Goal: Information Seeking & Learning: Learn about a topic

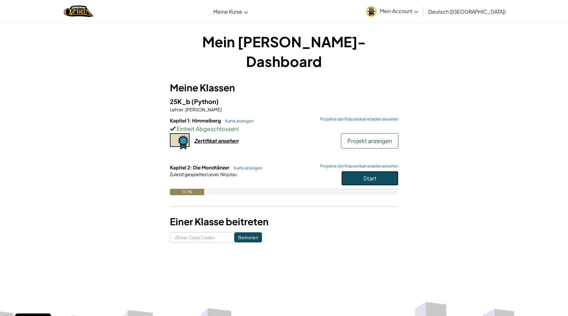
click at [359, 171] on button "Start" at bounding box center [369, 178] width 57 height 15
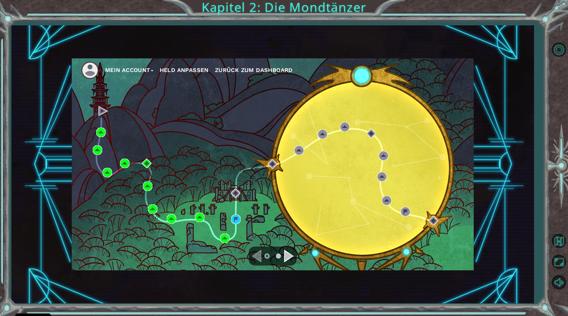
click at [242, 221] on div "Mein Account Held anpassen Zurück zum Dashboard" at bounding box center [273, 164] width 402 height 212
click at [238, 218] on img at bounding box center [236, 220] width 10 height 10
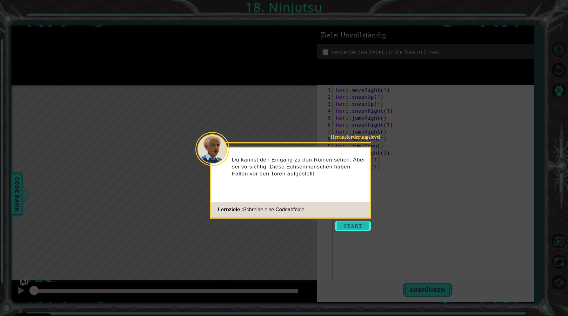
click at [355, 223] on button "Start" at bounding box center [353, 226] width 36 height 10
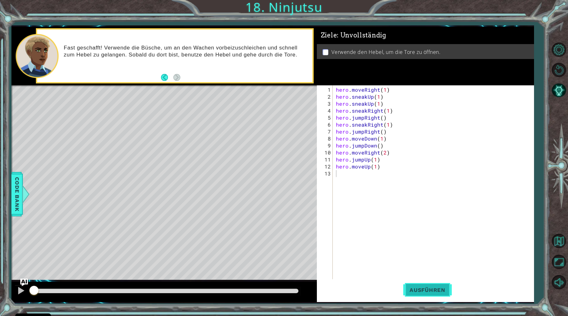
click at [431, 284] on button "Ausführen" at bounding box center [427, 290] width 49 height 22
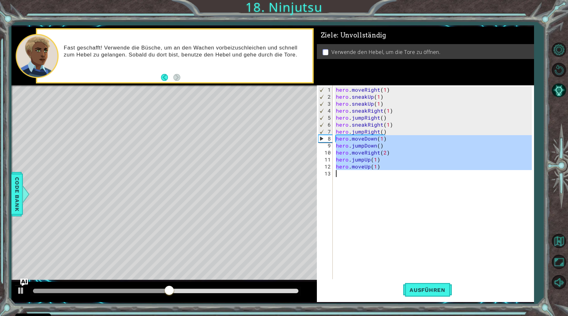
drag, startPoint x: 336, startPoint y: 141, endPoint x: 386, endPoint y: 204, distance: 80.3
click at [386, 204] on div "hero . moveRight ( 1 ) hero . sneakUp ( 1 ) hero . sneakUp ( 1 ) hero . sneakRi…" at bounding box center [435, 194] width 200 height 217
type textarea "hero.moveUp(1)"
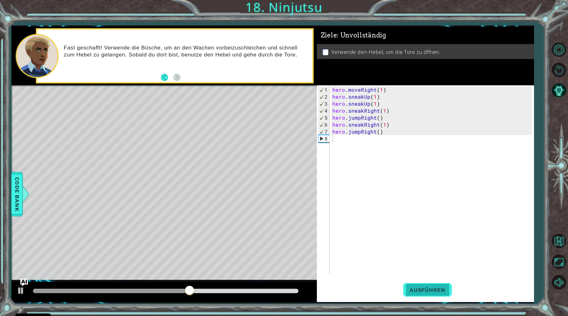
click at [440, 289] on span "Ausführen" at bounding box center [427, 290] width 49 height 6
click at [355, 125] on div "hero . moveRight ( 1 ) hero . sneakUp ( 1 ) hero . sneakUp ( 1 ) hero . sneakRi…" at bounding box center [433, 187] width 204 height 203
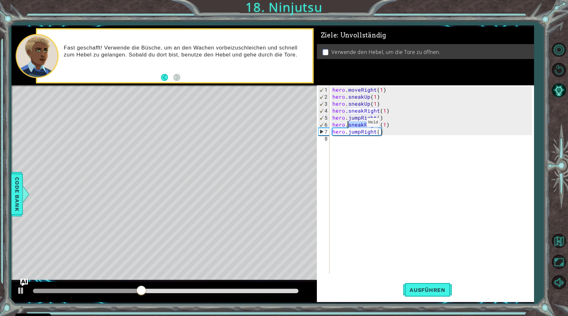
click at [355, 125] on div "hero . moveRight ( 1 ) hero . sneakUp ( 1 ) hero . sneakUp ( 1 ) hero . sneakRi…" at bounding box center [433, 187] width 204 height 203
type textarea "hero.jumpRight()"
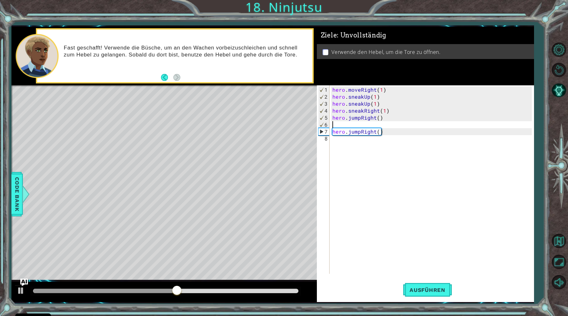
click at [334, 125] on div "hero . moveRight ( 1 ) hero . sneakUp ( 1 ) hero . sneakUp ( 1 ) hero . sneakRi…" at bounding box center [433, 187] width 204 height 203
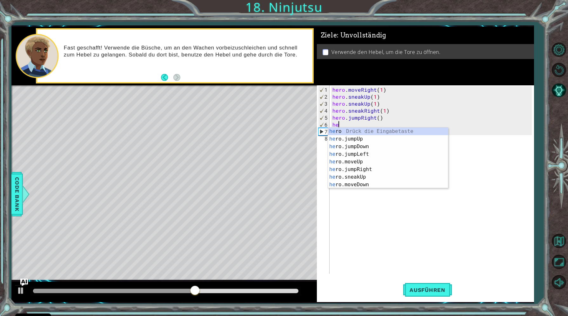
type textarea "h"
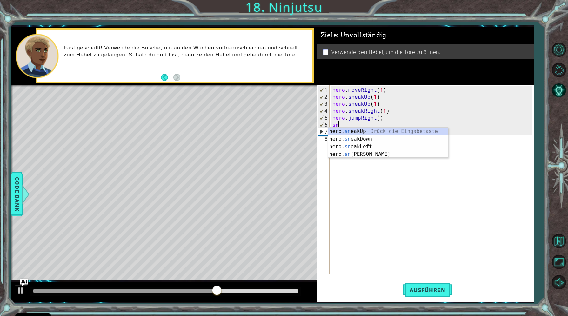
scroll to position [0, 0]
click at [350, 131] on div "hero. sne akUp Drück die Eingabetaste hero. sne akDown Drück die Eingabetaste h…" at bounding box center [388, 151] width 120 height 46
type textarea "hero.sneakUp(1)"
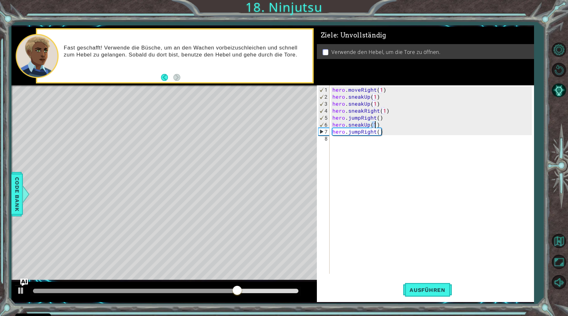
click at [334, 147] on div "hero . moveRight ( 1 ) hero . sneakUp ( 1 ) hero . sneakUp ( 1 ) hero . sneakRi…" at bounding box center [433, 187] width 204 height 203
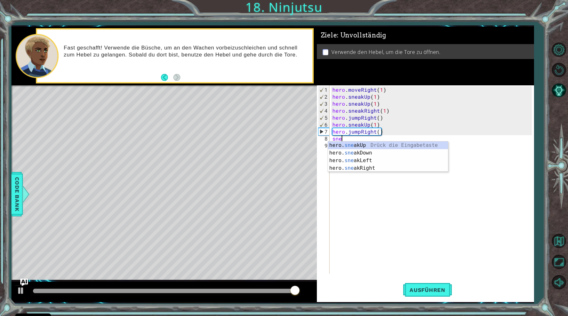
scroll to position [0, 0]
type textarea "s"
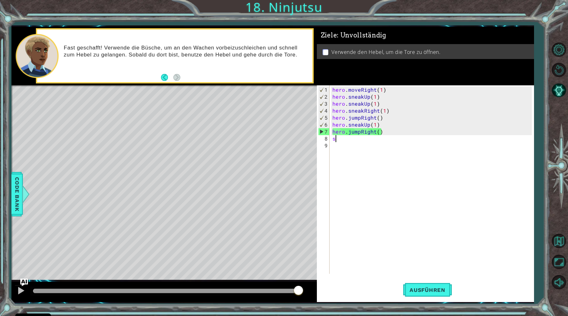
type textarea "hero.jumpRight()"
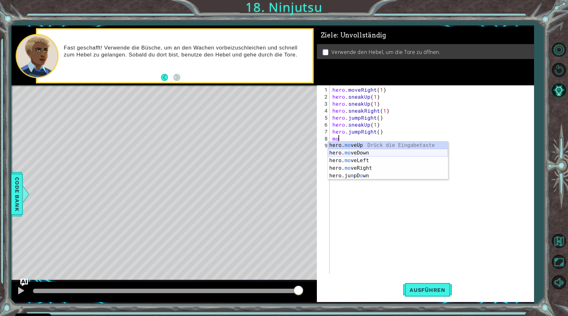
click at [351, 152] on div "hero. mo veUp Drück die Eingabetaste hero. mo veDown Drück die Eingabetaste her…" at bounding box center [388, 168] width 120 height 53
type textarea "hero.moveDown(1)"
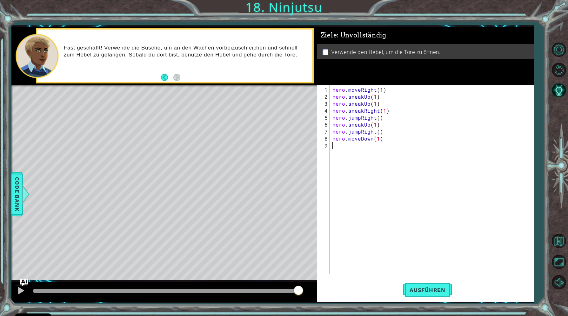
click at [340, 149] on div "hero . moveRight ( 1 ) hero . sneakUp ( 1 ) hero . sneakUp ( 1 ) hero . sneakRi…" at bounding box center [433, 187] width 204 height 203
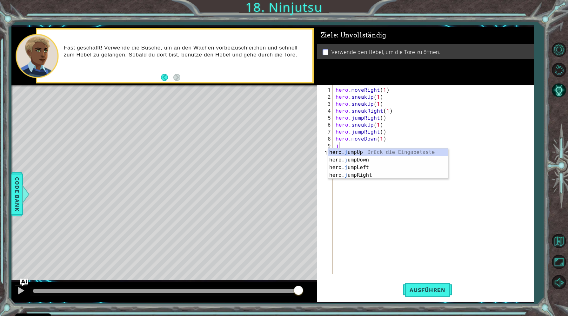
type textarea "ju"
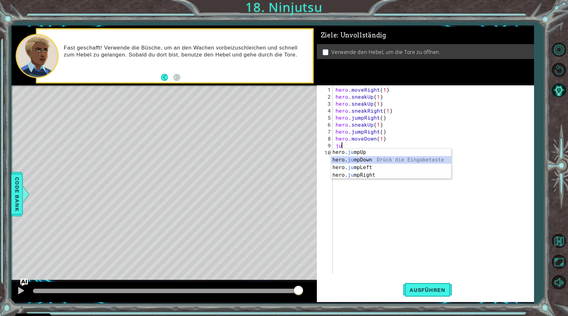
click at [349, 159] on div "hero. ju mpUp Drück die Eingabetaste hero. ju mpDown Drück die Eingabetaste her…" at bounding box center [391, 172] width 120 height 46
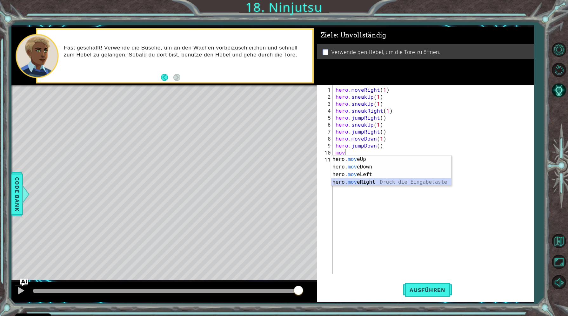
click at [350, 183] on div "hero. mov eUp Drück die Eingabetaste hero. mov eDown Drück die Eingabetaste her…" at bounding box center [391, 179] width 120 height 46
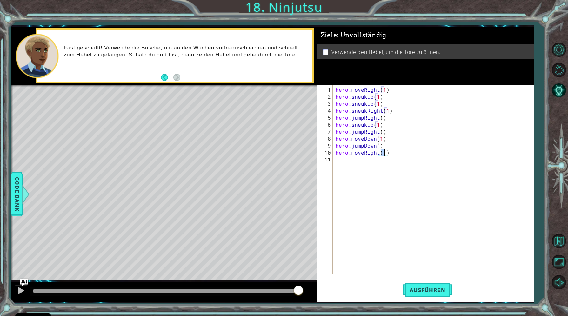
type textarea "hero.moveRight(2)"
click at [335, 163] on div "hero . moveRight ( 1 ) hero . sneakUp ( 1 ) hero . sneakUp ( 1 ) hero . sneakRi…" at bounding box center [434, 187] width 201 height 203
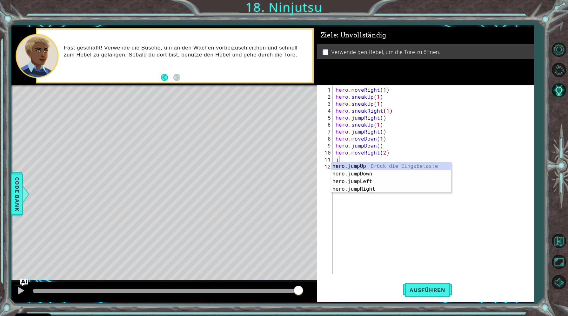
type textarea "ju"
click at [353, 165] on div "hero. ju mpUp Drück die Eingabetaste hero. ju mpDown Drück die Eingabetaste her…" at bounding box center [391, 186] width 120 height 46
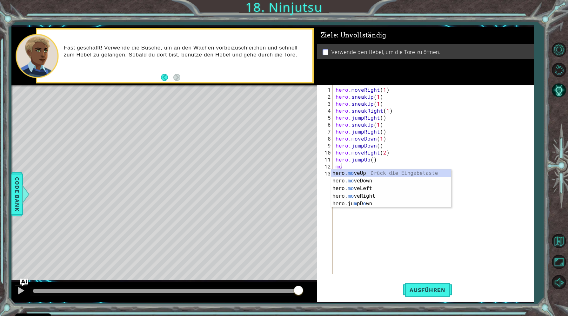
scroll to position [0, 0]
click at [348, 174] on div "hero. mov eUp Drück die Eingabetaste hero. mov eDown Drück die Eingabetaste her…" at bounding box center [391, 193] width 120 height 46
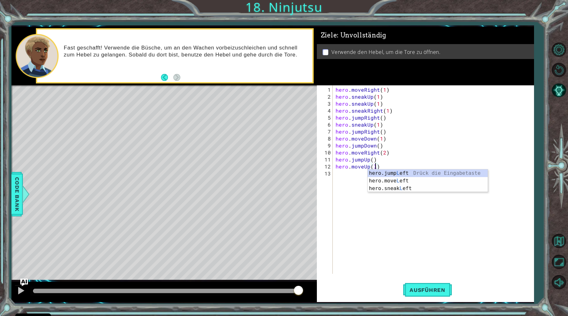
scroll to position [0, 2]
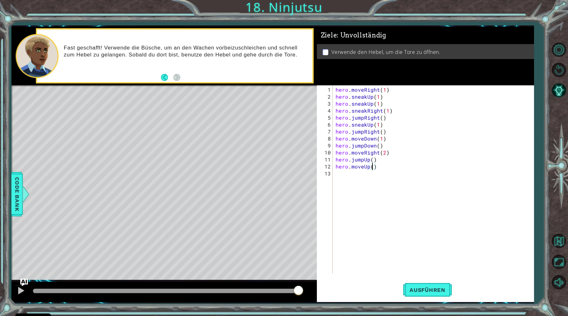
type textarea "hero.moveUp(1)"
click at [338, 180] on div "hero . moveRight ( 1 ) hero . sneakUp ( 1 ) hero . sneakUp ( 1 ) hero . sneakRi…" at bounding box center [434, 187] width 201 height 203
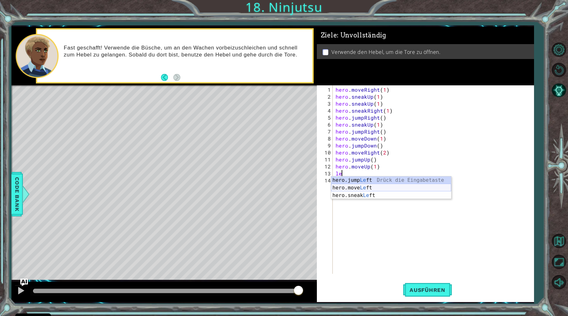
type textarea "l"
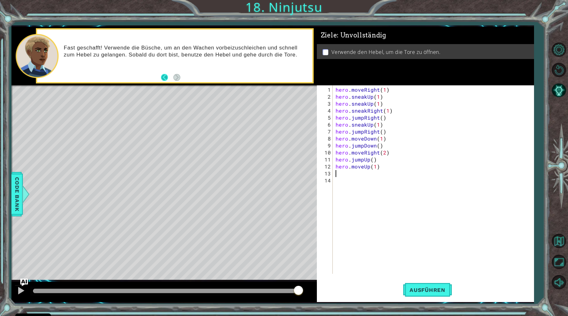
click at [163, 77] on button "Back" at bounding box center [167, 77] width 12 height 7
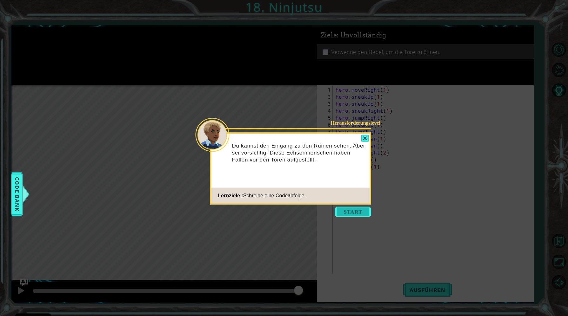
click at [351, 207] on button "Start" at bounding box center [353, 212] width 36 height 10
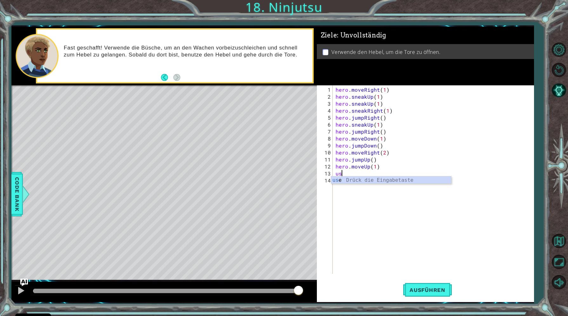
scroll to position [0, 0]
click at [342, 180] on div "use Drück die Eingabetaste" at bounding box center [391, 188] width 120 height 23
click at [370, 174] on div "hero . moveRight ( 1 ) hero . sneakUp ( 1 ) hero . sneakUp ( 1 ) hero . sneakRi…" at bounding box center [434, 187] width 201 height 203
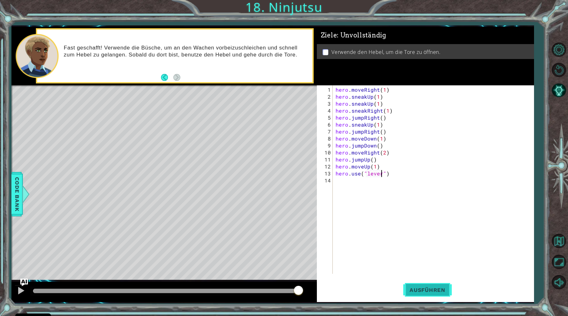
type textarea "hero.use("lever")"
click at [418, 294] on button "Ausführen" at bounding box center [427, 290] width 49 height 22
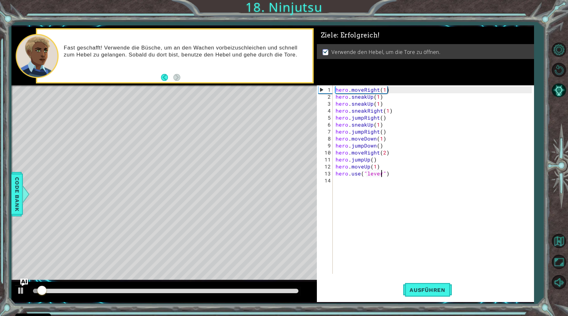
click at [253, 291] on div at bounding box center [166, 291] width 266 height 4
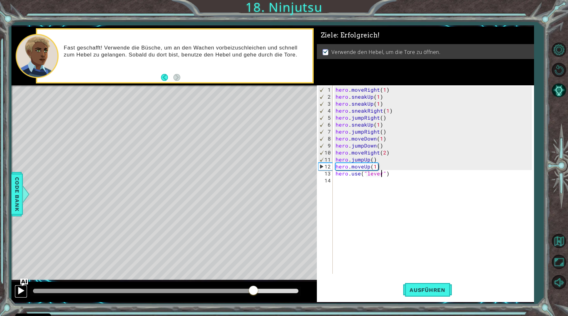
click at [18, 290] on div at bounding box center [21, 291] width 8 height 8
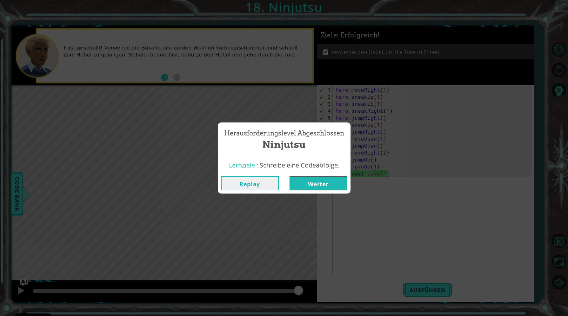
click at [306, 182] on button "Weiter" at bounding box center [319, 183] width 58 height 14
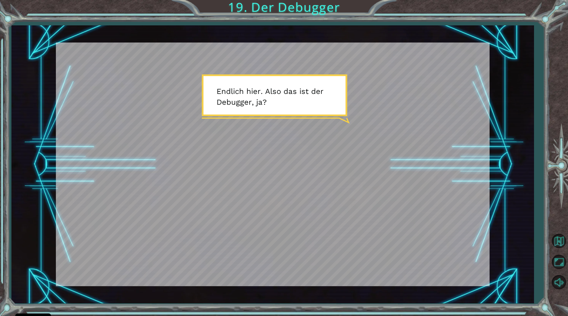
click at [292, 273] on div at bounding box center [295, 276] width 14 height 13
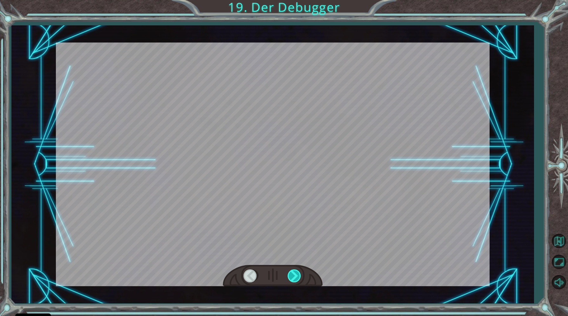
click at [292, 274] on div at bounding box center [295, 276] width 14 height 13
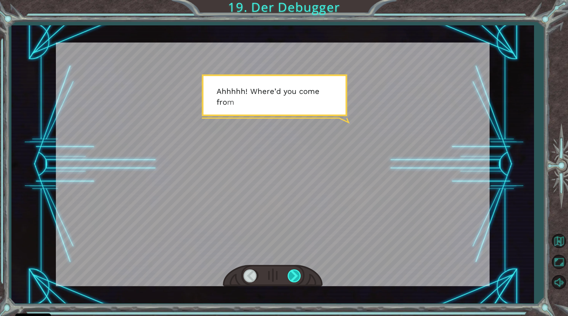
click at [292, 274] on div at bounding box center [295, 276] width 14 height 13
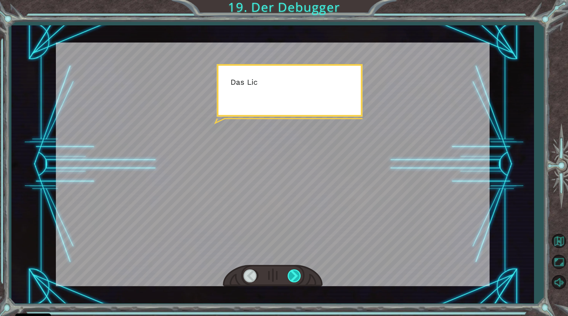
click at [292, 274] on div at bounding box center [295, 276] width 14 height 13
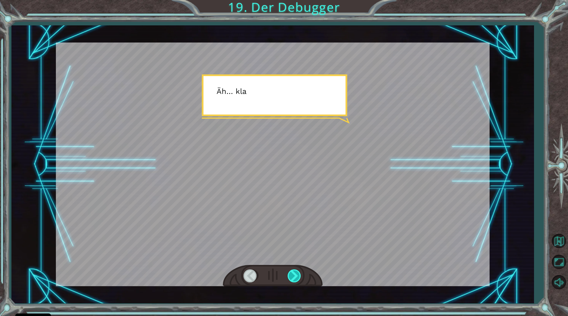
click at [292, 274] on div at bounding box center [295, 276] width 14 height 13
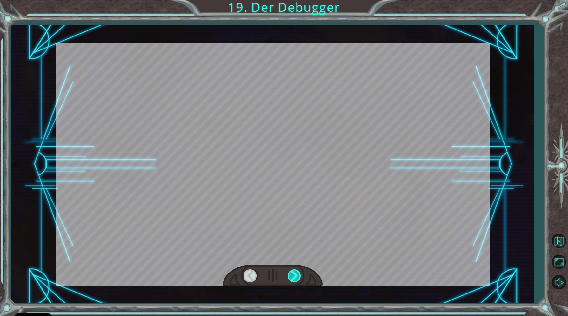
click at [292, 274] on div at bounding box center [295, 276] width 14 height 13
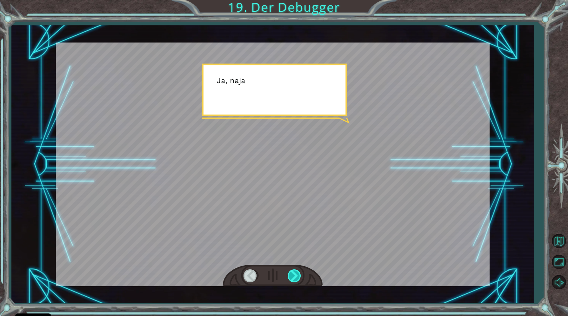
click at [292, 274] on div at bounding box center [295, 276] width 14 height 13
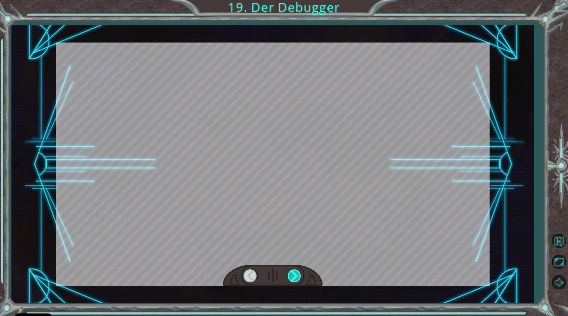
click at [292, 274] on div at bounding box center [295, 276] width 14 height 13
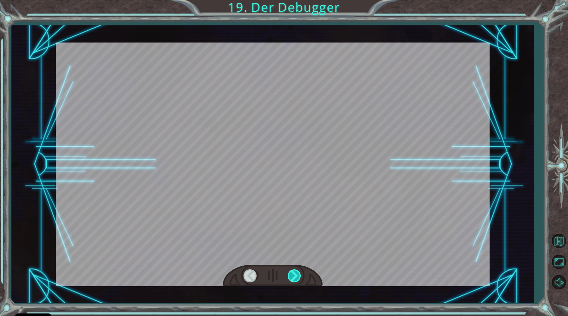
click at [292, 274] on div at bounding box center [295, 276] width 14 height 13
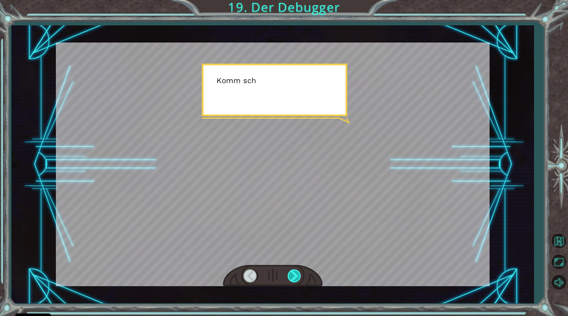
click at [292, 274] on div at bounding box center [295, 276] width 14 height 13
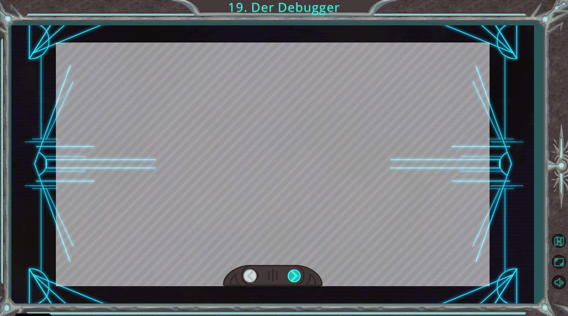
click at [292, 274] on div at bounding box center [295, 276] width 14 height 13
click at [292, 0] on div "Temporary Text E n d l i c h h i e r . A l s o d a s i s t d e r D e b u g g e …" at bounding box center [284, 0] width 568 height 0
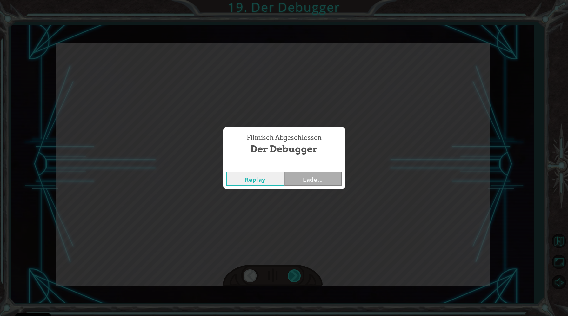
click at [292, 274] on div "Filmisch Abgeschlossen Der Debugger Replay Lade..." at bounding box center [284, 158] width 568 height 316
click at [292, 274] on div "Filmisch Abgeschlossen Der Debugger Replay Weiter" at bounding box center [284, 158] width 568 height 316
click at [313, 182] on button "Weiter" at bounding box center [313, 179] width 58 height 14
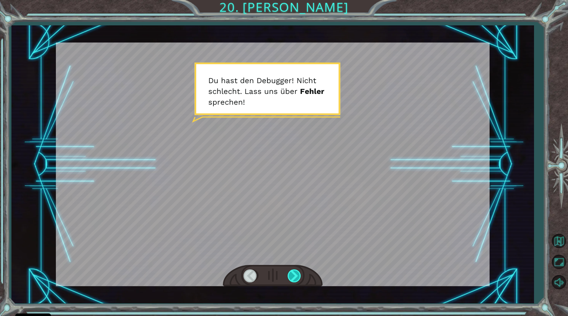
click at [293, 280] on div at bounding box center [295, 276] width 14 height 13
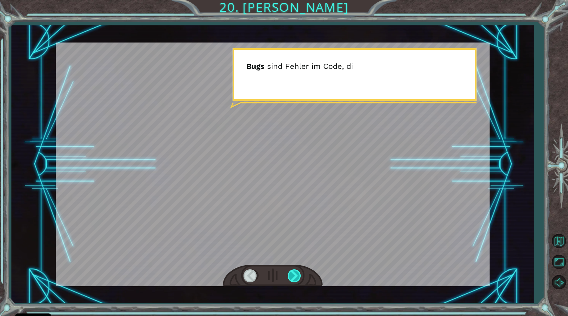
click at [293, 280] on div at bounding box center [295, 276] width 14 height 13
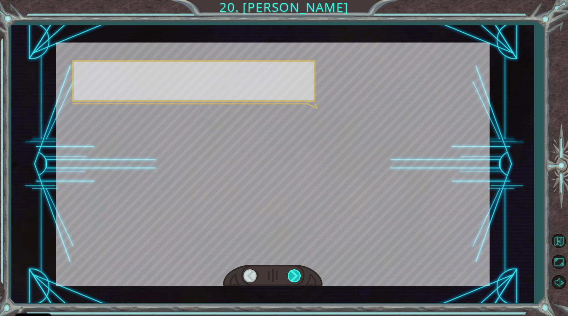
click at [293, 280] on div at bounding box center [295, 276] width 14 height 13
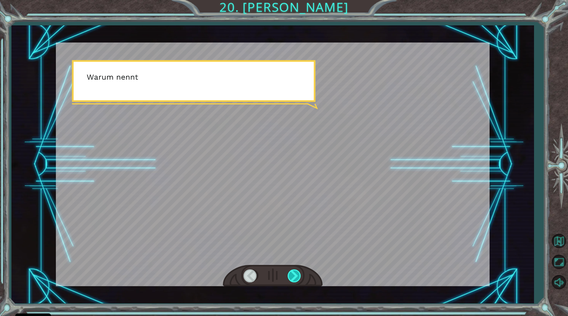
click at [293, 280] on div at bounding box center [295, 276] width 14 height 13
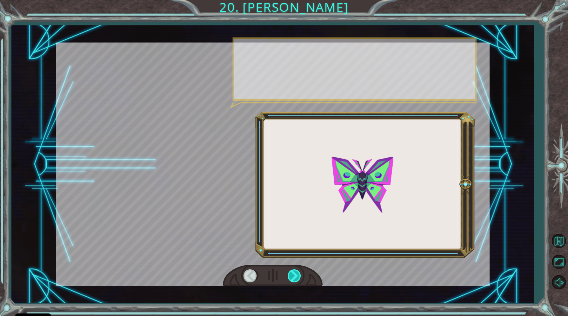
click at [293, 280] on div at bounding box center [295, 276] width 14 height 13
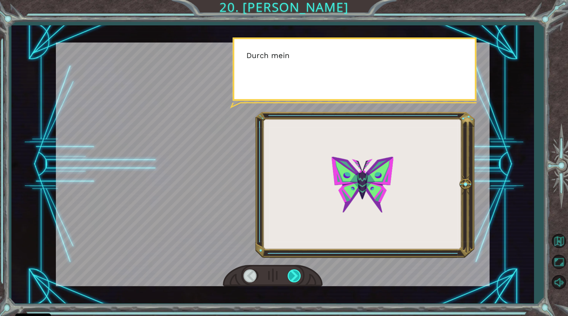
click at [293, 280] on div at bounding box center [295, 276] width 14 height 13
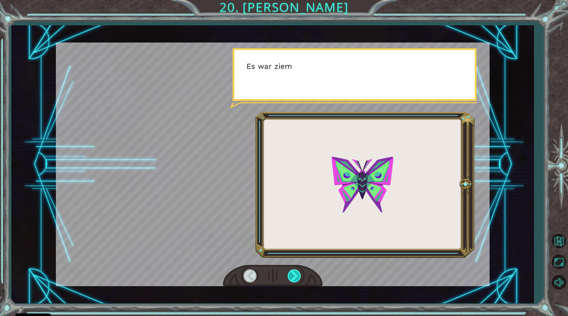
click at [293, 280] on div at bounding box center [295, 276] width 14 height 13
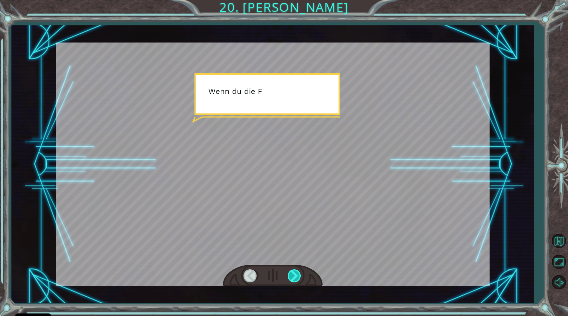
click at [293, 280] on div at bounding box center [295, 276] width 14 height 13
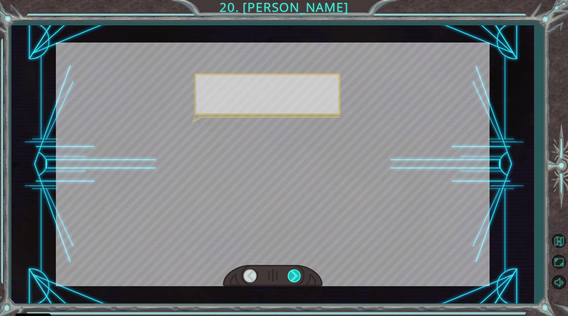
click at [293, 280] on div at bounding box center [295, 276] width 14 height 13
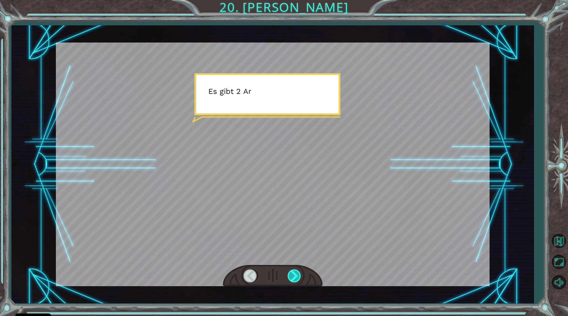
click at [293, 280] on div at bounding box center [295, 276] width 14 height 13
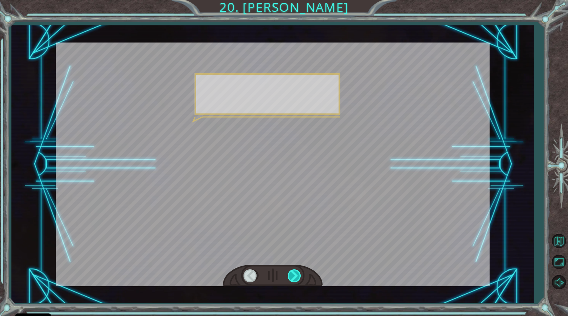
click at [293, 280] on div at bounding box center [295, 276] width 14 height 13
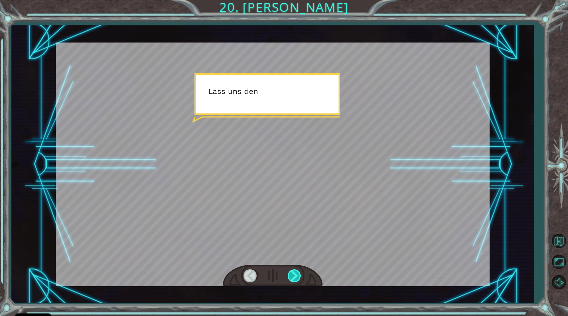
click at [293, 279] on div at bounding box center [295, 276] width 14 height 13
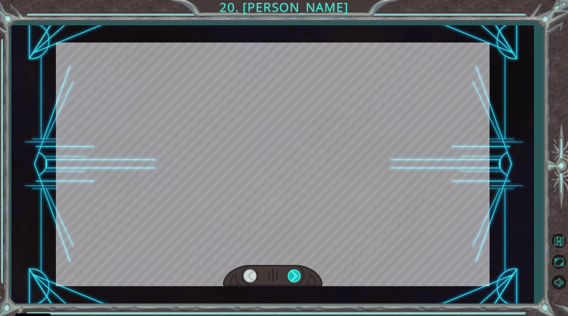
click at [293, 279] on div at bounding box center [295, 276] width 14 height 13
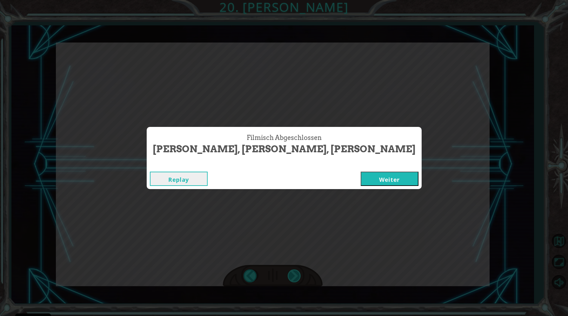
click at [293, 279] on div "Filmisch Abgeschlossen [PERSON_NAME], [PERSON_NAME], Fehler Replay Weiter" at bounding box center [284, 158] width 568 height 316
click at [361, 178] on button "Weiter" at bounding box center [390, 179] width 58 height 14
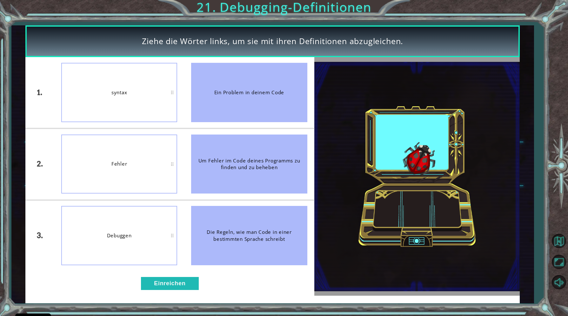
drag, startPoint x: 252, startPoint y: 85, endPoint x: 230, endPoint y: 82, distance: 23.1
click at [230, 82] on div "Ein Problem in deinem Code" at bounding box center [249, 92] width 116 height 59
drag, startPoint x: 234, startPoint y: 170, endPoint x: 178, endPoint y: 170, distance: 56.5
click at [178, 170] on div "1. 2. 3. syntax Fehler Debuggen Ein Problem in deinem Code Um Fehler im Code de…" at bounding box center [169, 164] width 289 height 214
click at [177, 281] on button "Einreichen" at bounding box center [170, 283] width 58 height 13
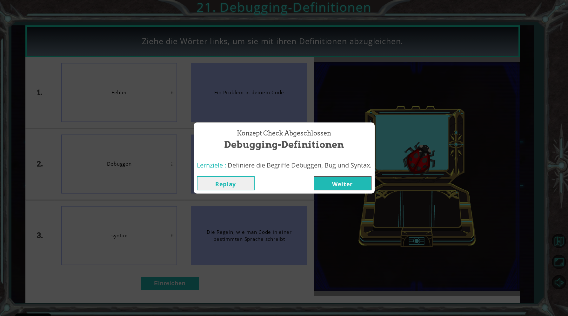
click at [328, 181] on button "Weiter" at bounding box center [343, 183] width 58 height 14
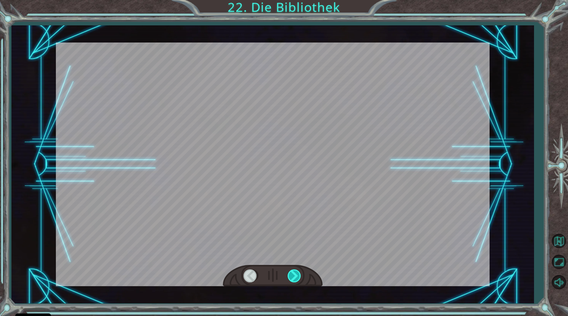
click at [289, 273] on div at bounding box center [295, 276] width 14 height 13
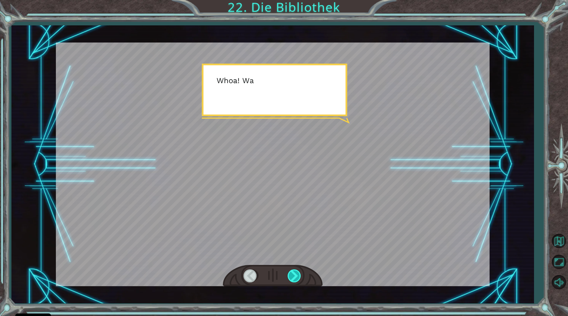
click at [289, 273] on div at bounding box center [295, 276] width 14 height 13
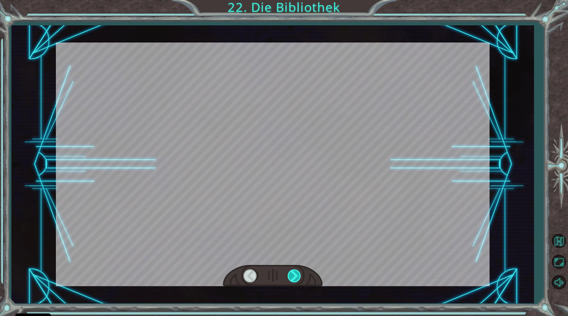
click at [289, 273] on div at bounding box center [295, 276] width 14 height 13
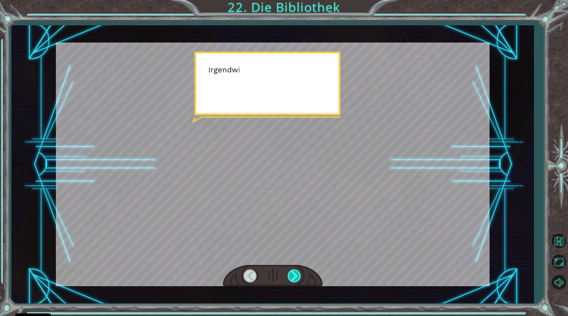
click at [289, 273] on div at bounding box center [295, 276] width 14 height 13
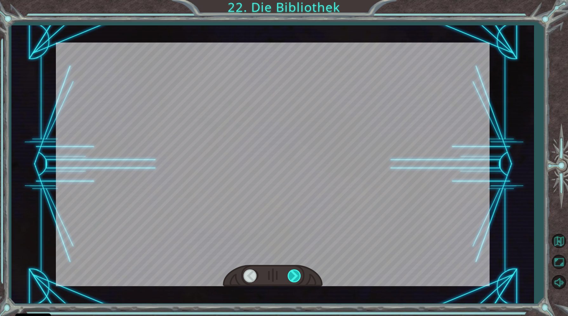
click at [289, 273] on div at bounding box center [295, 276] width 14 height 13
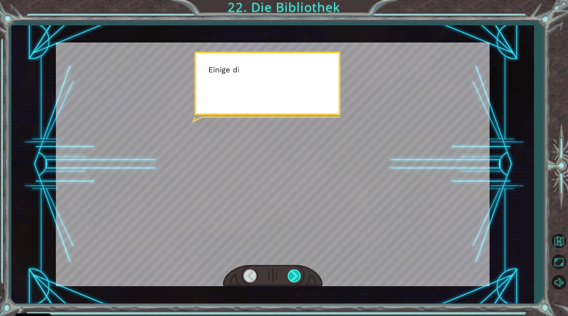
click at [289, 273] on div at bounding box center [295, 276] width 14 height 13
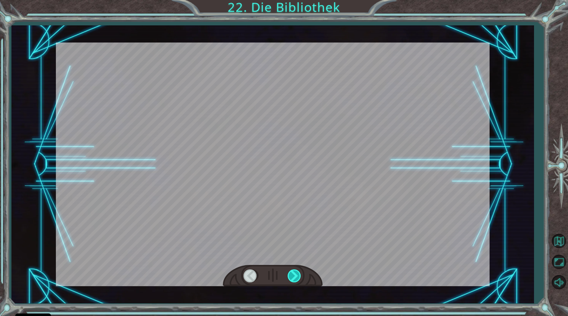
click at [289, 273] on div at bounding box center [295, 276] width 14 height 13
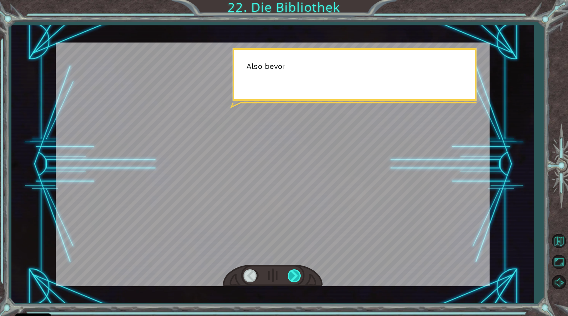
click at [289, 273] on div at bounding box center [295, 276] width 14 height 13
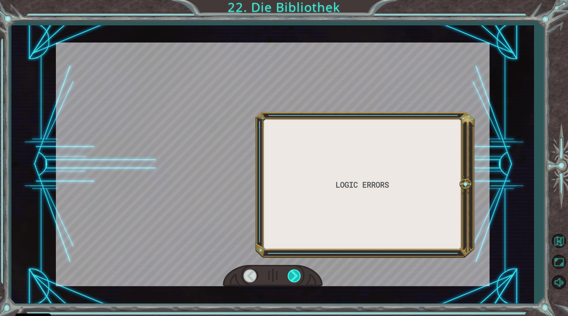
click at [289, 273] on div at bounding box center [295, 276] width 14 height 13
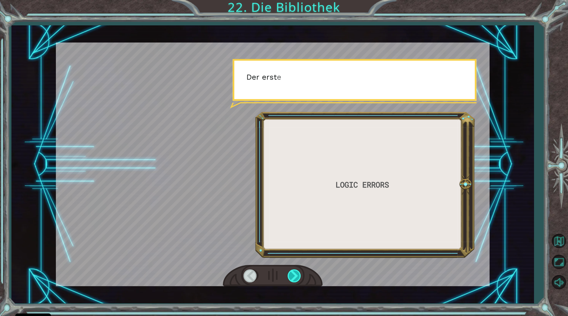
click at [289, 273] on div at bounding box center [295, 276] width 14 height 13
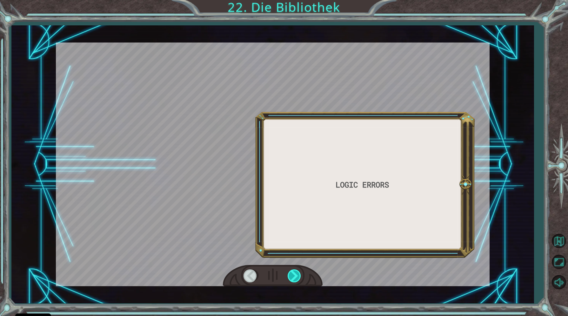
click at [289, 273] on div at bounding box center [295, 276] width 14 height 13
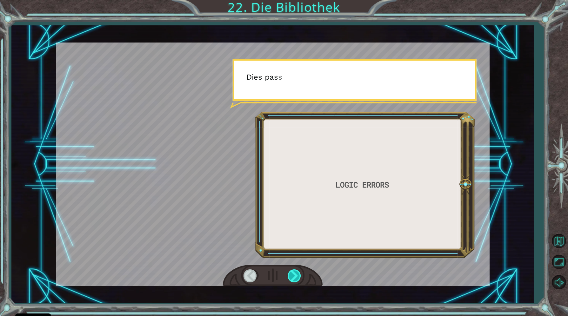
click at [289, 273] on div at bounding box center [295, 276] width 14 height 13
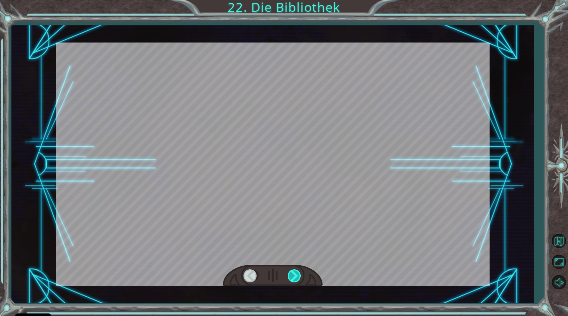
click at [289, 273] on div at bounding box center [295, 276] width 14 height 13
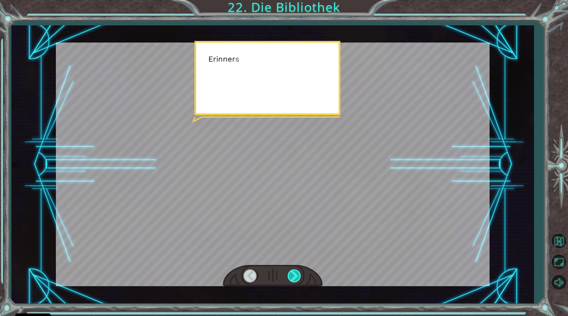
click at [289, 273] on div at bounding box center [295, 276] width 14 height 13
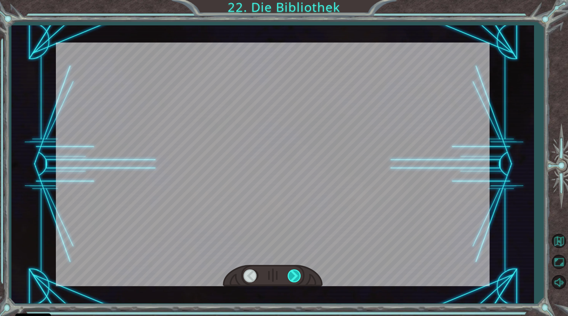
click at [289, 273] on div at bounding box center [295, 276] width 14 height 13
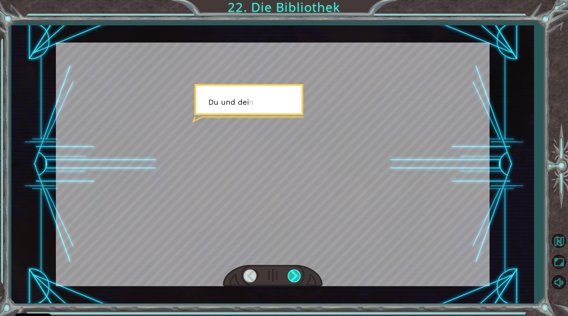
click at [289, 273] on div at bounding box center [295, 276] width 14 height 13
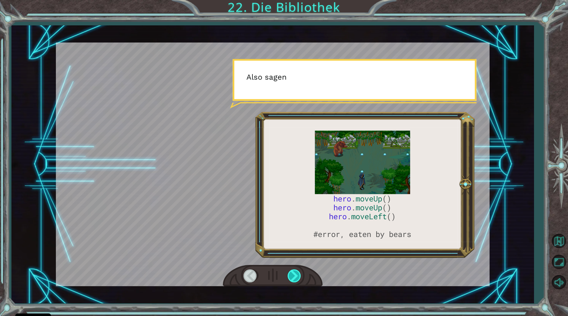
click at [293, 273] on div at bounding box center [295, 276] width 14 height 13
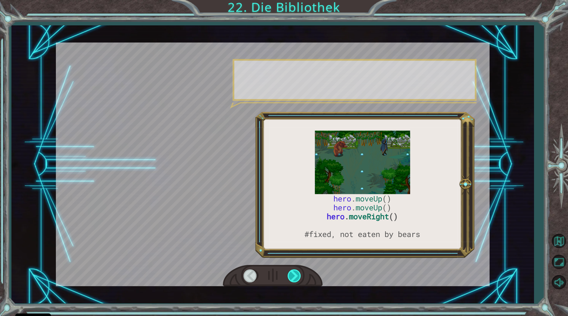
click at [293, 273] on div at bounding box center [295, 276] width 14 height 13
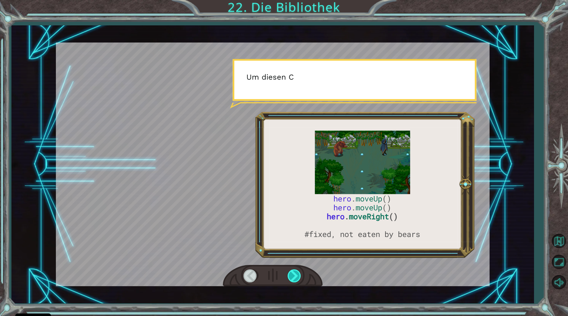
click at [293, 273] on div at bounding box center [295, 276] width 14 height 13
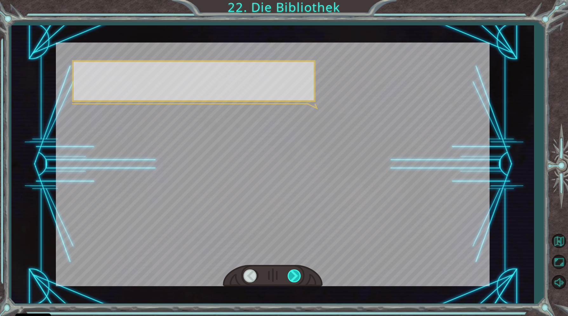
click at [293, 273] on div at bounding box center [295, 276] width 14 height 13
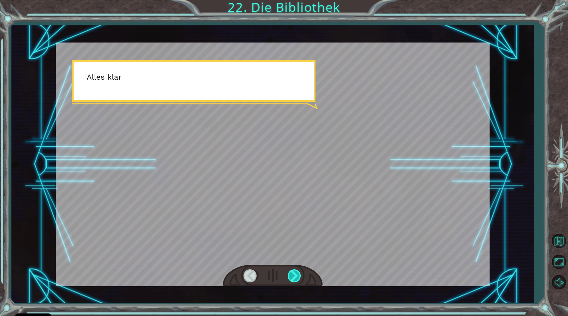
click at [293, 273] on div at bounding box center [295, 276] width 14 height 13
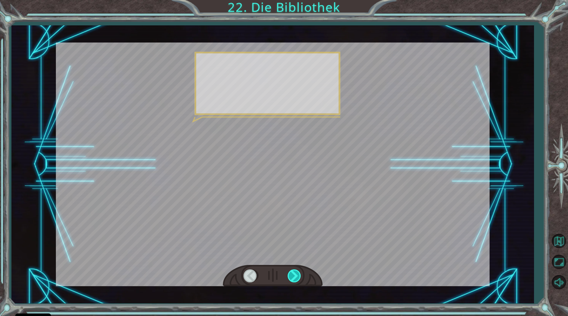
click at [293, 273] on div at bounding box center [295, 276] width 14 height 13
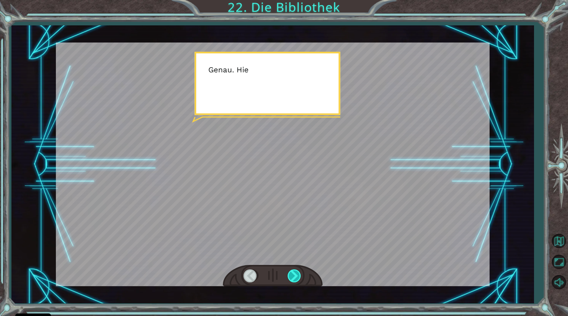
click at [293, 273] on div at bounding box center [295, 276] width 14 height 13
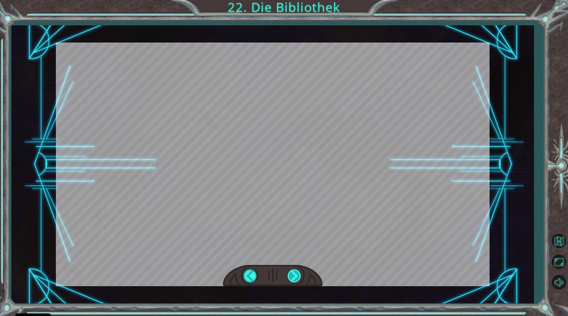
click at [293, 273] on div at bounding box center [295, 276] width 14 height 13
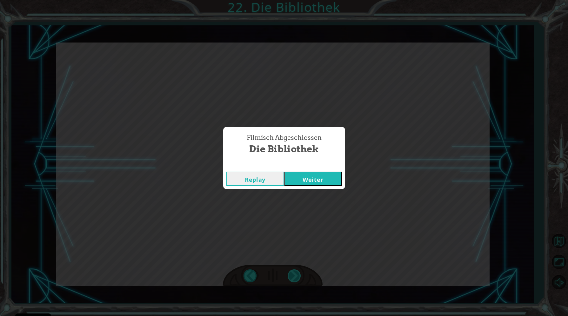
click at [293, 273] on div "Filmisch Abgeschlossen Die Bibliothek Replay Weiter" at bounding box center [284, 158] width 568 height 316
click at [306, 182] on button "Weiter" at bounding box center [313, 179] width 58 height 14
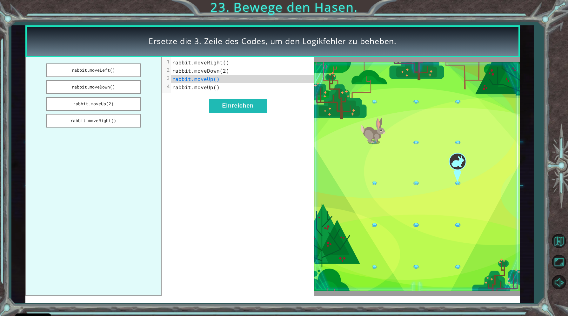
drag, startPoint x: 99, startPoint y: 70, endPoint x: 106, endPoint y: 64, distance: 9.2
click at [106, 64] on ul "rabbit.moveLeft() rabbit.moveDown() rabbit.moveUp(2) rabbit.moveRight()" at bounding box center [93, 176] width 136 height 239
click at [225, 110] on button "Einreichen" at bounding box center [238, 106] width 58 height 14
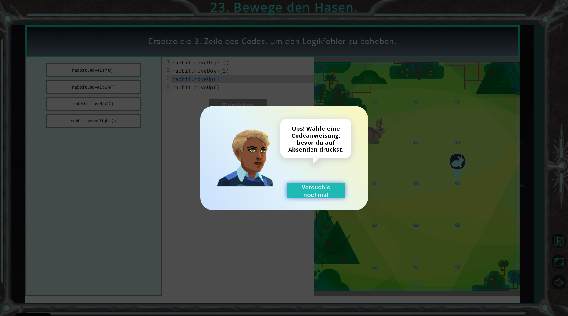
click at [320, 189] on button "Versuch's nochmal" at bounding box center [316, 191] width 58 height 14
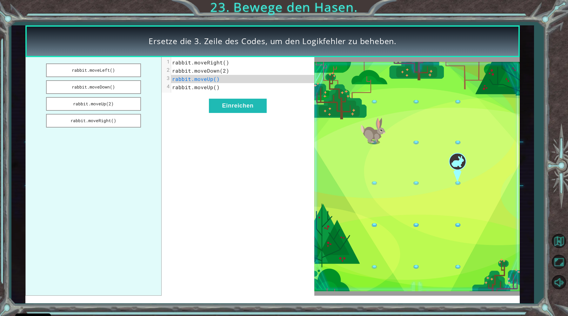
click at [185, 78] on span "rabbit.moveUp()" at bounding box center [196, 79] width 48 height 7
click at [106, 119] on button "rabbit.moveRight()" at bounding box center [93, 121] width 95 height 14
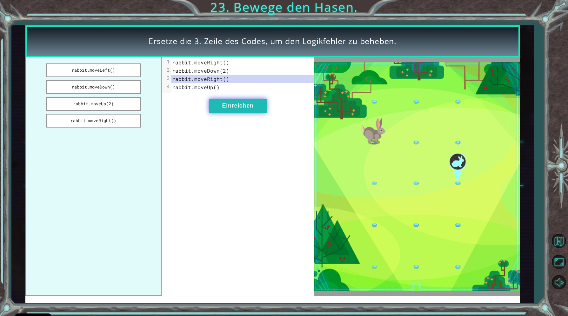
click at [239, 104] on button "Einreichen" at bounding box center [238, 106] width 58 height 14
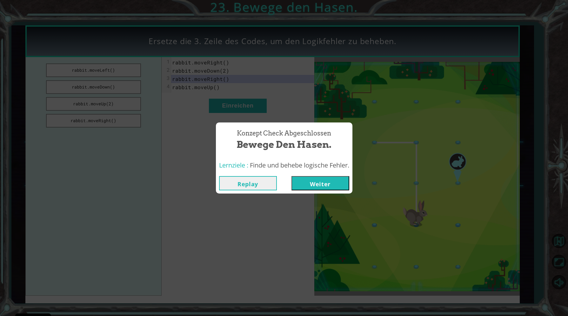
click at [302, 177] on button "Weiter" at bounding box center [321, 183] width 58 height 14
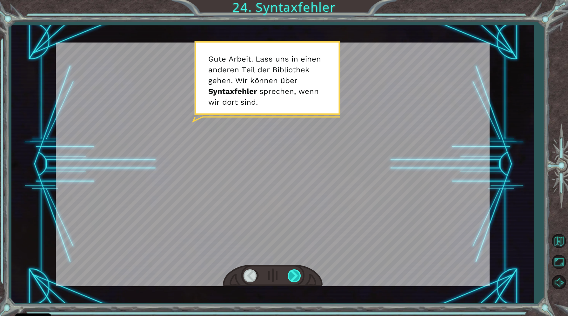
click at [295, 272] on div at bounding box center [295, 276] width 14 height 13
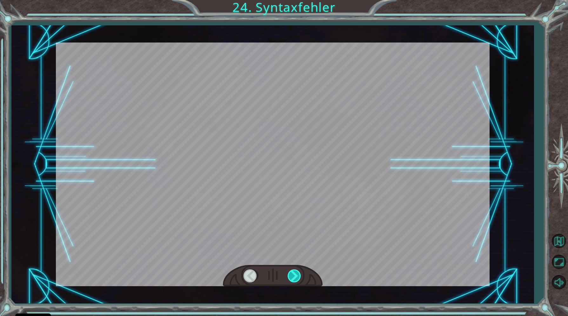
click at [295, 272] on div at bounding box center [295, 276] width 14 height 13
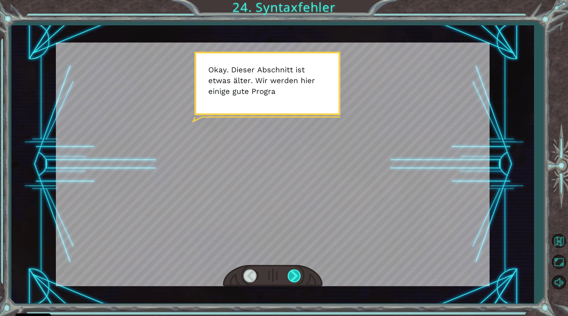
click at [295, 273] on div at bounding box center [295, 276] width 14 height 13
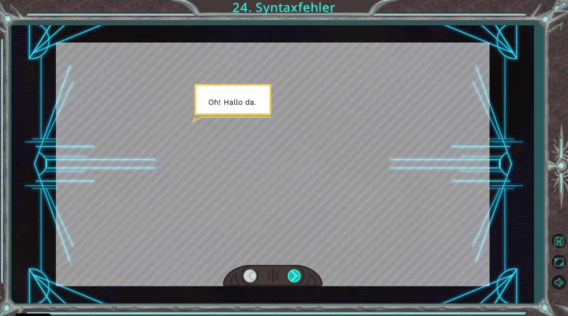
click at [295, 273] on div at bounding box center [295, 276] width 14 height 13
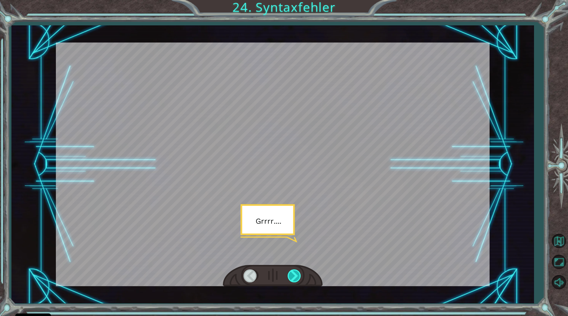
click at [295, 273] on div at bounding box center [295, 276] width 14 height 13
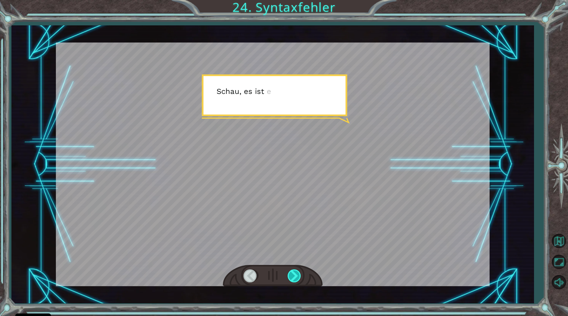
click at [295, 273] on div at bounding box center [295, 276] width 14 height 13
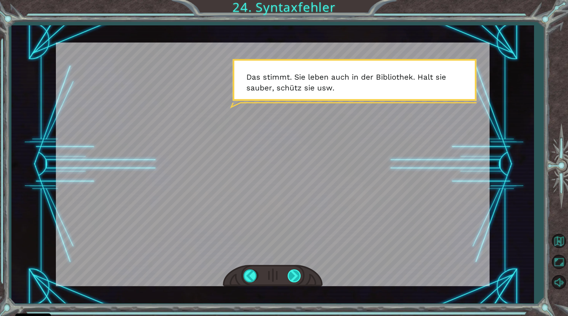
click at [295, 273] on div at bounding box center [295, 276] width 14 height 13
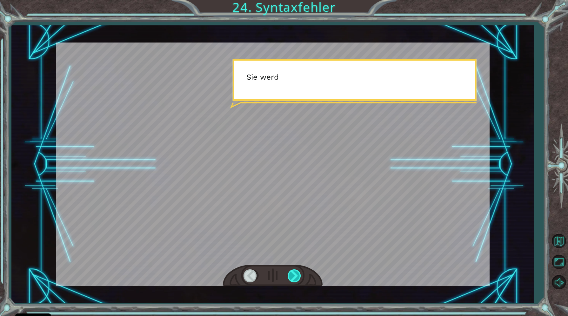
click at [295, 273] on div at bounding box center [295, 276] width 14 height 13
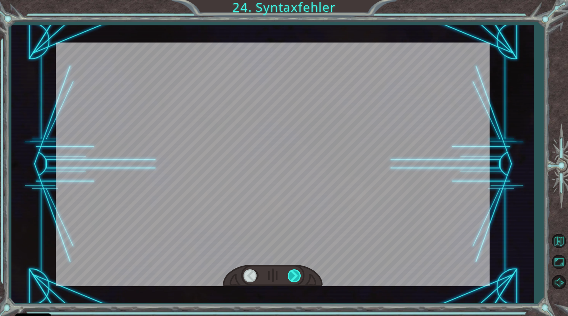
click at [295, 273] on div at bounding box center [295, 276] width 14 height 13
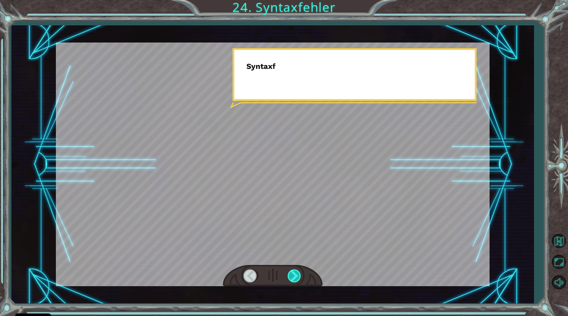
click at [295, 273] on div at bounding box center [295, 276] width 14 height 13
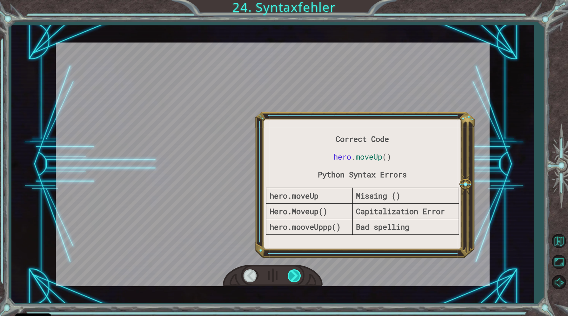
click at [295, 273] on div at bounding box center [295, 276] width 14 height 13
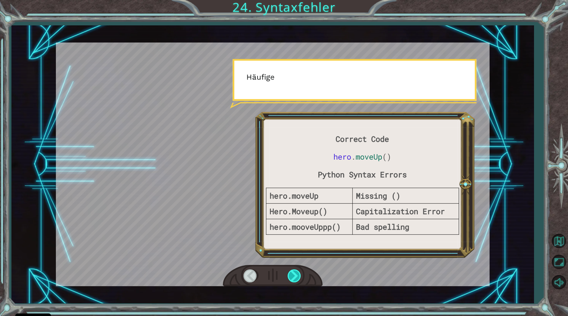
click at [295, 273] on div at bounding box center [295, 276] width 14 height 13
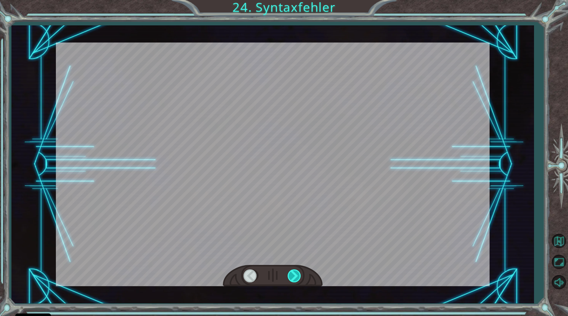
click at [295, 273] on div at bounding box center [295, 276] width 14 height 13
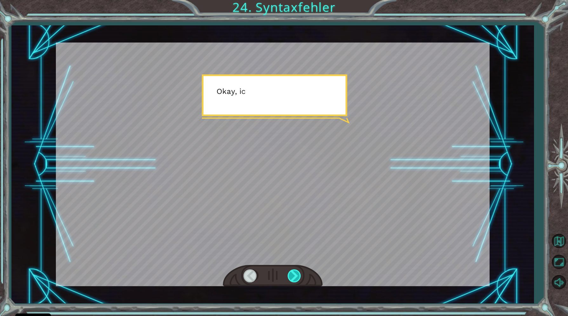
click at [295, 273] on div at bounding box center [295, 276] width 14 height 13
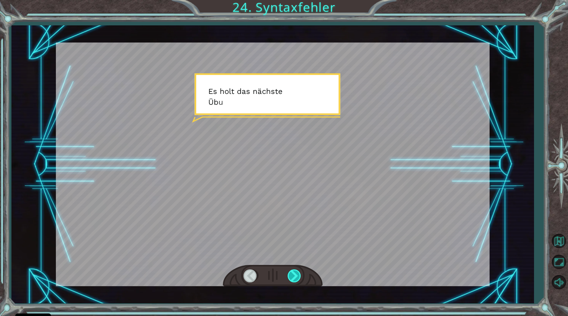
click at [295, 274] on div at bounding box center [295, 276] width 14 height 13
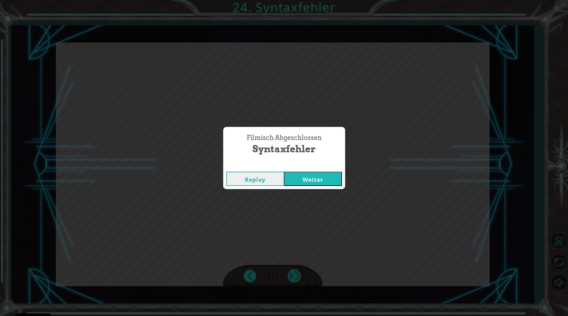
click at [295, 0] on div "Correct Code hero . moveUp () Python Syntax Errors hero.moveUp Missing () Hero.…" at bounding box center [284, 0] width 568 height 0
click at [295, 274] on div "Filmisch Abgeschlossen Syntaxfehler Replay Weiter" at bounding box center [284, 158] width 568 height 316
click at [306, 177] on button "Weiter" at bounding box center [313, 179] width 58 height 14
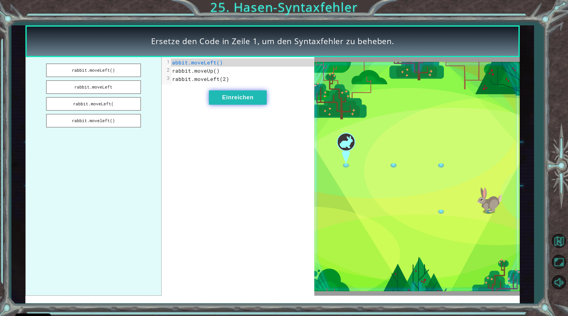
click at [226, 95] on button "Einreichen" at bounding box center [238, 98] width 58 height 14
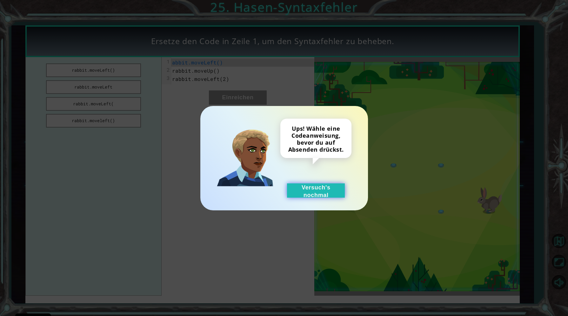
click at [326, 192] on button "Versuch's nochmal" at bounding box center [316, 191] width 58 height 14
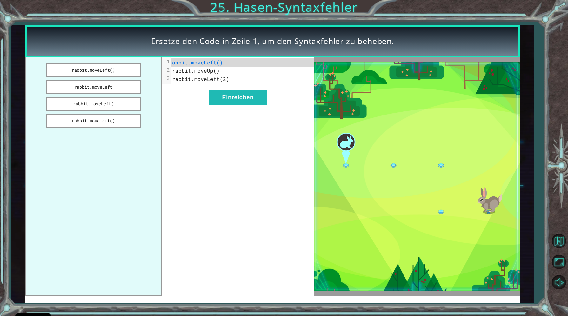
click at [173, 63] on span "abbit.moveLeft()" at bounding box center [197, 62] width 51 height 7
click at [173, 62] on span "abbit.moveLeft()" at bounding box center [197, 62] width 51 height 7
click at [172, 64] on pre "abbit.moveLeft()" at bounding box center [242, 62] width 143 height 8
click at [173, 63] on span "abbit.moveLeft()" at bounding box center [197, 62] width 51 height 7
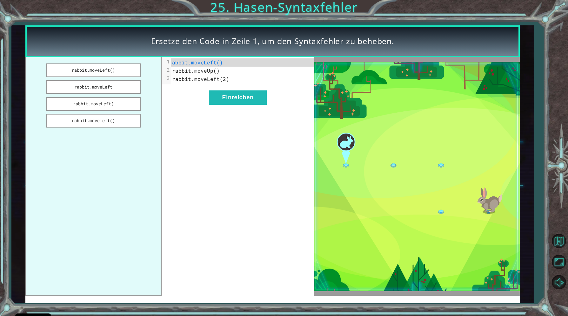
click at [173, 63] on span "abbit.moveLeft()" at bounding box center [197, 62] width 51 height 7
click at [108, 70] on button "rabbit.moveLeft()" at bounding box center [93, 71] width 95 height 14
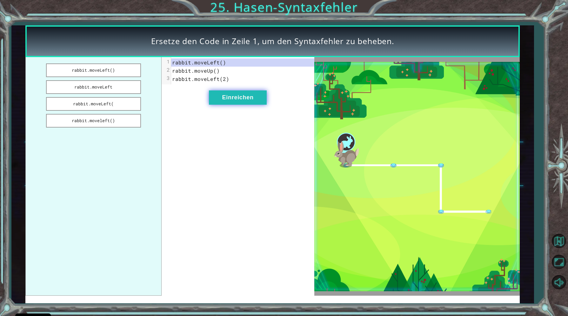
click at [242, 97] on button "Einreichen" at bounding box center [238, 98] width 58 height 14
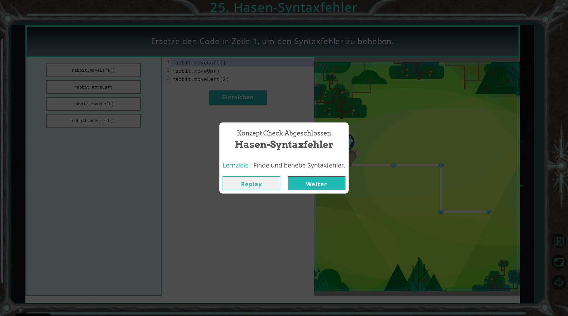
click at [312, 186] on button "Weiter" at bounding box center [317, 183] width 58 height 14
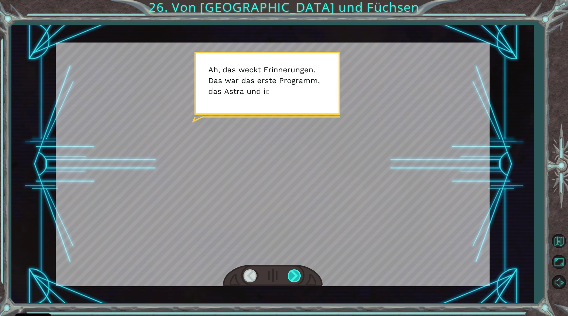
click at [297, 279] on div at bounding box center [295, 276] width 14 height 13
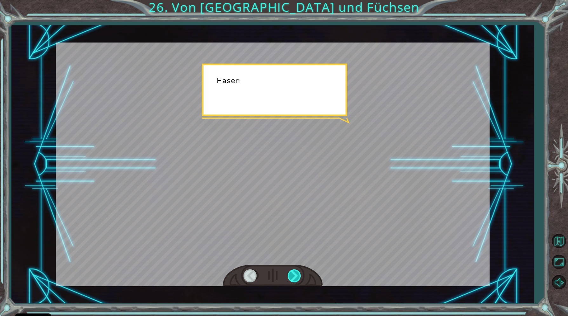
click at [297, 279] on div at bounding box center [295, 276] width 14 height 13
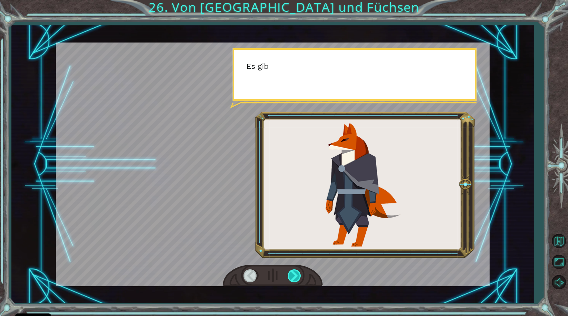
click at [297, 279] on div at bounding box center [295, 276] width 14 height 13
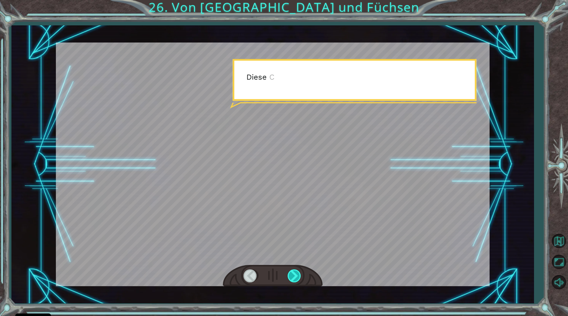
click at [297, 279] on div at bounding box center [295, 276] width 14 height 13
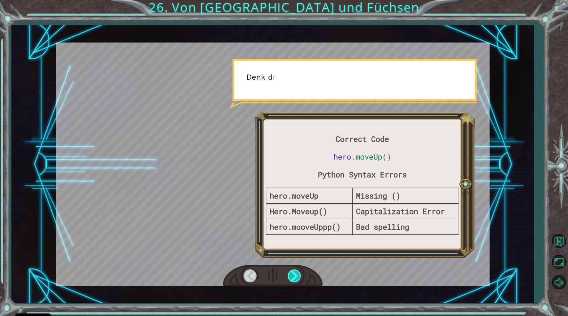
click at [297, 279] on div at bounding box center [295, 276] width 14 height 13
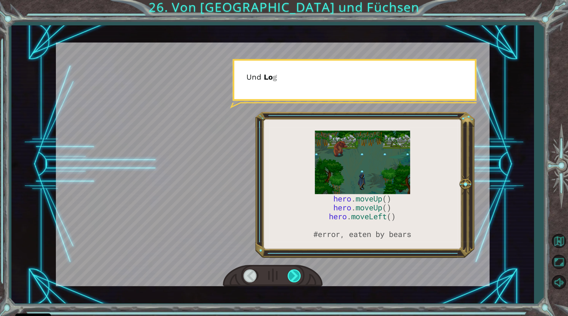
click at [297, 279] on div at bounding box center [295, 276] width 14 height 13
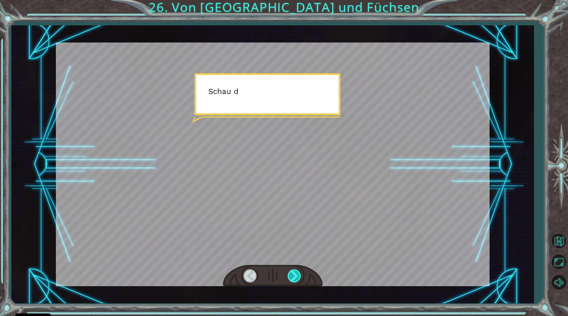
click at [297, 279] on div at bounding box center [295, 276] width 14 height 13
click at [297, 0] on div "hero . moveUp () hero . moveUp () hero . moveLeft () #error, eaten by bears A h…" at bounding box center [284, 0] width 568 height 0
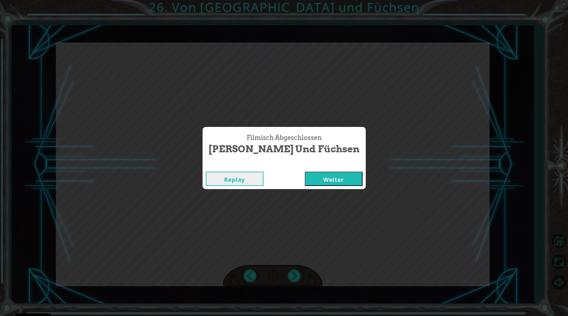
click at [321, 172] on button "Weiter" at bounding box center [334, 179] width 58 height 14
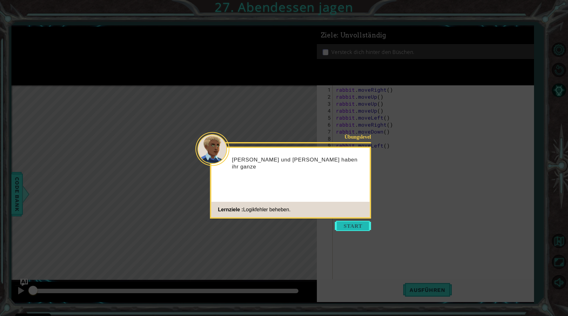
click at [340, 224] on button "Start" at bounding box center [353, 226] width 36 height 10
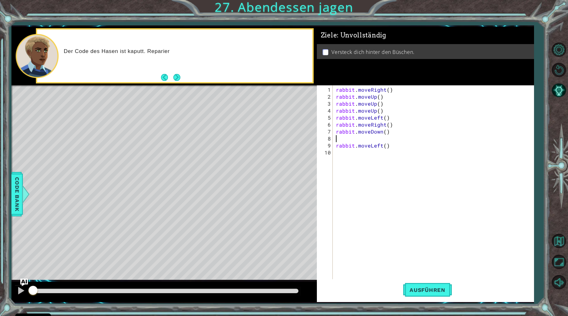
click at [342, 139] on div "rabbit . moveRight ( ) rabbit . moveUp ( ) rabbit . moveUp ( ) rabbit . moveUp …" at bounding box center [435, 194] width 200 height 217
click at [434, 293] on span "Ausführen" at bounding box center [427, 290] width 49 height 6
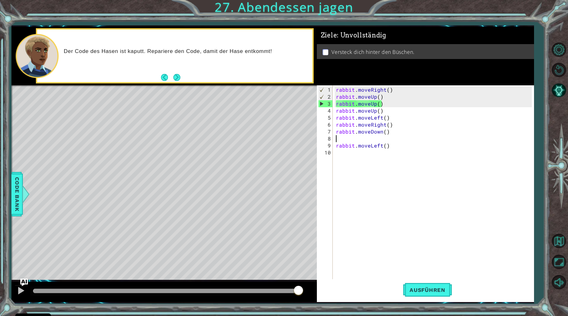
click at [360, 103] on div "rabbit . moveRight ( ) rabbit . moveUp ( ) rabbit . moveUp ( ) rabbit . moveUp …" at bounding box center [435, 194] width 200 height 217
click at [360, 99] on div "rabbit . moveRight ( ) rabbit . moveUp ( ) rabbit . moveUp ( ) rabbit . moveUp …" at bounding box center [435, 194] width 200 height 217
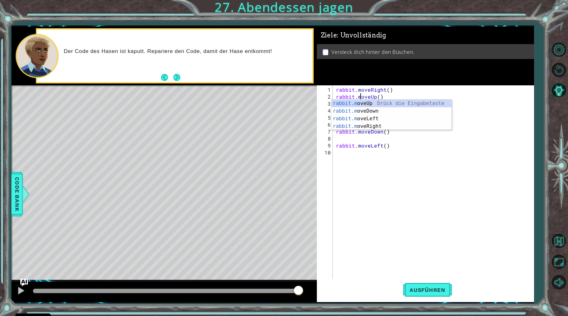
click at [358, 97] on div "rabbit . moveRight ( ) rabbit . moveUp ( ) rabbit . moveUp ( ) rabbit . moveUp …" at bounding box center [435, 194] width 200 height 217
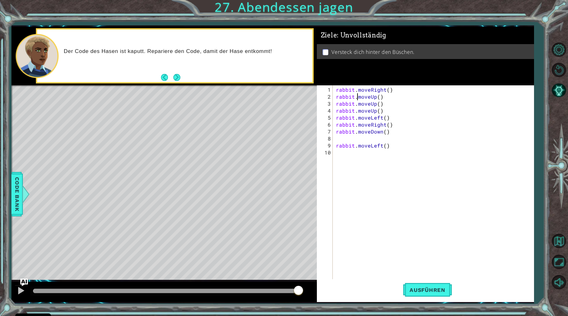
click at [358, 97] on div "rabbit . moveRight ( ) rabbit . moveUp ( ) rabbit . moveUp ( ) rabbit . moveUp …" at bounding box center [435, 194] width 200 height 217
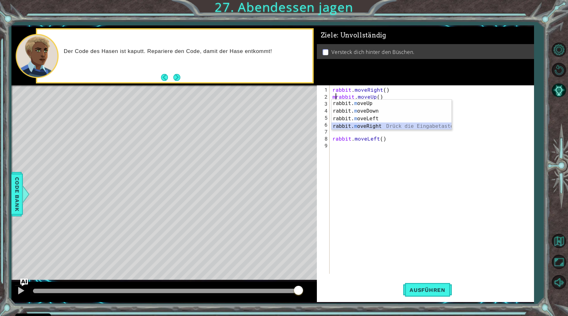
click at [363, 125] on div "rabbit. m oveUp Drück die Eingabetaste rabbit. m oveDown Drück die Eingabetaste…" at bounding box center [392, 123] width 120 height 46
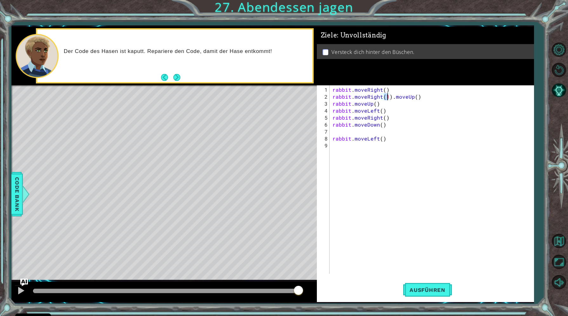
click at [375, 104] on div "rabbit . moveRight ( ) rabbit . moveRight ( 1 ) . moveUp ( ) rabbit . moveUp ( …" at bounding box center [433, 187] width 204 height 203
click at [173, 77] on button "Next" at bounding box center [176, 77] width 7 height 7
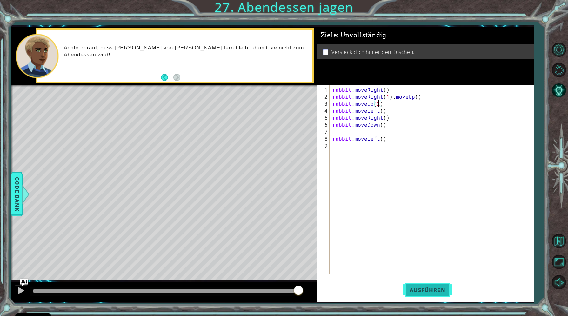
click at [419, 290] on span "Ausführen" at bounding box center [427, 290] width 49 height 6
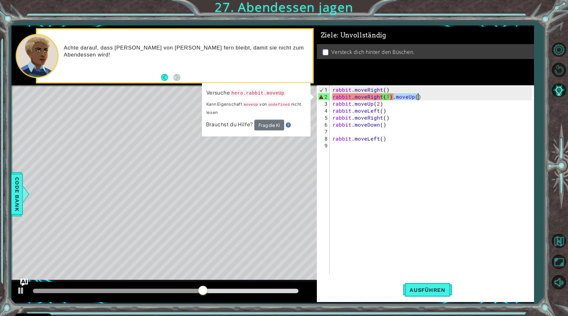
drag, startPoint x: 394, startPoint y: 97, endPoint x: 449, endPoint y: 97, distance: 55.3
click at [449, 97] on div "rabbit . moveRight ( ) rabbit . moveRight ( 1 ) . moveUp ( ) rabbit . moveUp ( …" at bounding box center [433, 187] width 204 height 203
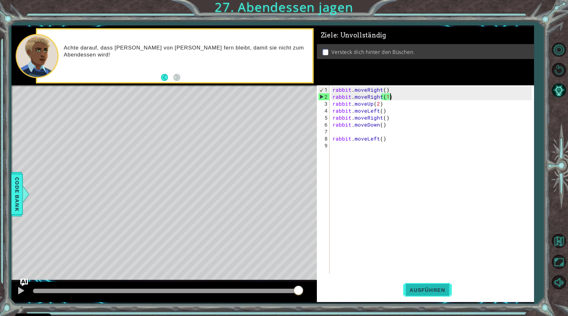
click at [423, 291] on span "Ausführen" at bounding box center [427, 290] width 49 height 6
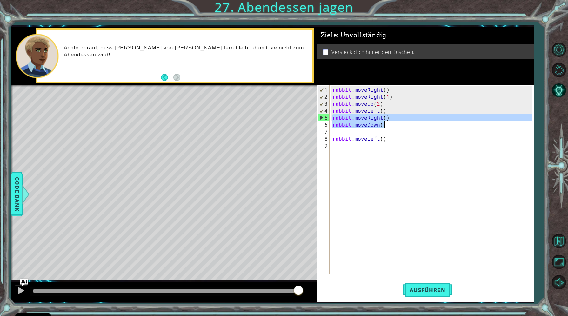
drag, startPoint x: 333, startPoint y: 118, endPoint x: 407, endPoint y: 126, distance: 75.4
click at [407, 126] on div "rabbit . moveRight ( ) rabbit . moveRight ( 1 ) rabbit . moveUp ( 2 ) rabbit . …" at bounding box center [433, 187] width 204 height 203
type textarea "rabbit.moveRight() rabbit.moveDown()"
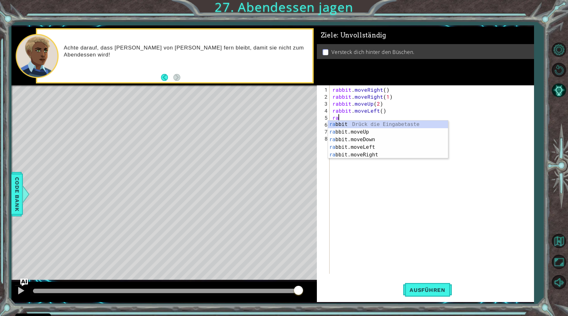
scroll to position [0, 0]
click at [19, 197] on span "Code Bank" at bounding box center [17, 194] width 10 height 39
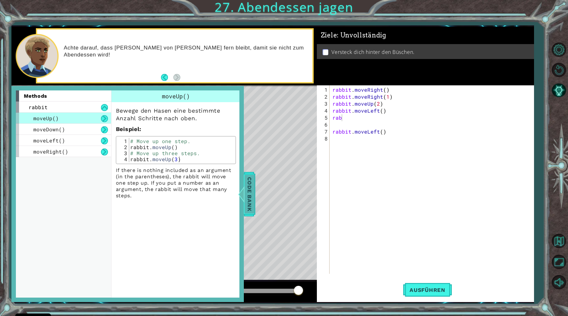
click at [247, 190] on span "Code Bank" at bounding box center [250, 194] width 10 height 39
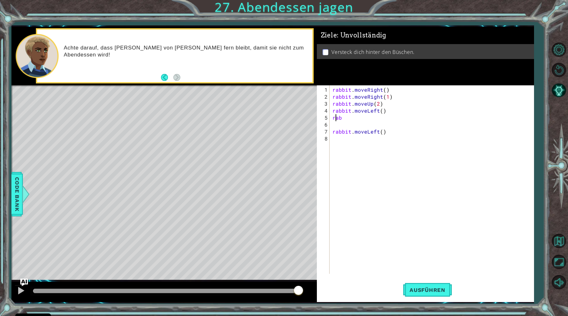
click at [337, 118] on div "rabbit . moveRight ( ) rabbit . moveRight ( 1 ) rabbit . moveUp ( 2 ) rabbit . …" at bounding box center [433, 187] width 204 height 203
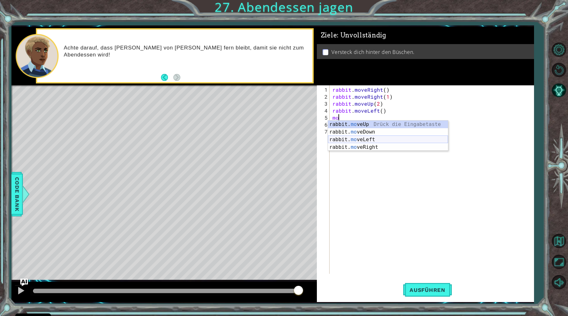
click at [354, 138] on div "rabbit. mo veUp Drück die Eingabetaste rabbit. mo veDown Drück die Eingabetaste…" at bounding box center [388, 144] width 120 height 46
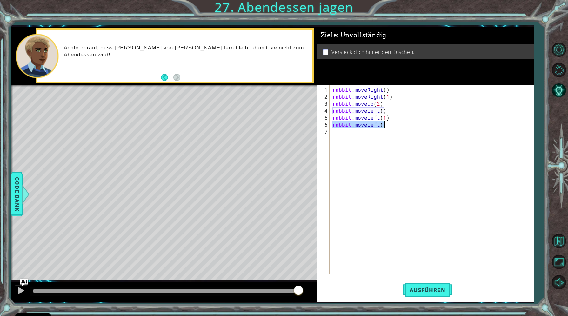
drag, startPoint x: 333, startPoint y: 126, endPoint x: 407, endPoint y: 127, distance: 74.0
click at [407, 127] on div "rabbit . moveRight ( ) rabbit . moveRight ( 1 ) rabbit . moveUp ( 2 ) rabbit . …" at bounding box center [433, 187] width 204 height 203
type textarea "rabbit.moveLeft()"
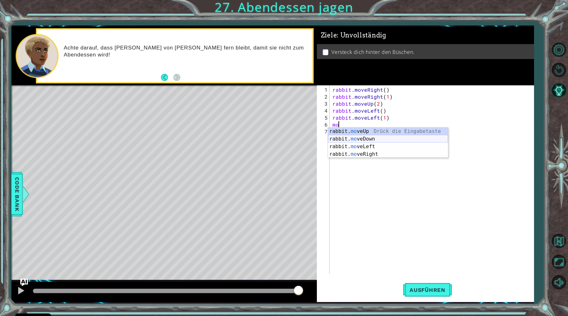
click at [371, 138] on div "rabbit. mo veUp Drück die Eingabetaste rabbit. mo veDown Drück die Eingabetaste…" at bounding box center [388, 151] width 120 height 46
type textarea "rabbit.moveDown(1)"
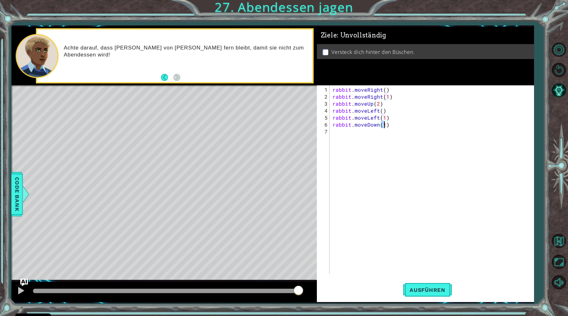
click at [353, 130] on div "rabbit . moveRight ( ) rabbit . moveRight ( 1 ) rabbit . moveUp ( 2 ) rabbit . …" at bounding box center [433, 187] width 204 height 203
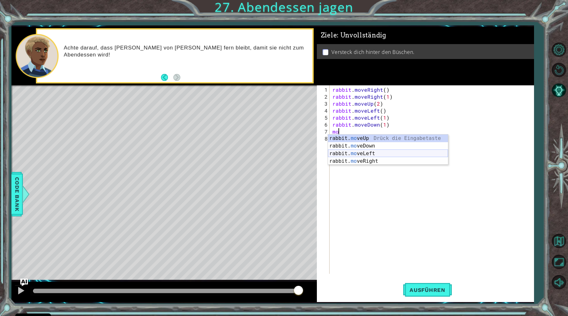
click at [351, 152] on div "rabbit. mo veUp Drück die Eingabetaste rabbit. mo veDown Drück die Eingabetaste…" at bounding box center [388, 158] width 120 height 46
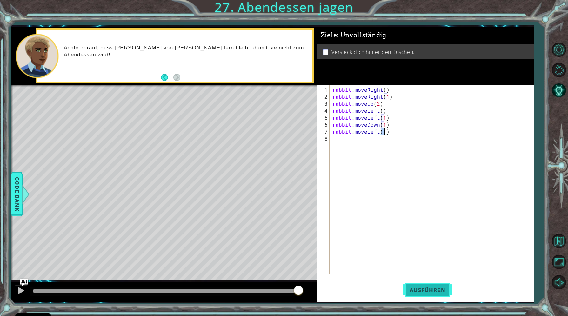
type textarea "rabbit.moveLeft(1)"
click at [444, 294] on button "Ausführen" at bounding box center [427, 290] width 49 height 22
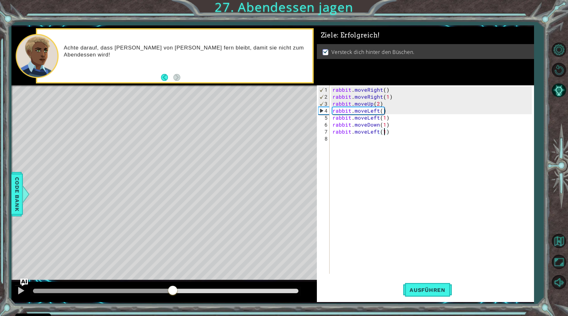
drag, startPoint x: 127, startPoint y: 291, endPoint x: 181, endPoint y: 292, distance: 54.3
click at [178, 292] on div at bounding box center [172, 291] width 11 height 11
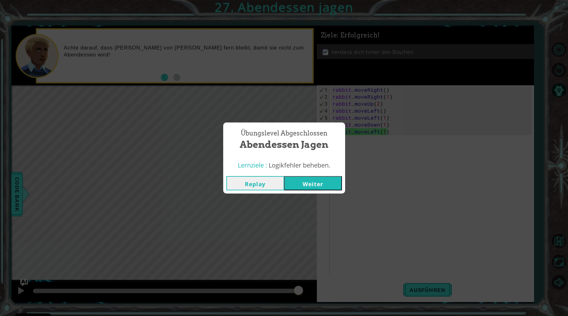
click at [297, 184] on button "Weiter" at bounding box center [313, 183] width 58 height 14
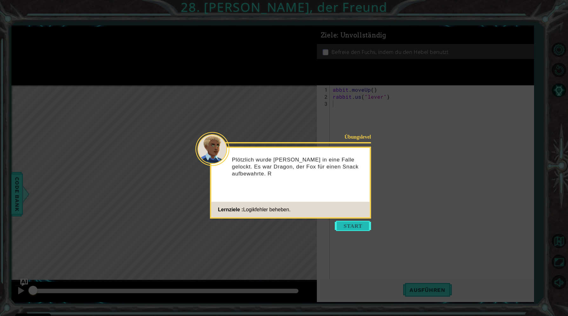
click at [347, 226] on button "Start" at bounding box center [353, 226] width 36 height 10
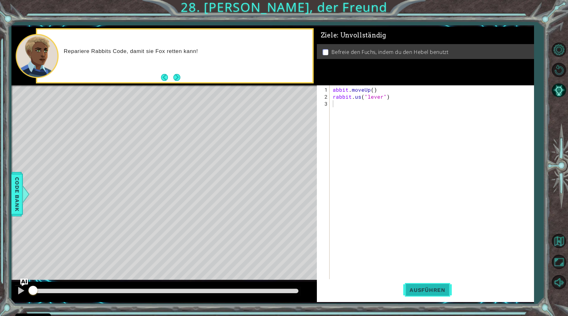
click at [420, 286] on button "Ausführen" at bounding box center [427, 290] width 49 height 22
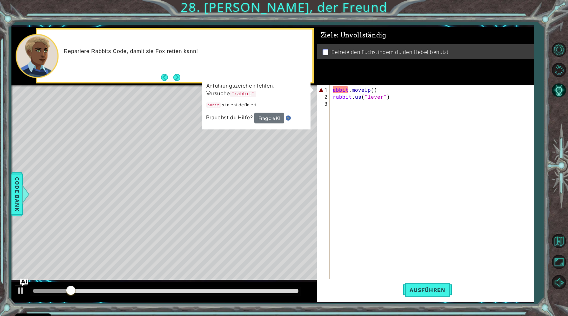
click at [333, 91] on div "abbit . moveUp ( ) rabbit . us ( "lever" )" at bounding box center [434, 194] width 204 height 217
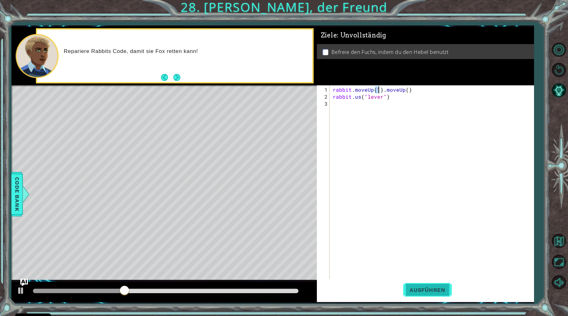
click at [412, 283] on button "Ausführen" at bounding box center [427, 290] width 49 height 22
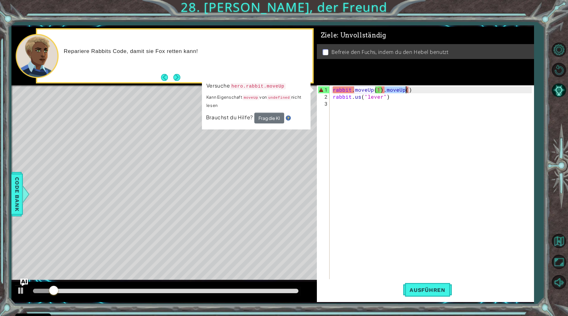
drag, startPoint x: 383, startPoint y: 87, endPoint x: 416, endPoint y: 89, distance: 32.8
click at [416, 89] on div "rabbit . moveUp ( 1 ) . moveUp ( ) rabbit . us ( "lever" )" at bounding box center [434, 194] width 204 height 217
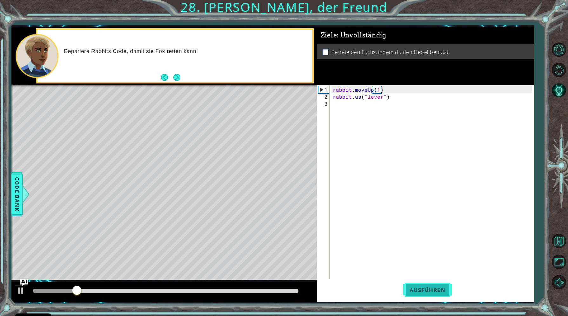
click at [417, 290] on span "Ausführen" at bounding box center [427, 290] width 49 height 6
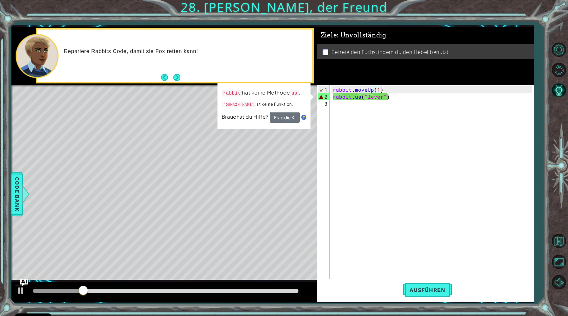
click at [355, 97] on div "rabbit . moveUp ( 1 ) rabbit . us ( "lever" )" at bounding box center [434, 194] width 204 height 217
click at [365, 97] on div "rabbit . moveUp ( 1 ) rabbit . us ( "lever" )" at bounding box center [434, 194] width 204 height 217
click at [357, 97] on div "rabbit . moveUp ( 1 ) rabbit . us ( "lever" )" at bounding box center [434, 194] width 204 height 217
click at [363, 97] on div "rabbit . moveUp ( 1 ) rabbit . us ( "lever" )" at bounding box center [434, 194] width 204 height 217
click at [360, 97] on div "rabbit . moveUp ( 1 ) rabbit . us ( "lever" )" at bounding box center [434, 194] width 204 height 217
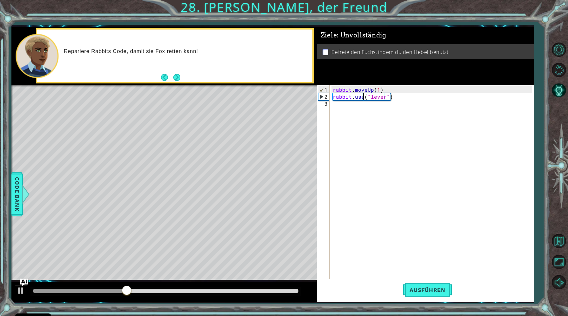
scroll to position [0, 2]
type textarea "rabbit.use("lever")"
click at [419, 290] on span "Ausführen" at bounding box center [427, 290] width 49 height 6
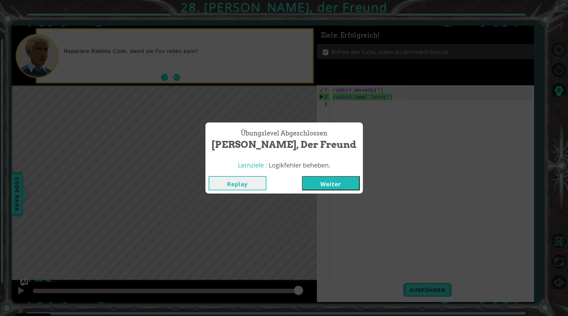
click at [319, 179] on button "Weiter" at bounding box center [331, 183] width 58 height 14
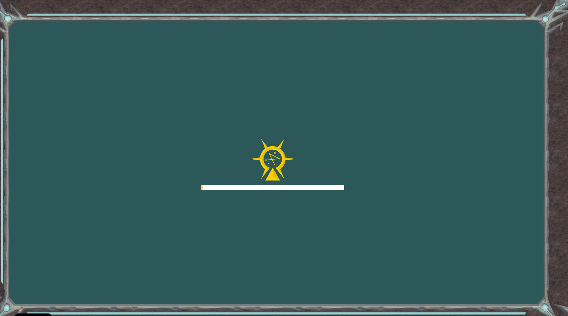
click at [319, 179] on div at bounding box center [272, 164] width 143 height 51
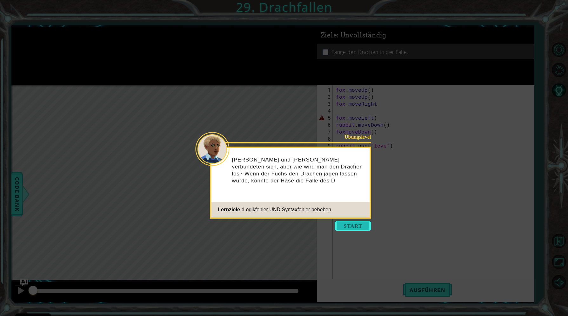
click at [360, 229] on button "Start" at bounding box center [353, 226] width 36 height 10
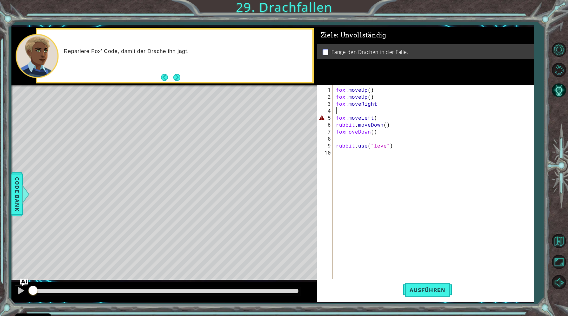
click at [346, 113] on div "fox . moveUp ( ) fox . moveUp ( ) fox . moveRight fox . moveLeft ( rabbit . mov…" at bounding box center [435, 194] width 200 height 217
click at [419, 287] on span "Ausführen" at bounding box center [427, 290] width 49 height 6
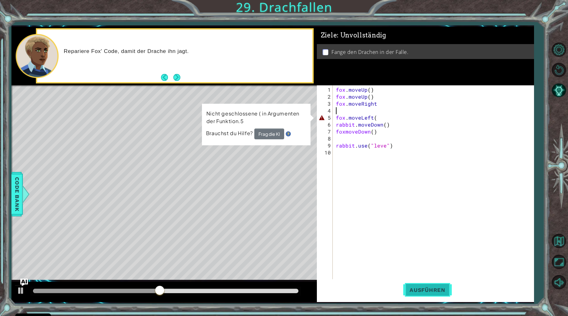
click at [429, 291] on span "Ausführen" at bounding box center [427, 290] width 49 height 6
click at [379, 118] on div "fox . moveUp ( ) fox . moveUp ( ) fox . moveRight fox . moveLeft ( rabbit . mov…" at bounding box center [435, 194] width 200 height 217
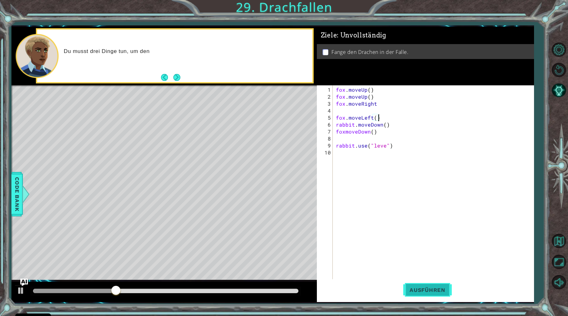
click at [422, 291] on span "Ausführen" at bounding box center [427, 290] width 49 height 6
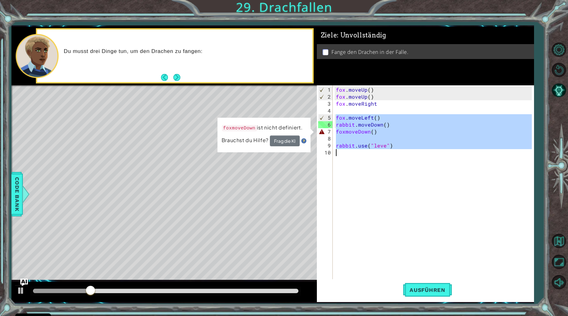
drag, startPoint x: 337, startPoint y: 115, endPoint x: 417, endPoint y: 185, distance: 106.0
click at [417, 185] on div "fox . moveUp ( ) fox . moveUp ( ) fox . moveRight fox . moveLeft ( ) rabbit . m…" at bounding box center [435, 194] width 200 height 217
type textarea "rabbit.use("leve")"
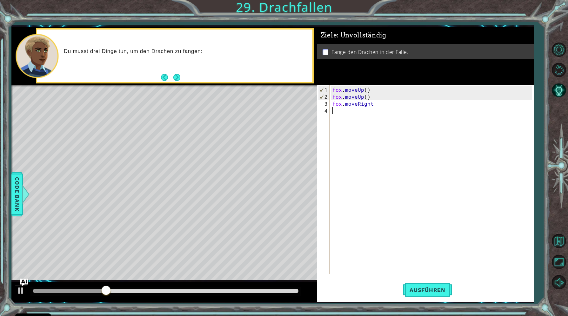
type textarea "fox.moveRight"
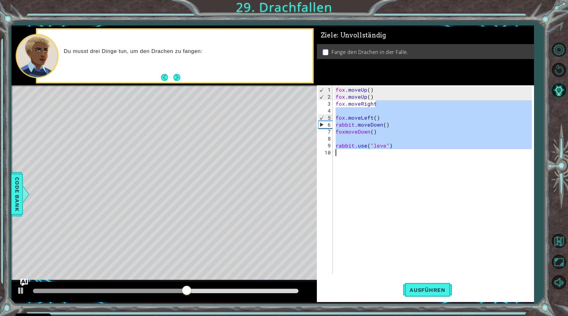
type textarea "fox.moveLeft("
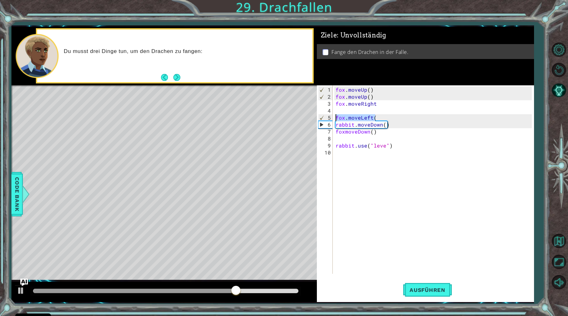
drag, startPoint x: 380, startPoint y: 116, endPoint x: 324, endPoint y: 116, distance: 55.9
click at [334, 116] on div "fox . moveUp ( ) fox . moveUp ( ) fox . moveRight fox . moveLeft ( rabbit . mov…" at bounding box center [433, 179] width 198 height 189
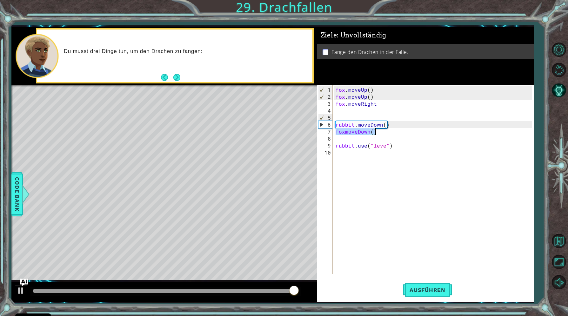
drag, startPoint x: 336, startPoint y: 132, endPoint x: 407, endPoint y: 132, distance: 70.2
click at [407, 132] on div "fox . moveUp ( ) fox . moveUp ( ) fox . moveRight rabbit . moveDown ( ) foxmove…" at bounding box center [434, 187] width 201 height 203
type textarea "foxmoveDown()"
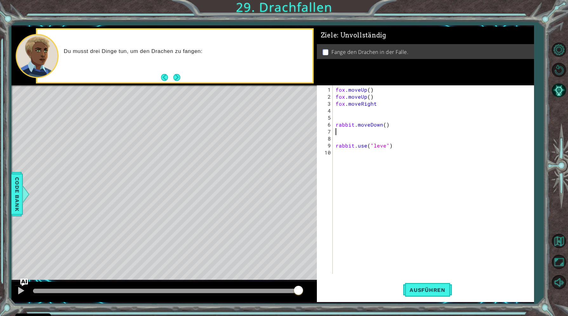
type textarea "rabbit.moveDown()"
click at [336, 110] on div "fox . moveUp ( ) fox . moveUp ( ) fox . moveRight rabbit . moveDown ( ) rabbit …" at bounding box center [433, 187] width 204 height 203
click at [419, 289] on span "Ausführen" at bounding box center [427, 290] width 49 height 6
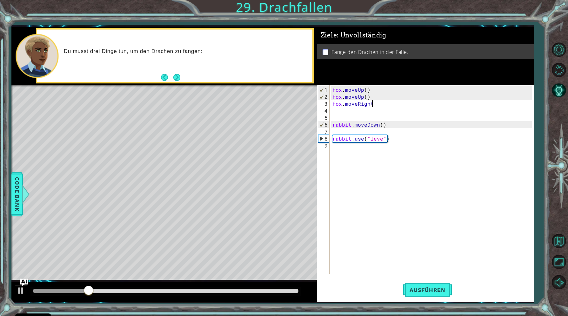
click at [374, 106] on div "fox . moveUp ( ) fox . moveUp ( ) fox . moveRight rabbit . moveDown ( ) rabbit …" at bounding box center [433, 187] width 204 height 203
type textarea "fox.moveRight()"
click at [333, 112] on div "fox . moveUp ( ) fox . moveUp ( ) fox . moveRight ( ) rabbit . moveDown ( ) rab…" at bounding box center [433, 187] width 204 height 203
type textarea "f"
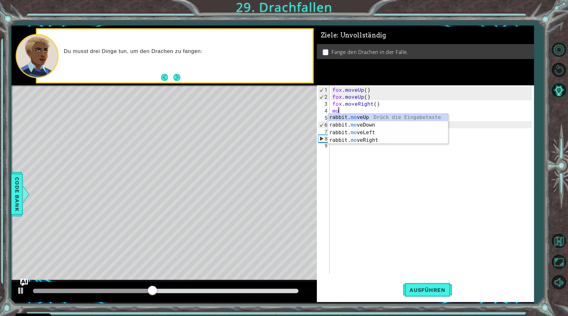
type textarea "m"
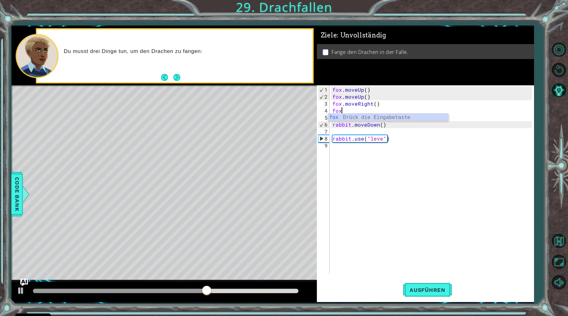
scroll to position [0, 0]
type textarea "f"
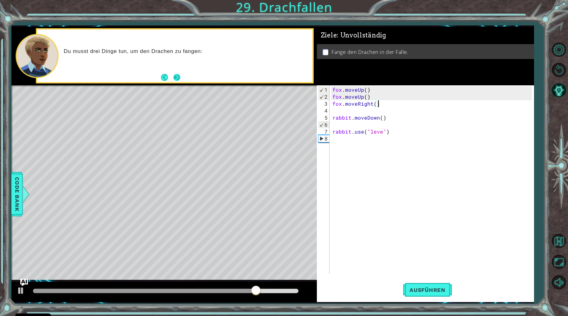
type textarea "fox.moveRight()"
click at [177, 76] on button "Next" at bounding box center [176, 77] width 7 height 7
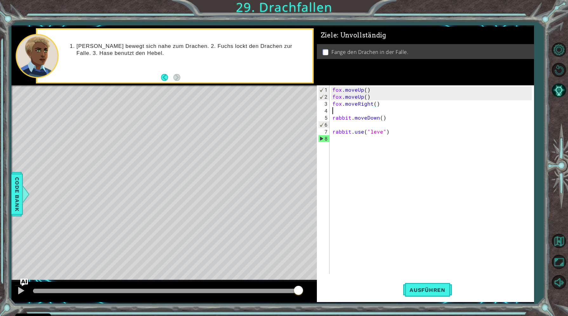
click at [341, 109] on div "fox . moveUp ( ) fox . moveUp ( ) fox . moveRight ( ) rabbit . moveDown ( ) rab…" at bounding box center [433, 187] width 204 height 203
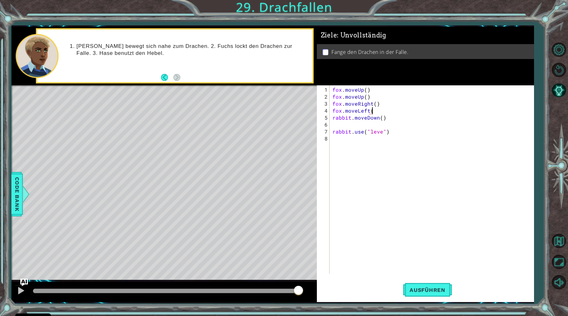
scroll to position [0, 2]
type textarea "fox.moveLeft()"
click at [418, 289] on span "Ausführen" at bounding box center [427, 290] width 49 height 6
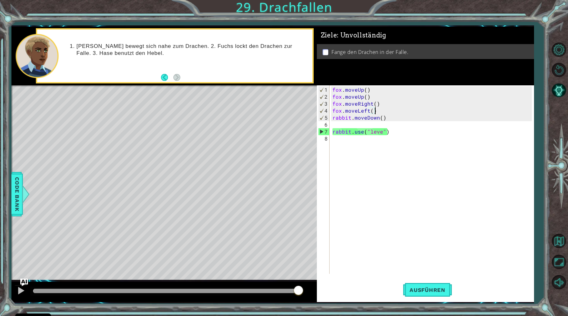
click at [393, 111] on div "fox . moveUp ( ) fox . moveUp ( ) fox . moveRight ( ) fox . moveLeft ( ) rabbit…" at bounding box center [433, 187] width 204 height 203
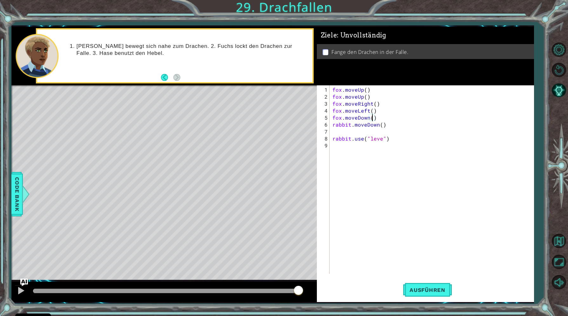
click at [373, 119] on div "fox . moveUp ( ) fox . moveUp ( ) fox . moveRight ( ) fox . moveLeft ( ) fox . …" at bounding box center [433, 187] width 204 height 203
drag, startPoint x: 334, startPoint y: 125, endPoint x: 385, endPoint y: 126, distance: 50.8
click at [385, 126] on div "fox . moveUp ( ) fox . moveUp ( ) fox . moveRight ( ) fox . moveLeft ( ) fox . …" at bounding box center [433, 187] width 204 height 203
click at [377, 111] on div "fox . moveUp ( ) fox . moveUp ( ) fox . moveRight ( ) fox . moveLeft ( ) fox . …" at bounding box center [433, 187] width 204 height 203
type textarea "fox.moveLeft()"
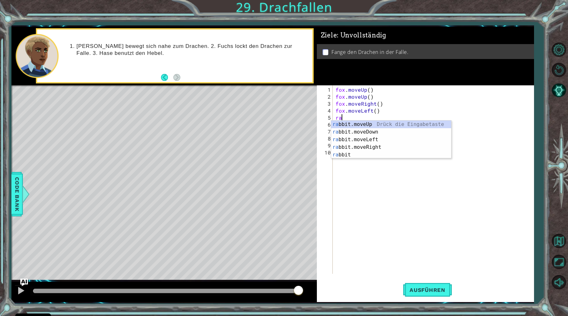
type textarea "r"
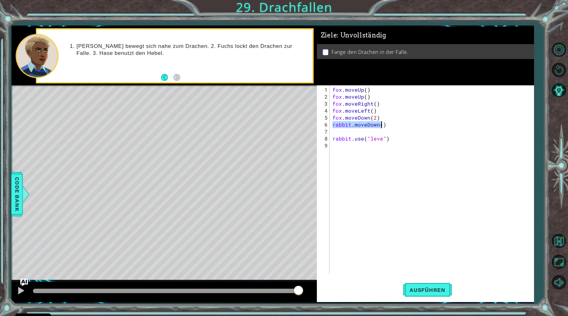
drag, startPoint x: 332, startPoint y: 124, endPoint x: 420, endPoint y: 125, distance: 87.3
click at [420, 125] on div "fox . moveUp ( ) fox . moveUp ( ) fox . moveRight ( ) fox . moveLeft ( ) fox . …" at bounding box center [433, 187] width 204 height 203
type textarea "rabbit.moveDown()"
click at [418, 286] on button "Ausführen" at bounding box center [427, 290] width 49 height 22
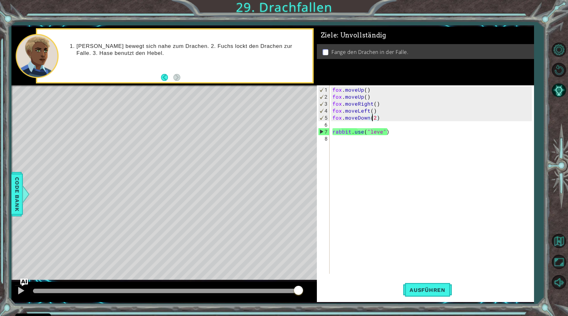
click at [372, 118] on div "fox . moveUp ( ) fox . moveUp ( ) fox . moveRight ( ) fox . moveLeft ( ) fox . …" at bounding box center [433, 187] width 204 height 203
type textarea "fox.moveDown()"
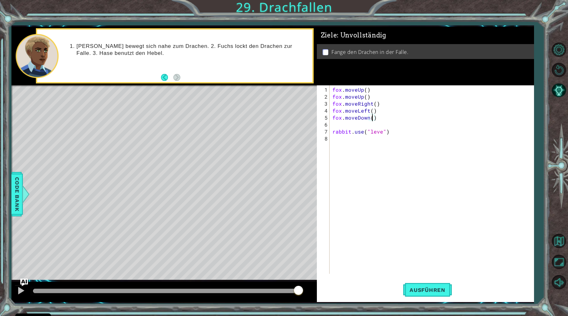
click at [331, 126] on div "fox.moveDown() 1 2 3 4 5 6 7 8 fox . moveUp ( ) fox . moveUp ( ) fox . moveRigh…" at bounding box center [424, 179] width 215 height 189
click at [335, 126] on div "fox . moveUp ( ) fox . moveUp ( ) fox . moveRight ( ) fox . moveLeft ( ) fox . …" at bounding box center [433, 187] width 204 height 203
click at [414, 293] on span "Ausführen" at bounding box center [427, 290] width 49 height 6
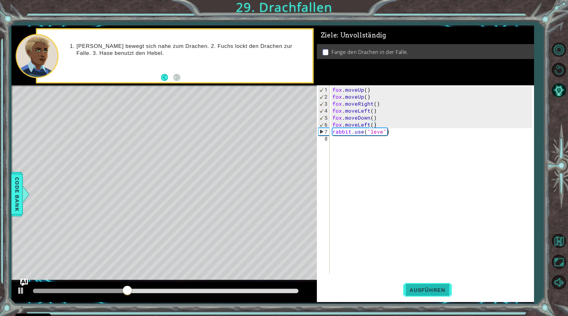
click at [435, 286] on button "Ausführen" at bounding box center [427, 290] width 49 height 22
click at [373, 117] on div "fox . moveUp ( ) fox . moveUp ( ) fox . moveRight ( ) fox . moveLeft ( ) fox . …" at bounding box center [433, 187] width 204 height 203
click at [360, 125] on div "fox . moveUp ( ) fox . moveUp ( ) fox . moveRight ( ) fox . moveLeft ( ) fox . …" at bounding box center [433, 187] width 204 height 203
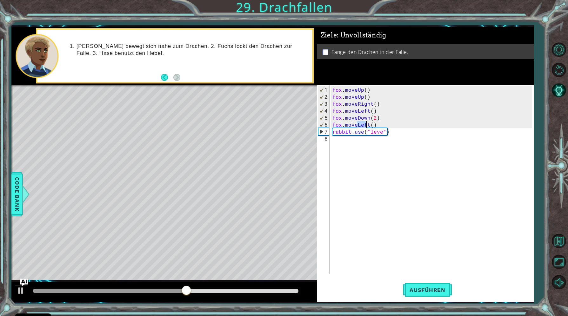
drag, startPoint x: 357, startPoint y: 125, endPoint x: 367, endPoint y: 125, distance: 9.8
click at [367, 125] on div "fox . moveUp ( ) fox . moveUp ( ) fox . moveRight ( ) fox . moveLeft ( ) fox . …" at bounding box center [433, 187] width 204 height 203
click at [367, 125] on div "fox . moveUp ( ) fox . moveUp ( ) fox . moveRight ( ) fox . moveLeft ( ) fox . …" at bounding box center [431, 179] width 200 height 189
click at [441, 290] on span "Ausführen" at bounding box center [427, 290] width 49 height 6
click at [381, 134] on div "fox . moveUp ( ) fox . moveUp ( ) fox . moveRight ( ) fox . moveLeft ( ) fox . …" at bounding box center [433, 187] width 204 height 203
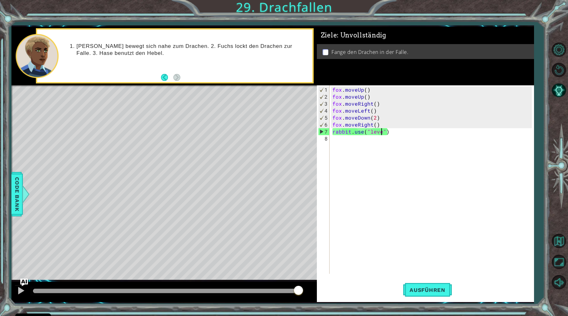
type textarea "rabbit.use("lever")"
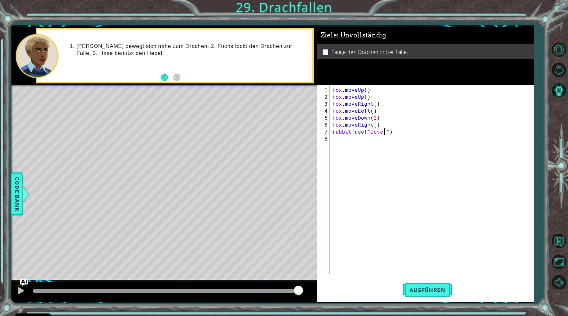
scroll to position [0, 3]
click at [417, 213] on div "fox . moveUp ( ) fox . moveUp ( ) fox . moveRight ( ) fox . moveLeft ( ) fox . …" at bounding box center [433, 187] width 204 height 203
click at [422, 294] on button "Ausführen" at bounding box center [427, 290] width 49 height 22
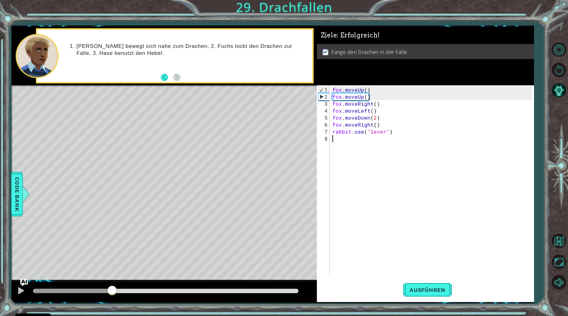
drag, startPoint x: 91, startPoint y: 290, endPoint x: 179, endPoint y: 290, distance: 88.3
click at [118, 290] on div at bounding box center [111, 291] width 11 height 11
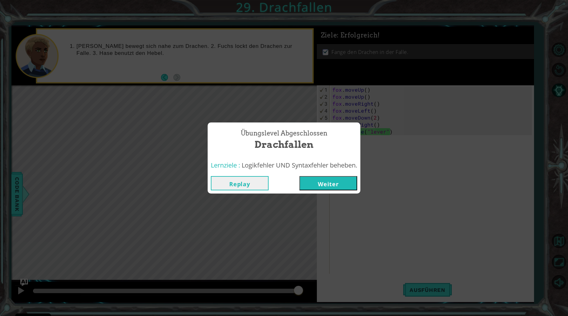
click at [320, 183] on button "Weiter" at bounding box center [329, 183] width 58 height 14
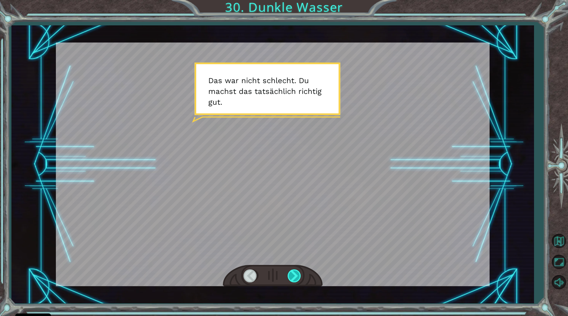
click at [294, 278] on div at bounding box center [295, 276] width 14 height 13
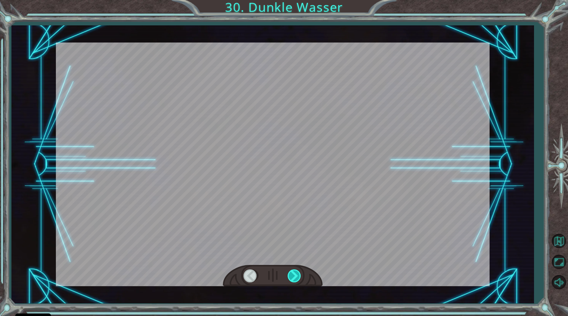
click at [294, 278] on div at bounding box center [295, 276] width 14 height 13
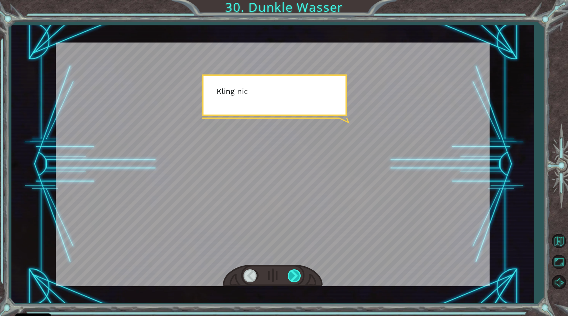
click at [294, 278] on div at bounding box center [295, 276] width 14 height 13
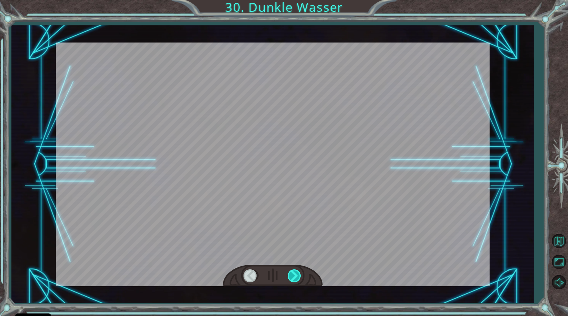
click at [294, 278] on div at bounding box center [295, 276] width 14 height 13
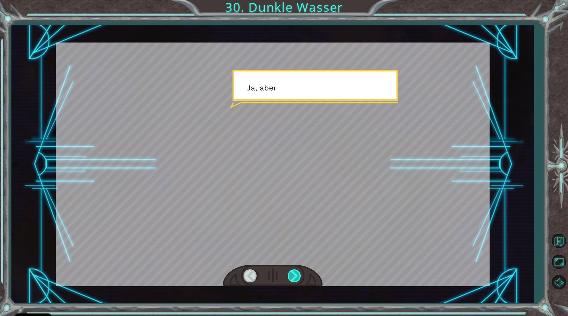
click at [294, 278] on div at bounding box center [295, 276] width 14 height 13
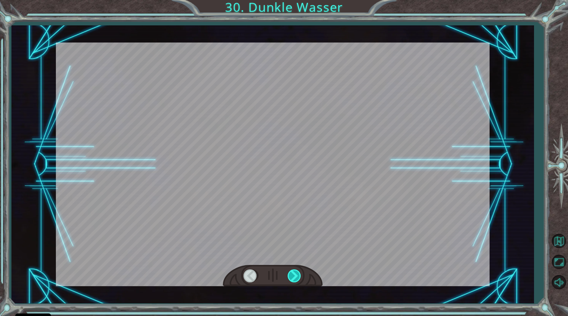
click at [294, 278] on div at bounding box center [295, 276] width 14 height 13
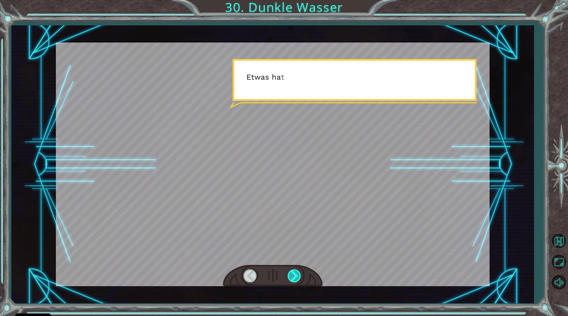
click at [294, 278] on div at bounding box center [295, 276] width 14 height 13
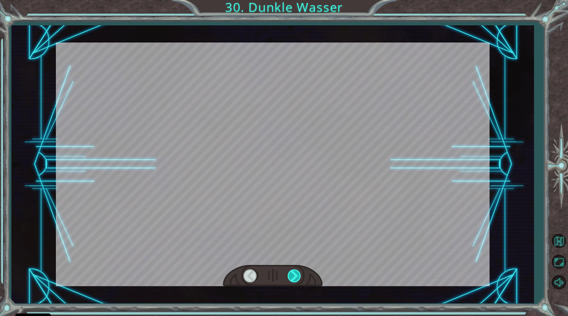
click at [294, 278] on div at bounding box center [295, 276] width 14 height 13
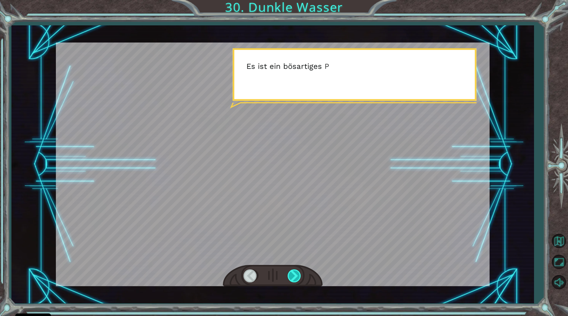
click at [294, 277] on div at bounding box center [295, 276] width 14 height 13
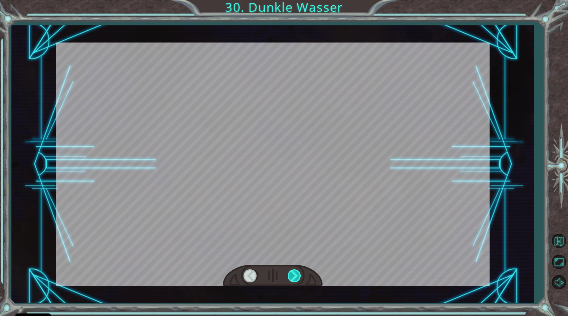
click at [294, 277] on div at bounding box center [295, 276] width 14 height 13
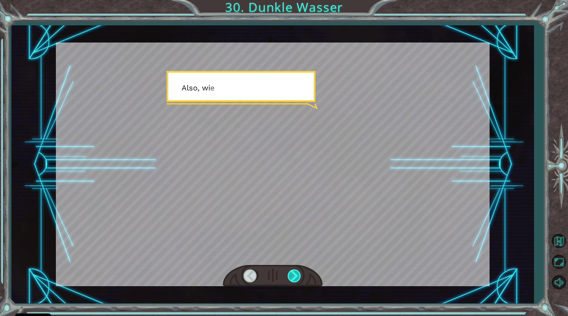
click at [294, 277] on div at bounding box center [295, 276] width 14 height 13
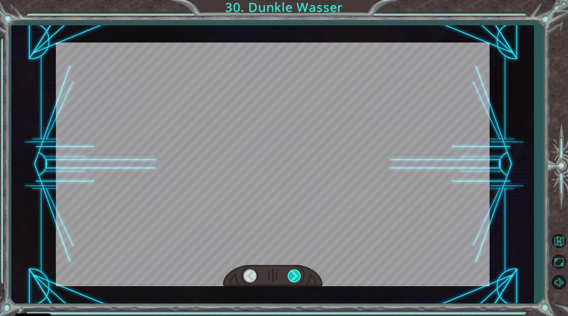
click at [294, 277] on div at bounding box center [295, 276] width 14 height 13
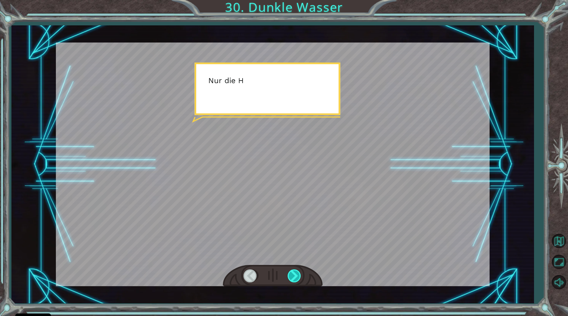
click at [294, 277] on div at bounding box center [295, 276] width 14 height 13
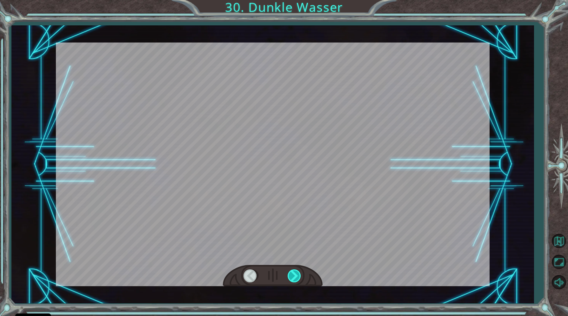
click at [294, 277] on div at bounding box center [295, 276] width 14 height 13
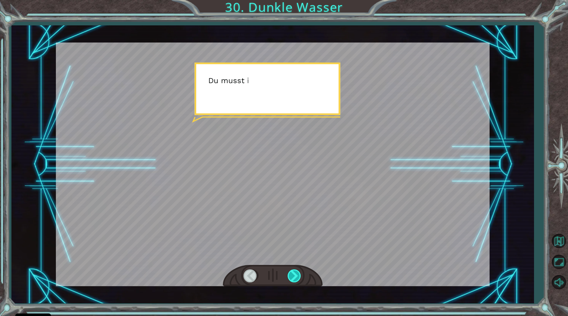
click at [294, 277] on div at bounding box center [295, 276] width 14 height 13
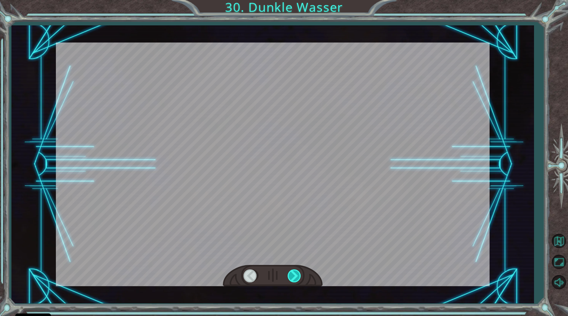
click at [294, 277] on div at bounding box center [295, 276] width 14 height 13
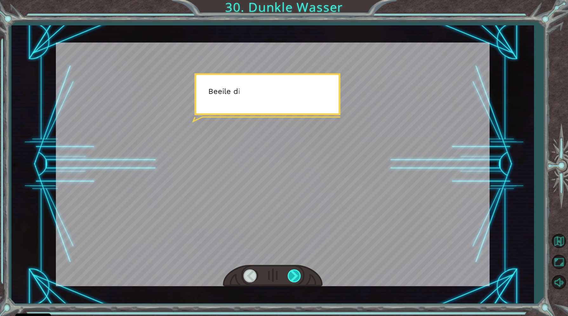
click at [294, 277] on div at bounding box center [295, 276] width 14 height 13
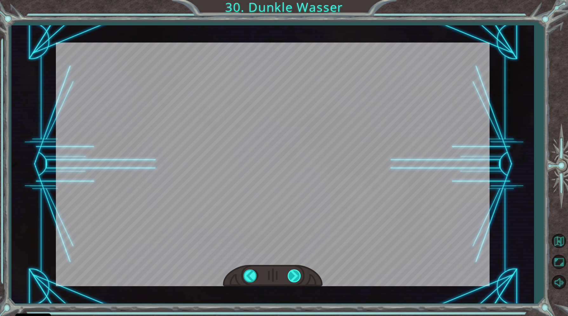
click at [294, 277] on div at bounding box center [295, 276] width 14 height 13
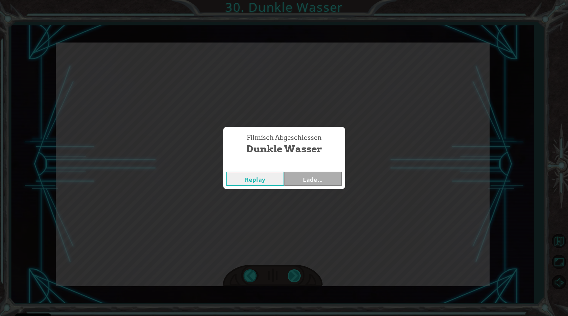
click at [294, 277] on div "Filmisch Abgeschlossen Dunkle Wasser Replay Lade..." at bounding box center [284, 158] width 568 height 316
click at [294, 277] on div "Filmisch Abgeschlossen Dunkle Wasser Replay Weiter" at bounding box center [284, 158] width 568 height 316
click at [302, 184] on button "Weiter" at bounding box center [313, 179] width 58 height 14
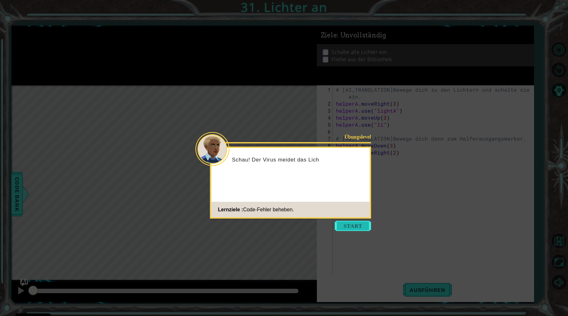
click at [347, 223] on button "Start" at bounding box center [353, 226] width 36 height 10
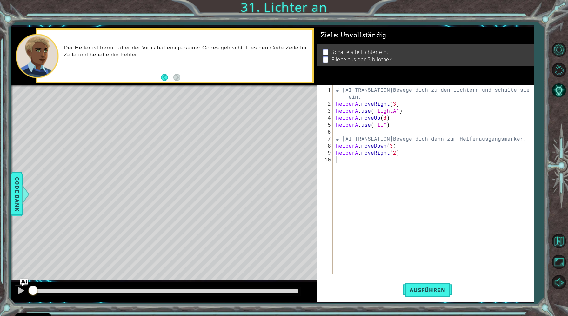
click at [239, 132] on div "Level Map" at bounding box center [157, 178] width 293 height 187
click at [418, 286] on button "Ausführen" at bounding box center [427, 290] width 49 height 22
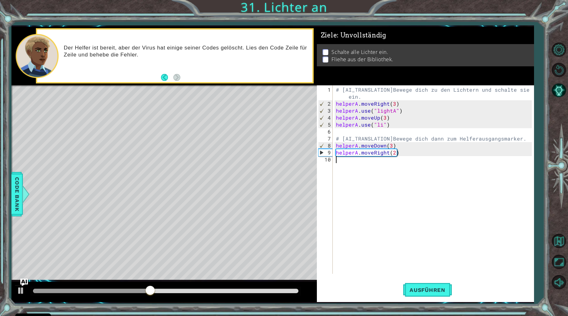
click at [382, 126] on div "# [AI_TRANSLATION]Bewege dich zu den Lichtern und schalte sie ein. helperA . mo…" at bounding box center [435, 191] width 200 height 210
click at [424, 288] on span "Ausführen" at bounding box center [427, 290] width 49 height 6
click at [388, 146] on div "# [AI_TRANSLATION]Bewege dich zu den Lichtern und schalte sie ein. helperA . mo…" at bounding box center [435, 191] width 200 height 210
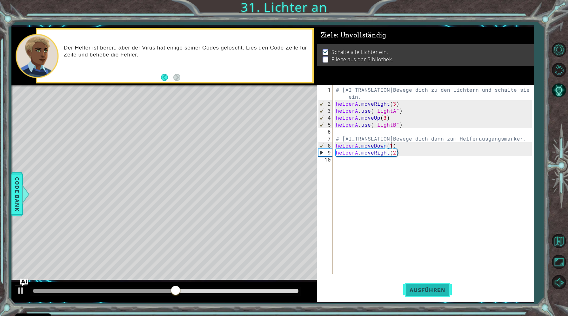
type textarea "helperA.moveDown(1)"
click at [420, 295] on button "Ausführen" at bounding box center [427, 290] width 49 height 22
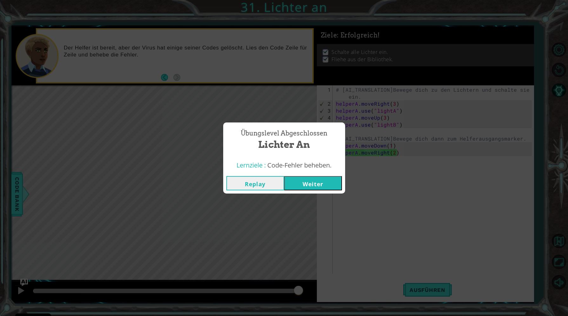
click at [312, 182] on button "Weiter" at bounding box center [313, 183] width 58 height 14
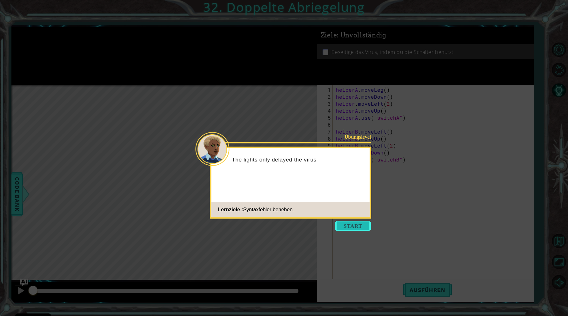
click at [350, 221] on button "Start" at bounding box center [353, 226] width 36 height 10
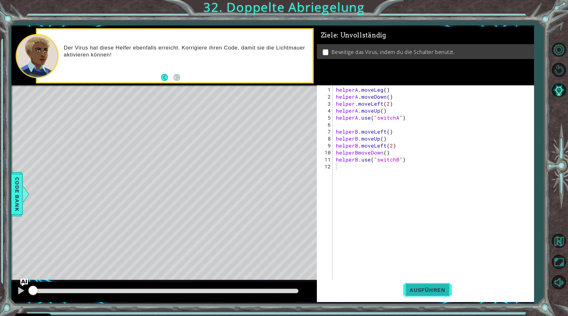
click at [440, 294] on button "Ausführen" at bounding box center [427, 290] width 49 height 22
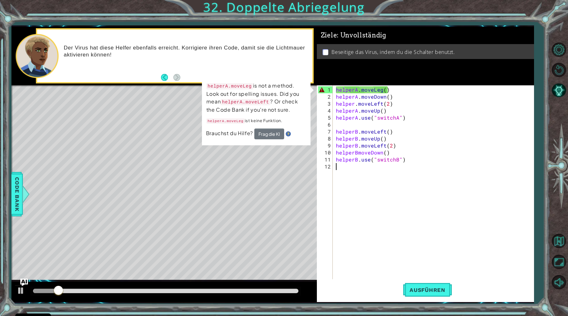
click at [367, 175] on div "helperA . moveLeg ( ) helperA . moveDown ( ) helper . moveLeft ( 2 ) helperA . …" at bounding box center [435, 194] width 200 height 217
click at [382, 90] on div "helperA . moveLeg ( ) helperA . moveDown ( ) helper . moveLeft ( 2 ) helperA . …" at bounding box center [435, 194] width 200 height 217
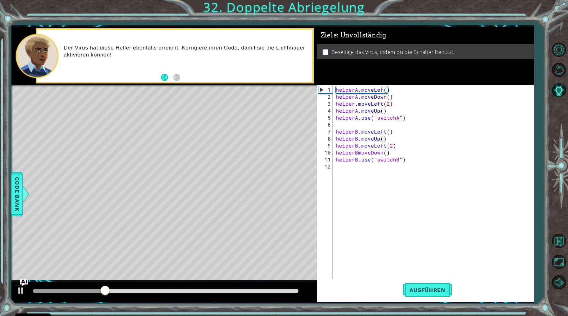
type textarea "helperA.moveLeft()"
click at [413, 293] on span "Ausführen" at bounding box center [427, 290] width 49 height 6
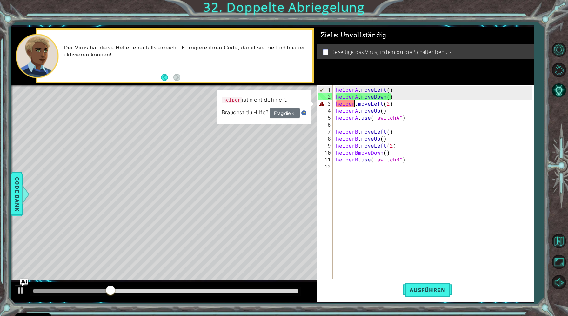
click at [355, 103] on div "helperA . moveLeft ( ) helperA . moveDown ( ) helper . moveLeft ( 2 ) helperA .…" at bounding box center [435, 194] width 200 height 217
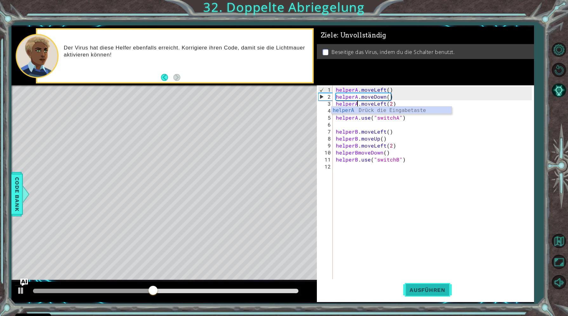
click at [412, 292] on span "Ausführen" at bounding box center [427, 290] width 49 height 6
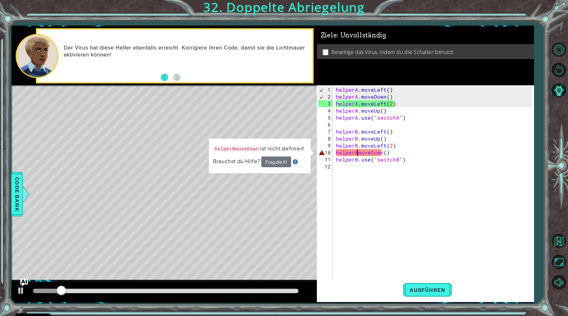
click at [356, 154] on div "helperA . moveLeft ( ) helperA . moveDown ( ) helperA . moveLeft ( 2 ) helperA …" at bounding box center [435, 194] width 200 height 217
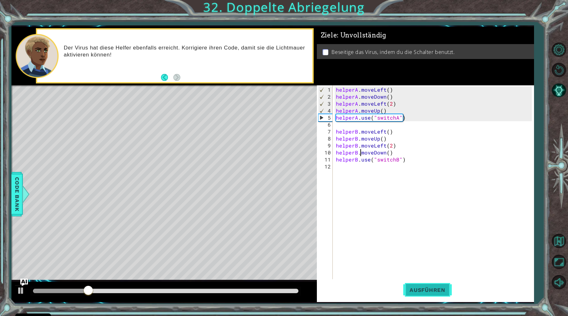
type textarea "helperB.moveDown()"
click at [423, 298] on button "Ausführen" at bounding box center [427, 290] width 49 height 22
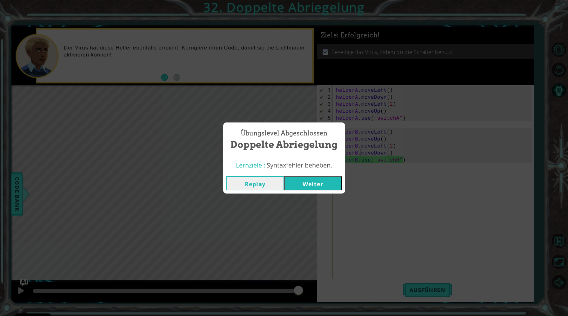
click at [321, 182] on button "Weiter" at bounding box center [313, 183] width 58 height 14
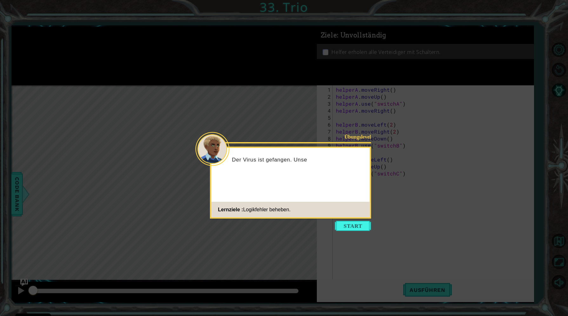
click at [360, 220] on icon at bounding box center [284, 158] width 568 height 316
click at [360, 228] on button "Start" at bounding box center [353, 226] width 36 height 10
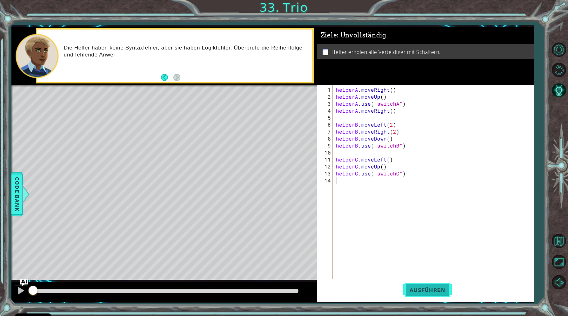
click at [447, 286] on button "Ausführen" at bounding box center [427, 290] width 49 height 22
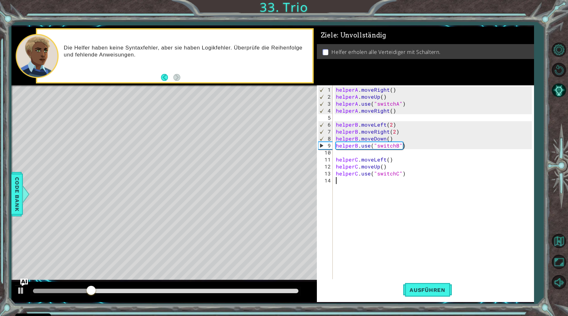
click at [387, 98] on div "helperA . moveRight ( ) helperA . moveUp ( ) helperA . use ( "switchA" ) helper…" at bounding box center [435, 194] width 200 height 217
type textarea "helperA.moveUp()"
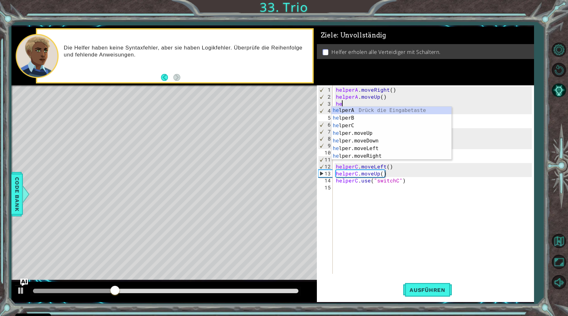
click at [353, 105] on div "helperA . moveRight ( ) helperA . moveUp ( ) he helperA . use ( "switchA" ) hel…" at bounding box center [435, 187] width 200 height 203
click at [352, 107] on div "hel perA Drück die Eingabetaste hel perB Drück die Eingabetaste hel perC Drück …" at bounding box center [392, 141] width 120 height 69
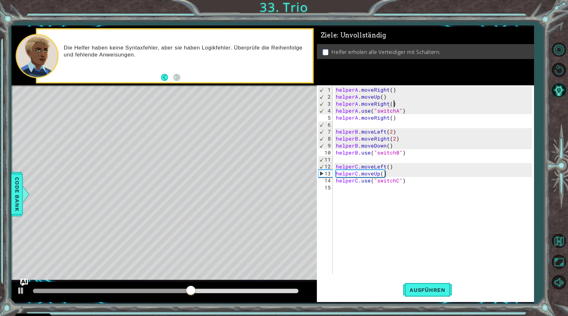
scroll to position [0, 3]
type textarea "helperA.moveRight()"
click at [429, 288] on span "Ausführen" at bounding box center [427, 290] width 49 height 6
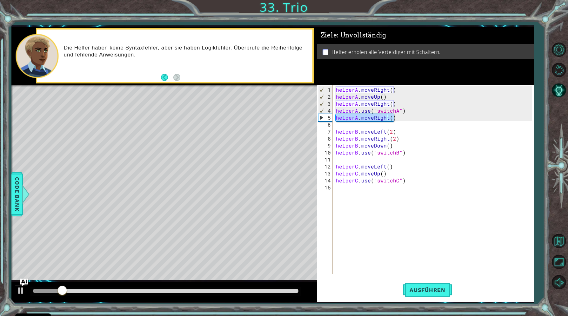
drag, startPoint x: 336, startPoint y: 119, endPoint x: 404, endPoint y: 120, distance: 68.0
click at [404, 120] on div "helperA . moveRight ( ) helperA . moveUp ( ) helperA . moveRight ( ) helperA . …" at bounding box center [435, 187] width 200 height 203
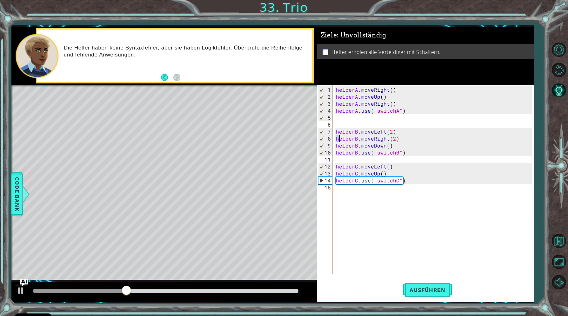
click at [339, 138] on div "helperA . moveRight ( ) helperA . moveUp ( ) helperA . moveRight ( ) helperA . …" at bounding box center [435, 187] width 200 height 203
click at [395, 133] on div "helperA . moveRight ( ) helperA . moveUp ( ) helperA . moveRight ( ) helperA . …" at bounding box center [435, 187] width 200 height 203
type textarea "helperB.moveLeft(2)"
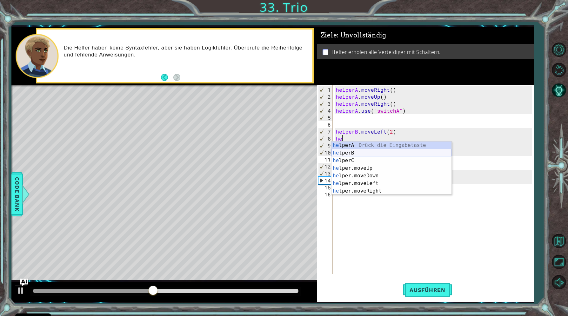
click at [349, 153] on div "he lperA Drück die Eingabetaste he lperB Drück die Eingabetaste he lperC Drück …" at bounding box center [392, 176] width 120 height 69
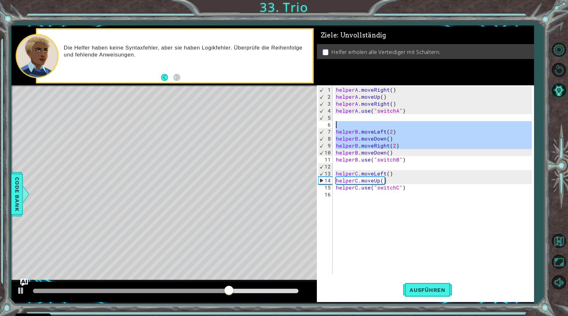
drag, startPoint x: 336, startPoint y: 152, endPoint x: 497, endPoint y: 126, distance: 163.1
click at [497, 126] on div "helperA . moveRight ( ) helperA . moveUp ( ) helperA . moveRight ( ) helperA . …" at bounding box center [435, 187] width 200 height 203
click at [424, 132] on div "helperA . moveRight ( ) helperA . moveUp ( ) helperA . moveRight ( ) helperA . …" at bounding box center [435, 187] width 200 height 203
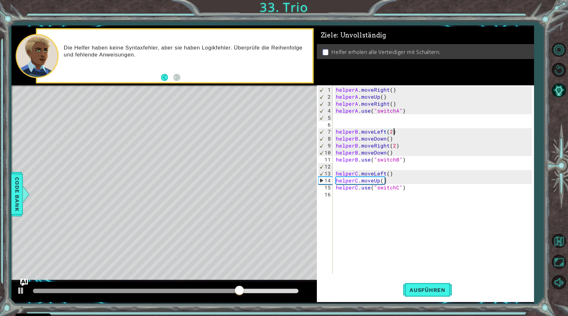
click at [356, 151] on div "helperA . moveRight ( ) helperA . moveUp ( ) helperA . moveRight ( ) helperA . …" at bounding box center [435, 187] width 200 height 203
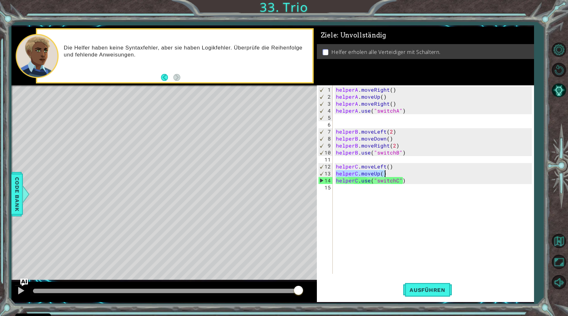
drag, startPoint x: 337, startPoint y: 174, endPoint x: 410, endPoint y: 174, distance: 73.7
click at [410, 174] on div "helperA . moveRight ( ) helperA . moveUp ( ) helperA . moveRight ( ) helperA . …" at bounding box center [435, 187] width 200 height 203
type textarea "helperC.moveUp()"
click at [401, 209] on div "helperA . moveRight ( ) helperA . moveUp ( ) helperA . moveRight ( ) helperA . …" at bounding box center [435, 187] width 200 height 203
click at [387, 175] on div "helperA . moveRight ( ) helperA . moveUp ( ) helperA . moveRight ( ) helperA . …" at bounding box center [435, 187] width 200 height 203
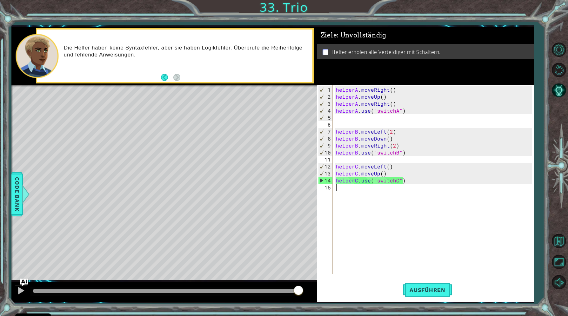
type textarea "helperC.moveUp()"
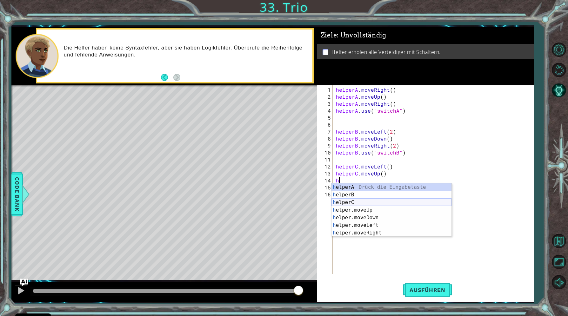
click at [362, 203] on div "h elperA Drück die Eingabetaste h elperB Drück die Eingabetaste h elperC Drück …" at bounding box center [392, 218] width 120 height 69
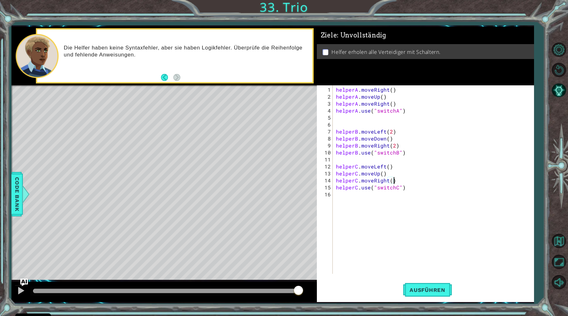
click at [398, 188] on div "helperA . moveRight ( ) helperA . moveUp ( ) helperA . moveRight ( ) helperA . …" at bounding box center [435, 187] width 200 height 203
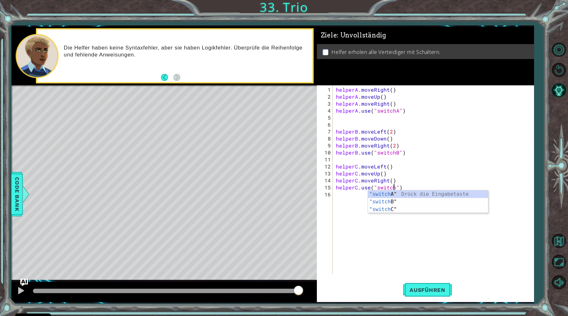
type textarea "helperC.use("switchC")"
click at [398, 199] on div "helperA . moveRight ( ) helperA . moveUp ( ) helperA . moveRight ( ) helperA . …" at bounding box center [435, 187] width 200 height 203
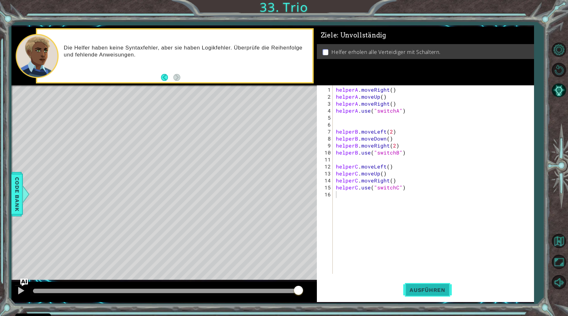
click at [424, 286] on button "Ausführen" at bounding box center [427, 290] width 49 height 22
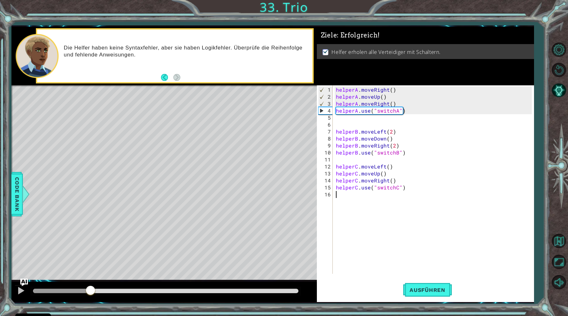
drag, startPoint x: 91, startPoint y: 294, endPoint x: 182, endPoint y: 282, distance: 91.3
click at [182, 282] on div at bounding box center [164, 292] width 306 height 20
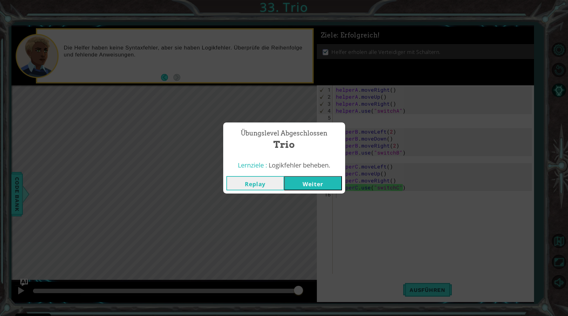
click at [300, 184] on button "Weiter" at bounding box center [313, 183] width 58 height 14
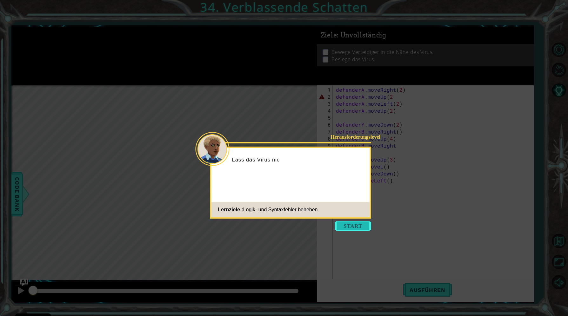
click at [343, 228] on button "Start" at bounding box center [353, 226] width 36 height 10
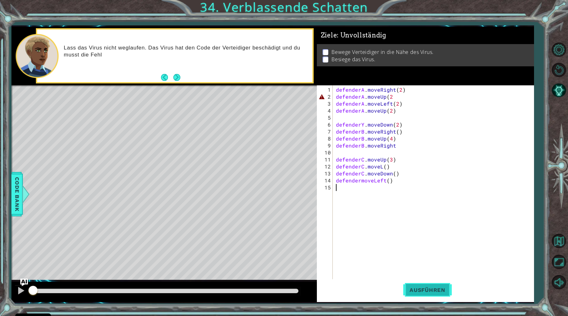
click at [421, 290] on span "Ausführen" at bounding box center [427, 290] width 49 height 6
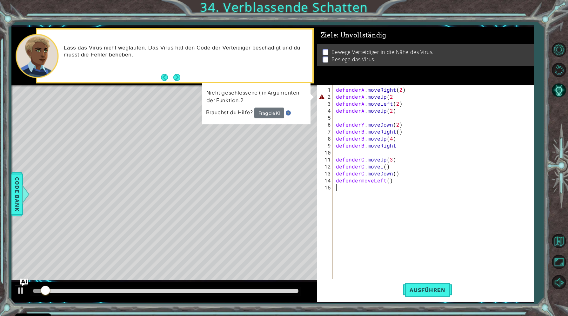
click at [396, 261] on div "defenderA . moveRight ( 2 ) defenderA . moveUp ( 2 defenderA . moveLeft ( 2 ) d…" at bounding box center [435, 194] width 200 height 217
click at [391, 95] on div "defenderA . moveRight ( 2 ) defenderA . moveUp ( 2 defenderA . moveLeft ( 2 ) d…" at bounding box center [435, 194] width 200 height 217
type textarea "defenderA.moveUp(2)"
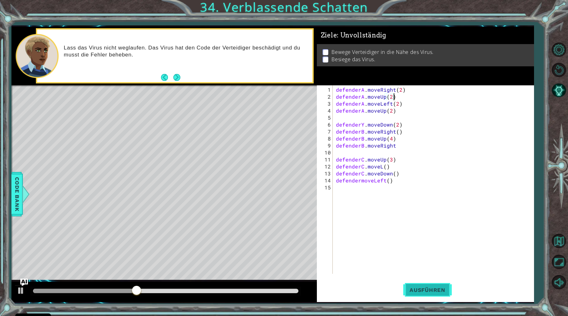
click at [434, 291] on span "Ausführen" at bounding box center [427, 290] width 49 height 6
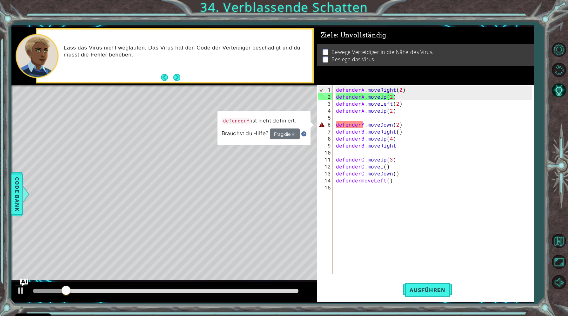
click at [364, 123] on div "defenderA . moveRight ( 2 ) defenderA . moveUp ( 2 ) defenderA . moveLeft ( 2 )…" at bounding box center [435, 187] width 200 height 203
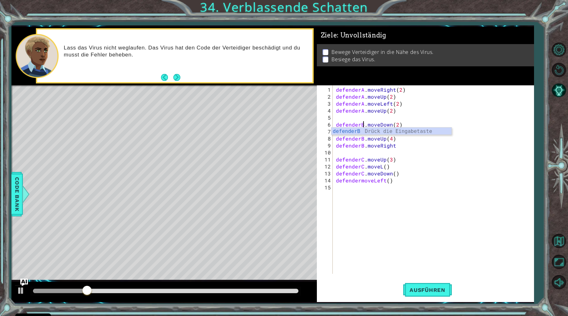
scroll to position [0, 1]
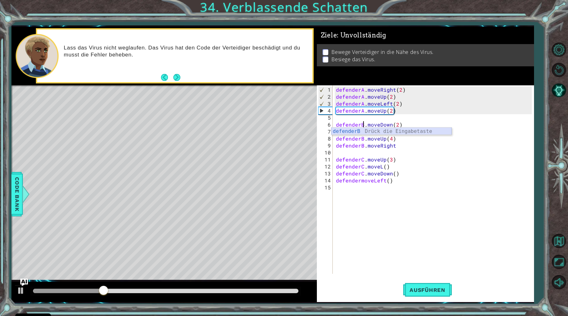
click at [365, 133] on div "defenderB Drück die Eingabetaste" at bounding box center [392, 139] width 120 height 23
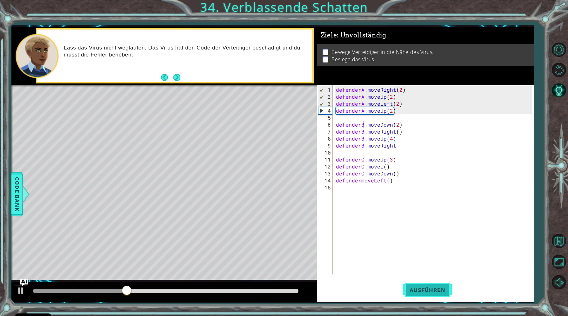
click at [411, 280] on button "Ausführen" at bounding box center [427, 290] width 49 height 22
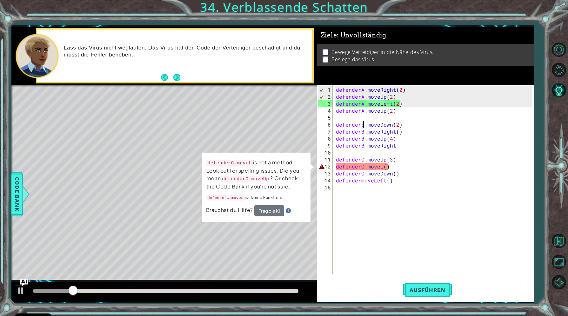
click at [381, 167] on div "defenderA . moveRight ( 2 ) defenderA . moveUp ( 2 ) defenderA . moveLeft ( 2 )…" at bounding box center [435, 187] width 200 height 203
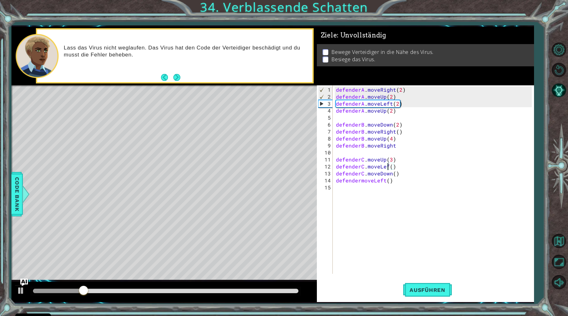
scroll to position [0, 3]
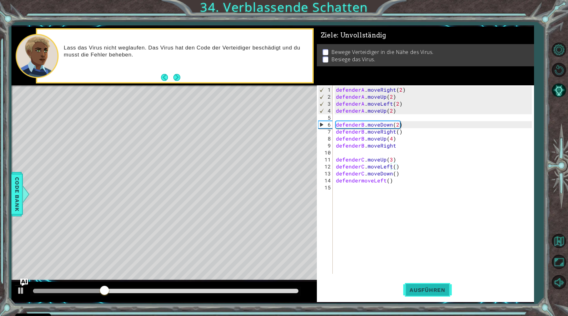
click at [415, 287] on span "Ausführen" at bounding box center [427, 290] width 49 height 6
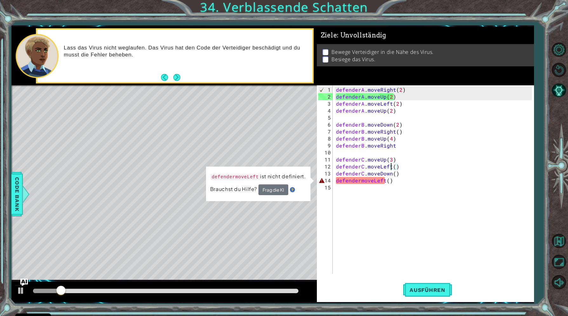
click at [358, 183] on div "defenderA . moveRight ( 2 ) defenderA . moveUp ( 2 ) defenderA . moveLeft ( 2 )…" at bounding box center [435, 187] width 200 height 203
click at [361, 179] on div "defenderA . moveRight ( 2 ) defenderA . moveUp ( 2 ) defenderA . moveLeft ( 2 )…" at bounding box center [435, 187] width 200 height 203
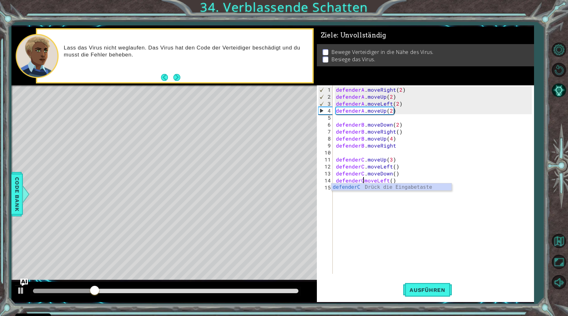
scroll to position [0, 2]
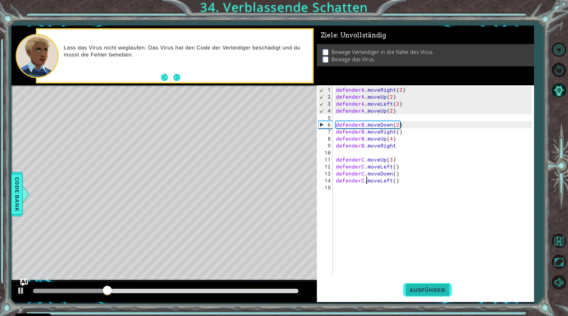
click at [434, 297] on button "Ausführen" at bounding box center [427, 290] width 49 height 22
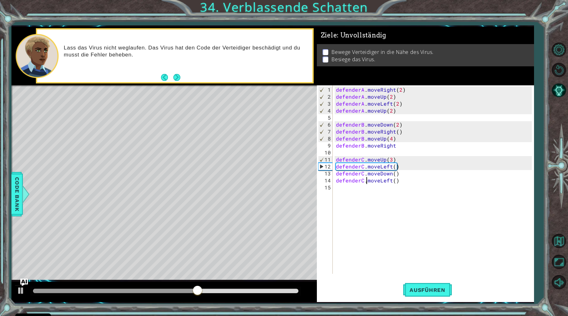
click at [397, 147] on div "defenderA . moveRight ( 2 ) defenderA . moveUp ( 2 ) defenderA . moveLeft ( 2 )…" at bounding box center [435, 187] width 200 height 203
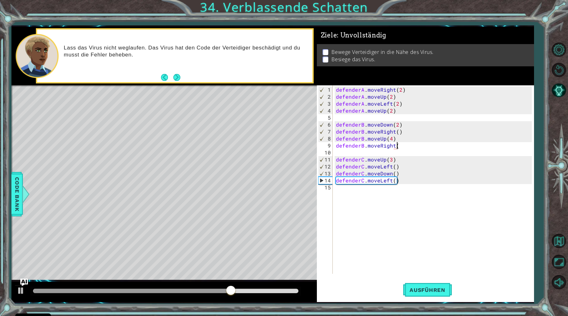
scroll to position [0, 3]
type textarea "defenderB.moveRight()"
click at [414, 288] on span "Ausführen" at bounding box center [427, 290] width 49 height 6
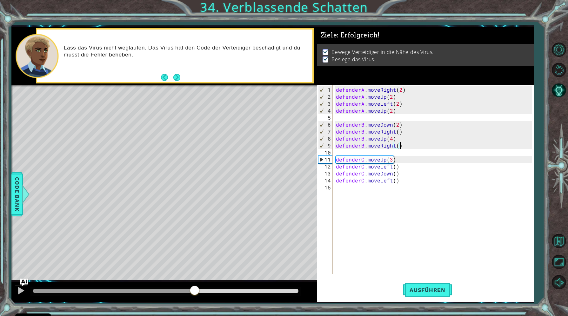
drag, startPoint x: 53, startPoint y: 288, endPoint x: 221, endPoint y: 283, distance: 168.1
click at [221, 283] on div at bounding box center [164, 292] width 306 height 20
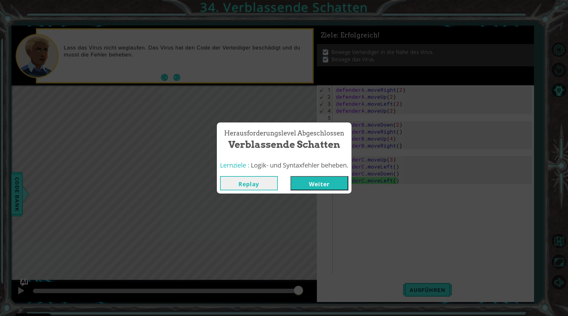
click at [316, 186] on button "Weiter" at bounding box center [320, 183] width 58 height 14
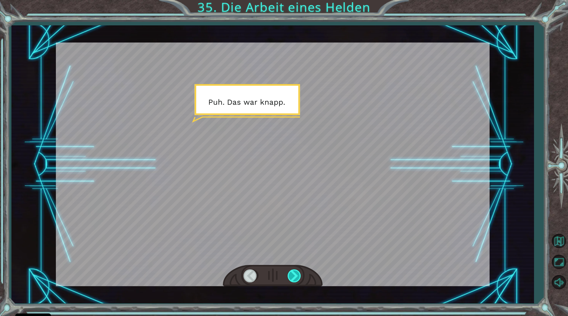
click at [300, 279] on div at bounding box center [295, 276] width 14 height 13
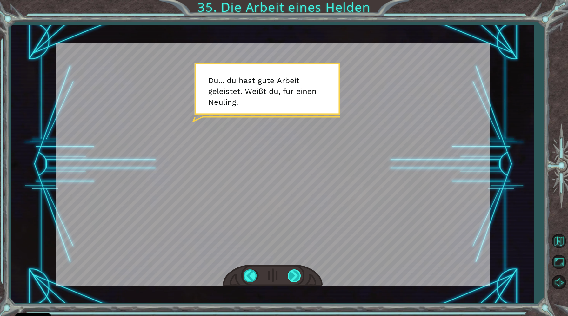
click at [292, 279] on div at bounding box center [295, 276] width 14 height 13
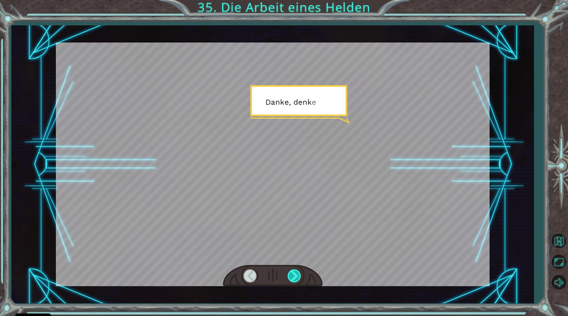
click at [292, 279] on div at bounding box center [295, 276] width 14 height 13
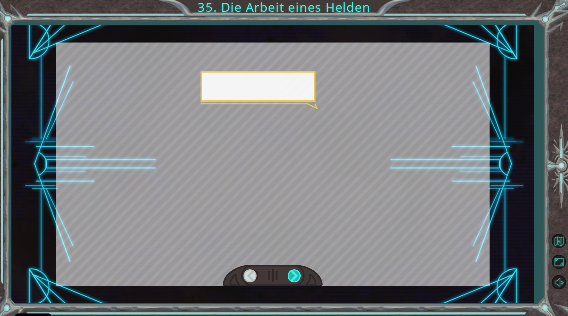
click at [292, 279] on div at bounding box center [295, 276] width 14 height 13
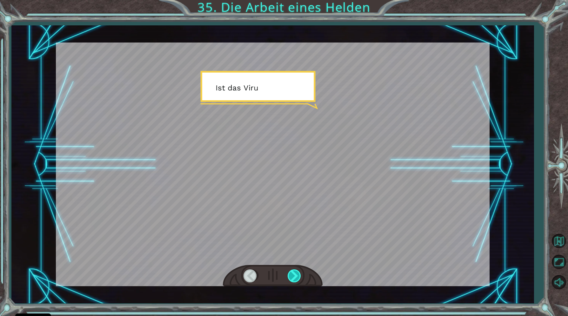
click at [292, 279] on div at bounding box center [295, 276] width 14 height 13
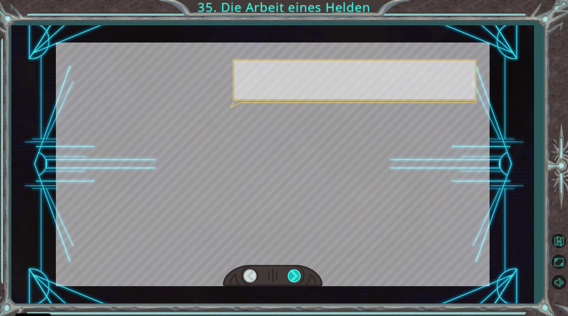
click at [292, 279] on div at bounding box center [295, 276] width 14 height 13
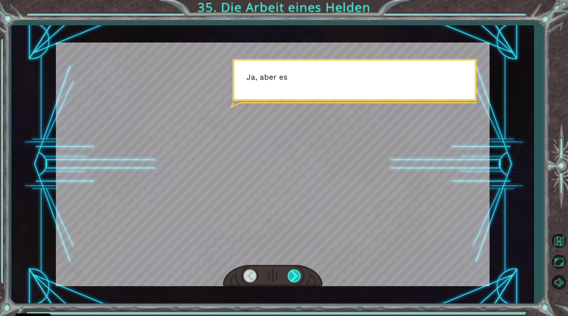
click at [292, 279] on div at bounding box center [295, 276] width 14 height 13
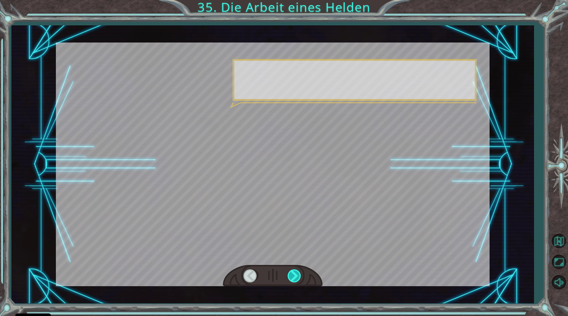
click at [292, 279] on div at bounding box center [295, 276] width 14 height 13
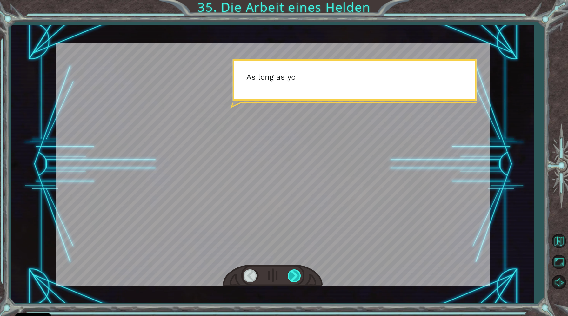
click at [292, 279] on div at bounding box center [295, 276] width 14 height 13
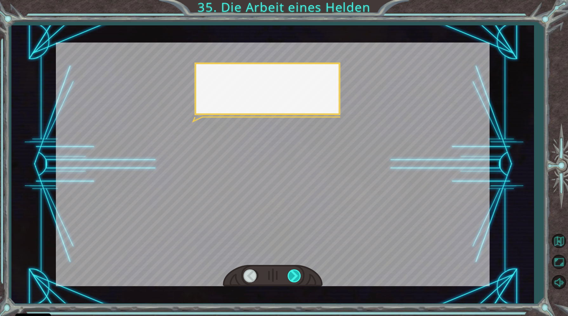
click at [292, 279] on div at bounding box center [295, 276] width 14 height 13
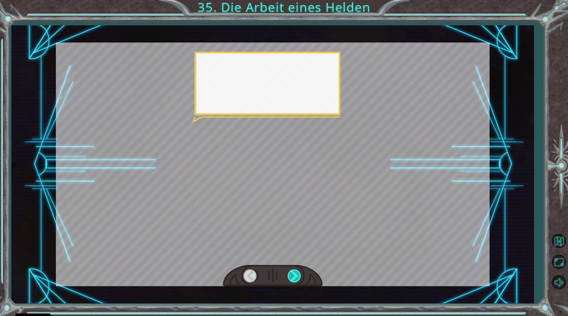
click at [292, 279] on div at bounding box center [295, 276] width 14 height 13
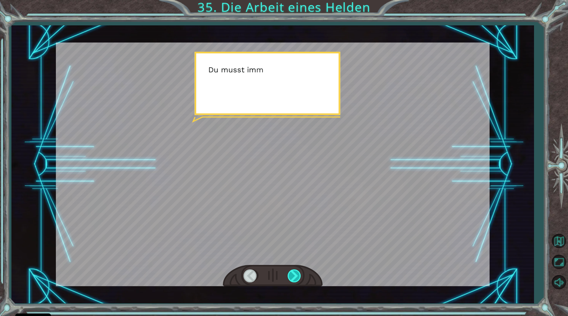
click at [292, 279] on div at bounding box center [295, 276] width 14 height 13
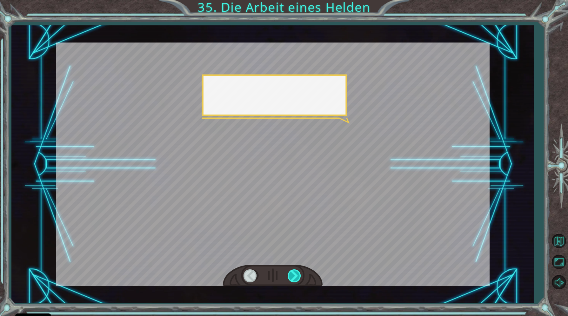
click at [292, 279] on div at bounding box center [295, 276] width 14 height 13
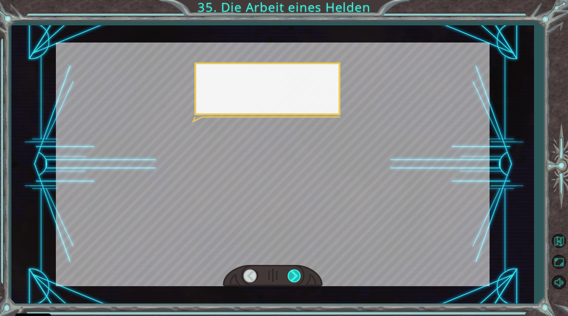
click at [292, 279] on div at bounding box center [295, 276] width 14 height 13
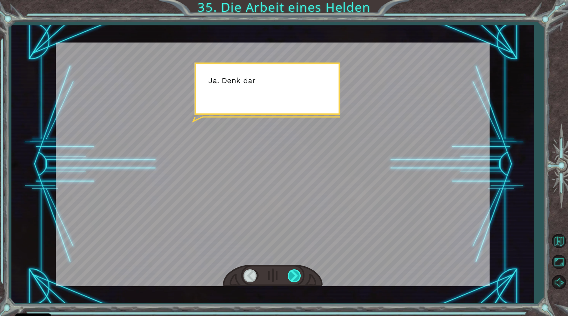
click at [292, 279] on div at bounding box center [295, 276] width 14 height 13
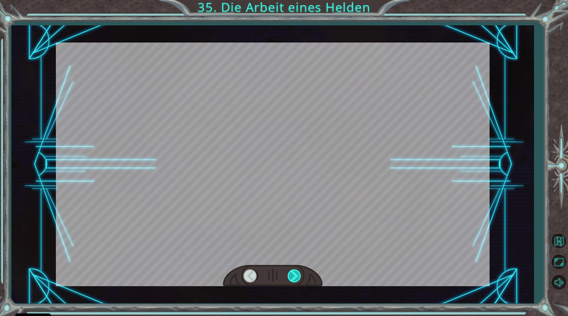
click at [295, 278] on div at bounding box center [295, 276] width 14 height 13
click at [295, 0] on div "Temporary Text P u h . D a s w a r k n a p p . D u . . . d u h a s t g u t e A …" at bounding box center [284, 0] width 568 height 0
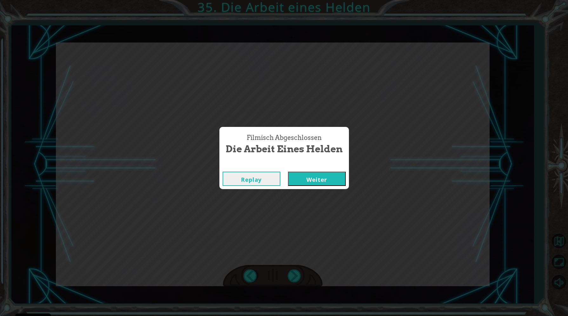
click at [308, 183] on button "Weiter" at bounding box center [317, 179] width 58 height 14
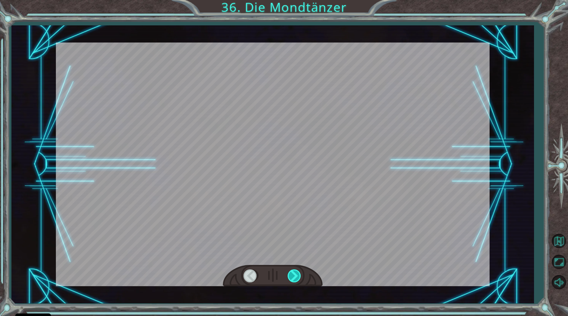
click at [299, 274] on div at bounding box center [295, 276] width 14 height 13
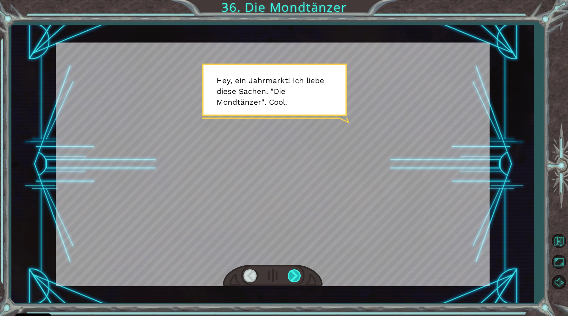
click at [299, 274] on div at bounding box center [295, 276] width 14 height 13
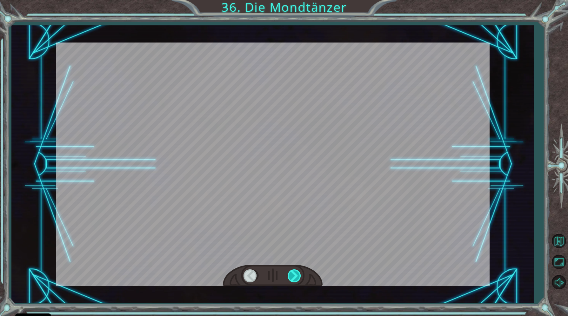
click at [299, 274] on div at bounding box center [295, 276] width 14 height 13
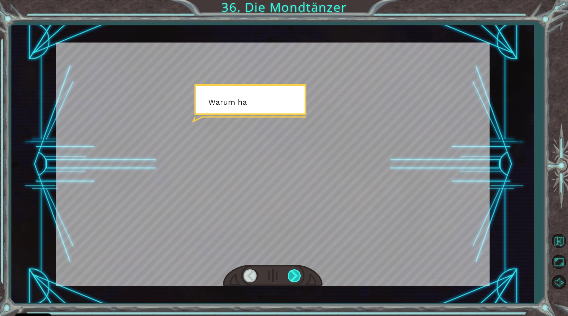
click at [299, 274] on div at bounding box center [295, 276] width 14 height 13
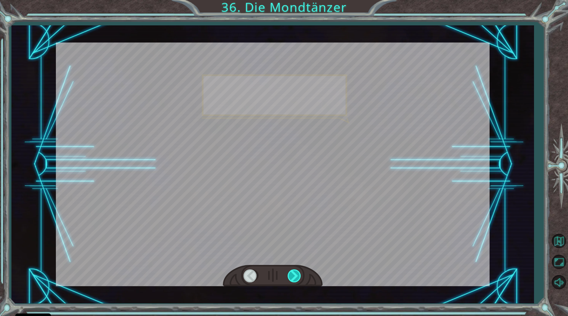
click at [299, 274] on div at bounding box center [295, 276] width 14 height 13
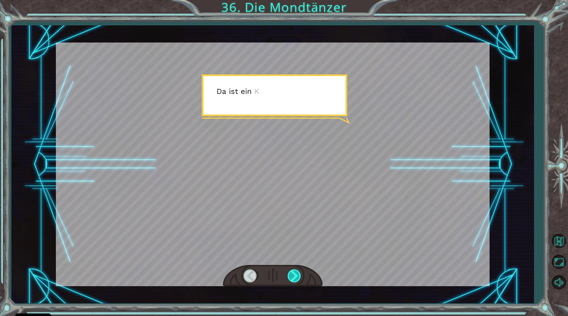
click at [299, 274] on div at bounding box center [295, 276] width 14 height 13
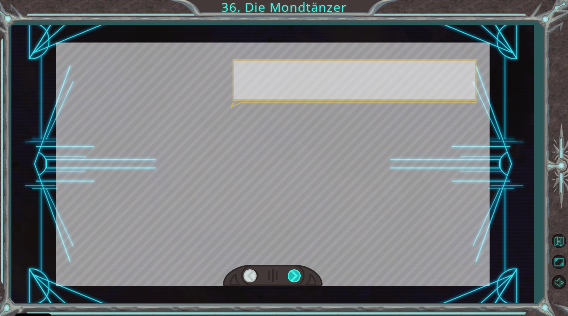
click at [299, 274] on div at bounding box center [295, 276] width 14 height 13
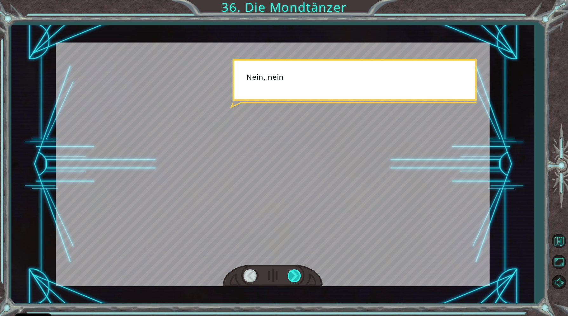
click at [299, 274] on div at bounding box center [295, 276] width 14 height 13
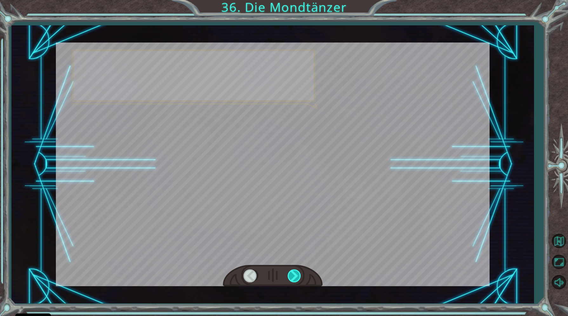
click at [299, 274] on div at bounding box center [295, 276] width 14 height 13
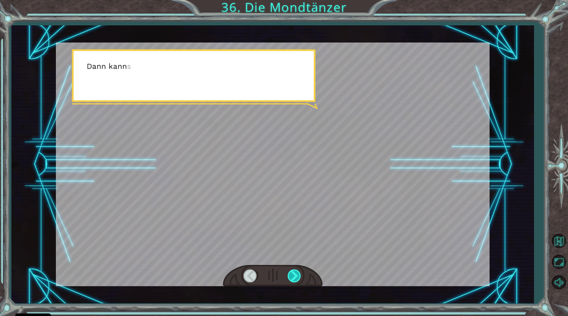
click at [299, 274] on div at bounding box center [295, 276] width 14 height 13
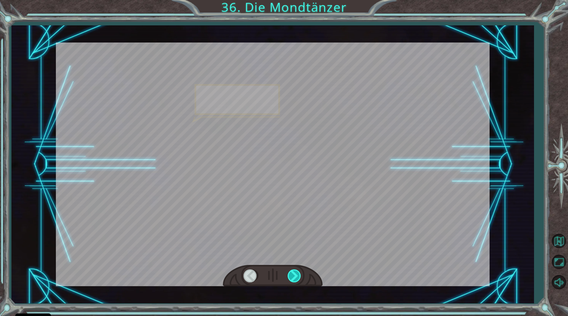
click at [299, 274] on div at bounding box center [295, 276] width 14 height 13
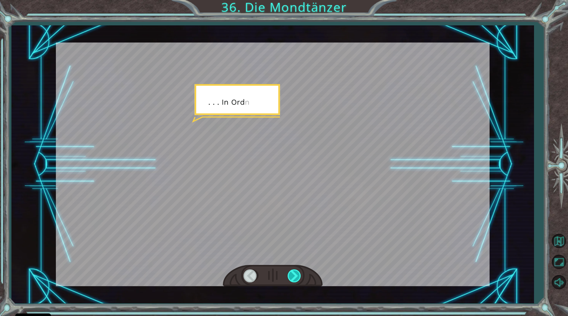
click at [299, 274] on div at bounding box center [295, 276] width 14 height 13
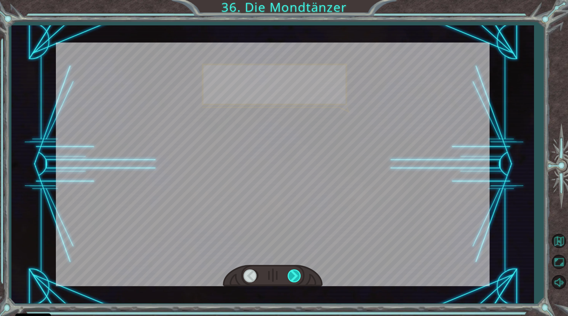
click at [299, 274] on div at bounding box center [295, 276] width 14 height 13
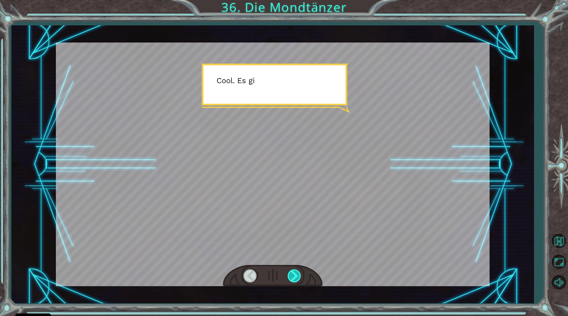
click at [299, 274] on div at bounding box center [295, 276] width 14 height 13
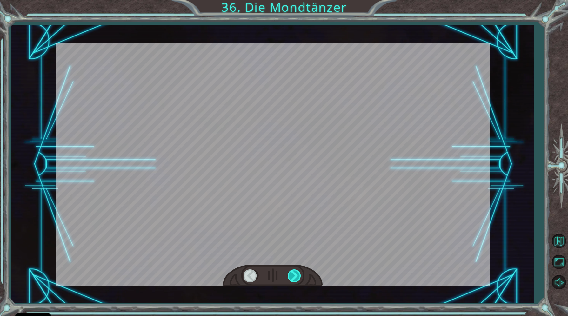
click at [299, 274] on div at bounding box center [295, 276] width 14 height 13
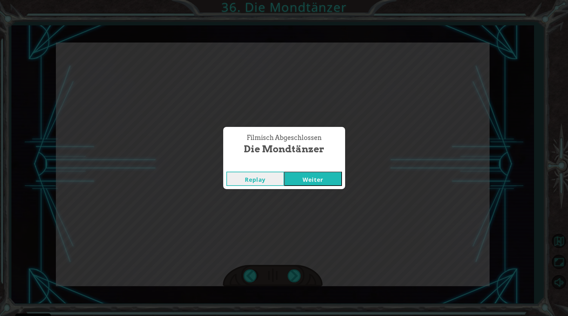
click at [303, 177] on button "Weiter" at bounding box center [313, 179] width 58 height 14
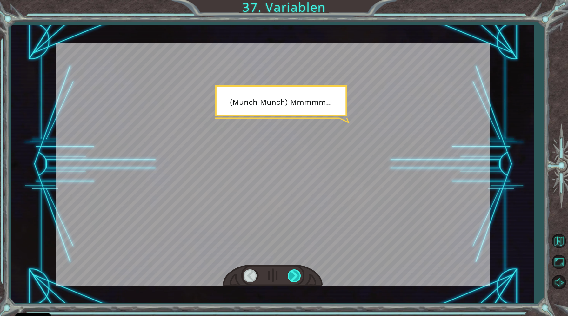
click at [295, 275] on div at bounding box center [295, 276] width 14 height 13
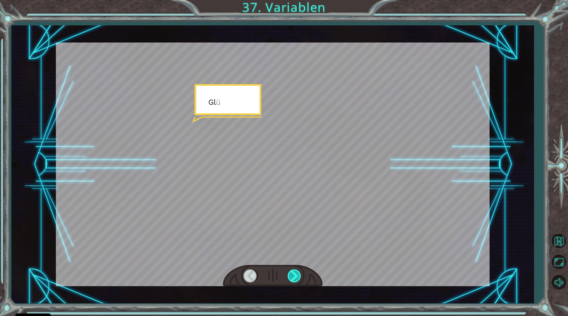
click at [295, 275] on div at bounding box center [295, 276] width 14 height 13
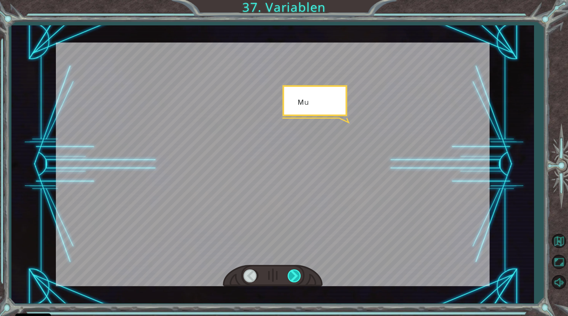
click at [295, 275] on div at bounding box center [295, 276] width 14 height 13
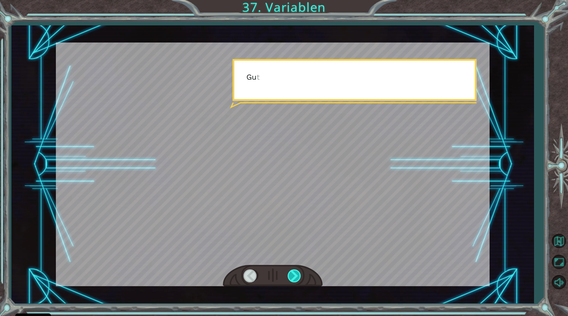
click at [295, 275] on div at bounding box center [295, 276] width 14 height 13
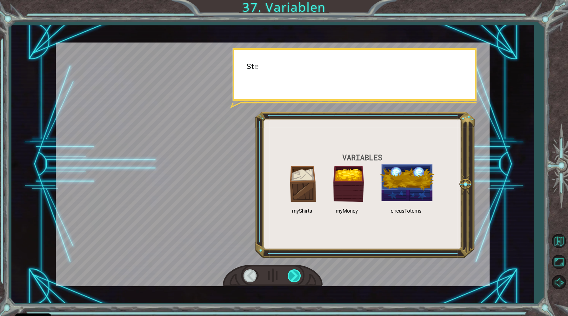
click at [295, 275] on div at bounding box center [295, 276] width 14 height 13
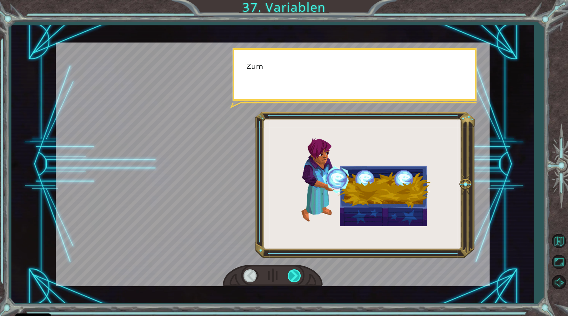
click at [295, 275] on div at bounding box center [295, 276] width 14 height 13
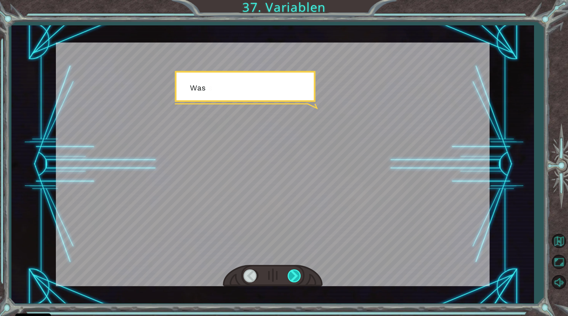
click at [295, 275] on div at bounding box center [295, 276] width 14 height 13
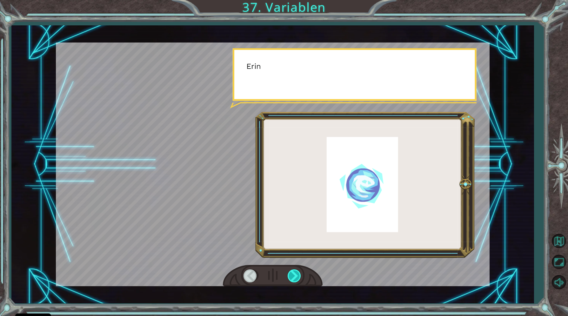
click at [295, 275] on div at bounding box center [295, 276] width 14 height 13
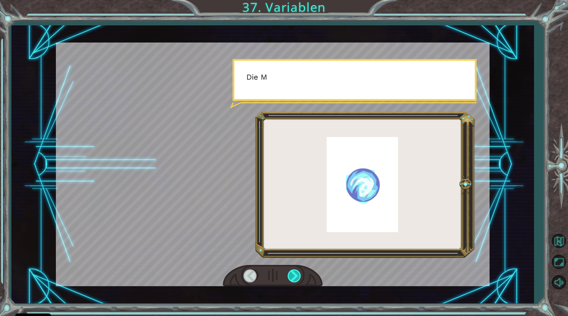
click at [295, 275] on div at bounding box center [295, 276] width 14 height 13
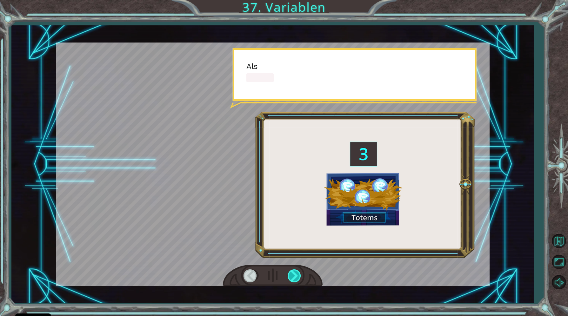
click at [295, 275] on div at bounding box center [295, 276] width 14 height 13
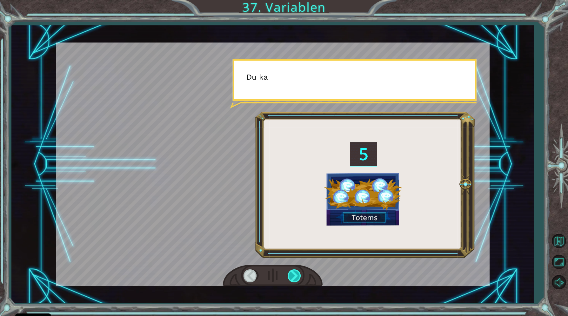
click at [295, 275] on div at bounding box center [295, 276] width 14 height 13
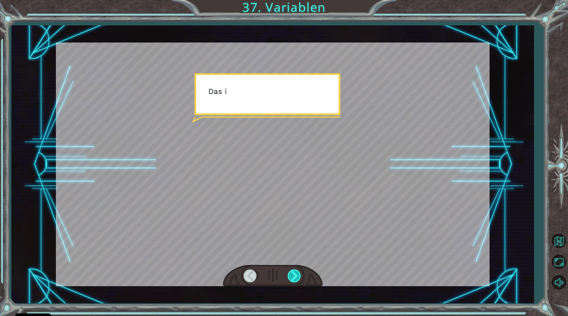
click at [295, 275] on div at bounding box center [295, 276] width 14 height 13
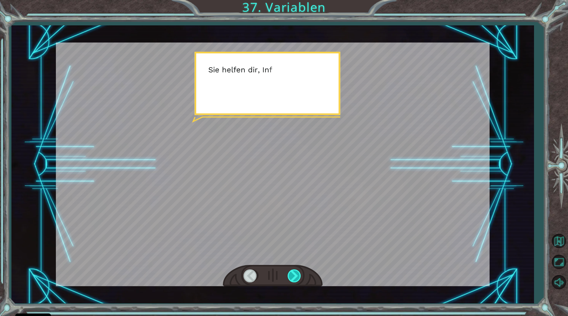
click at [295, 275] on div at bounding box center [295, 276] width 14 height 13
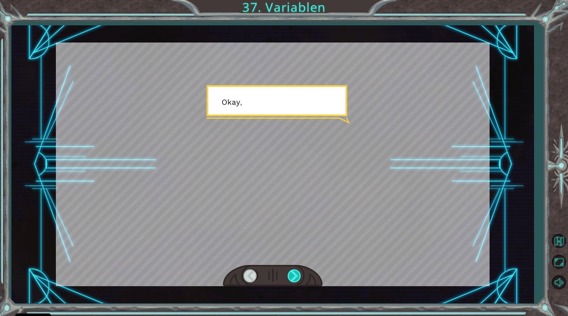
click at [295, 275] on div at bounding box center [295, 276] width 14 height 13
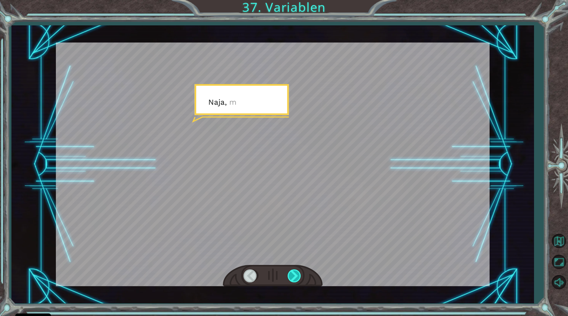
click at [295, 275] on div at bounding box center [295, 276] width 14 height 13
click at [295, 0] on div "( M u n c h M u n c h ) M m m m m . . . . G l ü c k l i c h ? M u h - h u h . G…" at bounding box center [284, 0] width 568 height 0
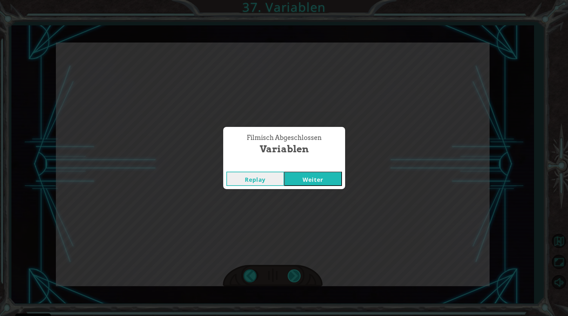
click at [295, 275] on div "Filmisch Abgeschlossen Variablen Replay Weiter" at bounding box center [284, 158] width 568 height 316
click at [310, 169] on div "Replay Weiter" at bounding box center [284, 179] width 122 height 21
click at [313, 180] on button "Weiter" at bounding box center [313, 179] width 58 height 14
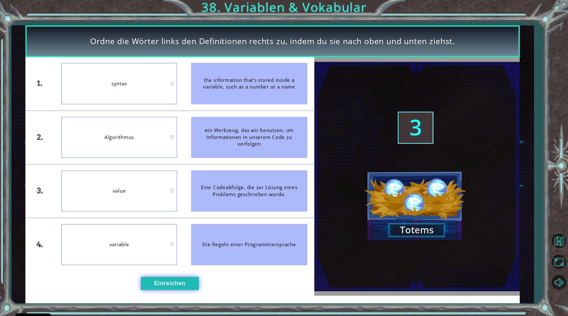
click at [162, 285] on button "Einreichen" at bounding box center [170, 283] width 58 height 13
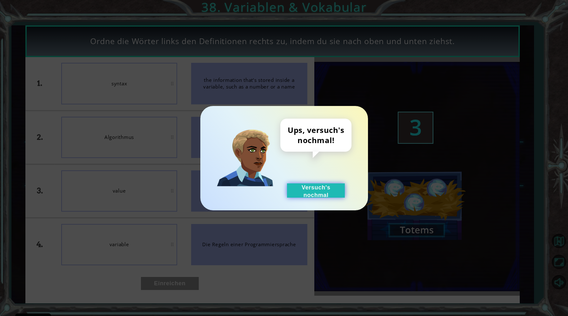
click at [301, 195] on button "Versuch's nochmal" at bounding box center [316, 191] width 58 height 14
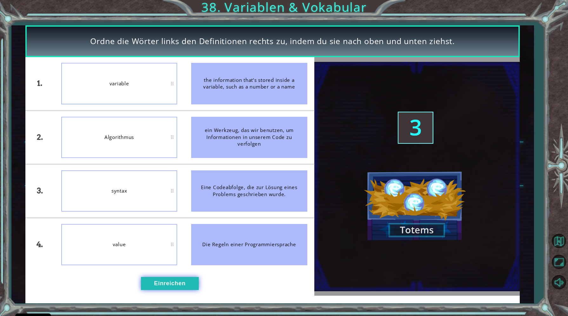
click at [169, 278] on button "Einreichen" at bounding box center [170, 283] width 58 height 13
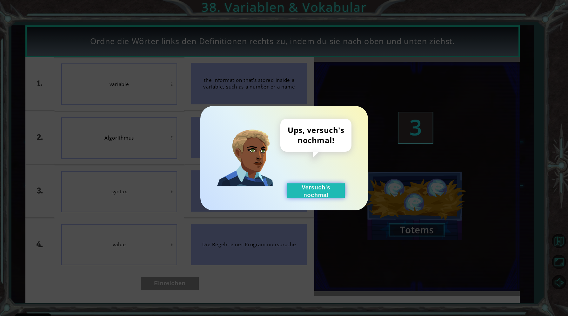
click at [315, 191] on button "Versuch's nochmal" at bounding box center [316, 191] width 58 height 14
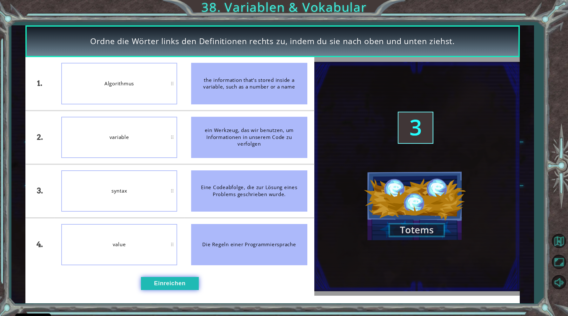
click at [153, 278] on button "Einreichen" at bounding box center [170, 283] width 58 height 13
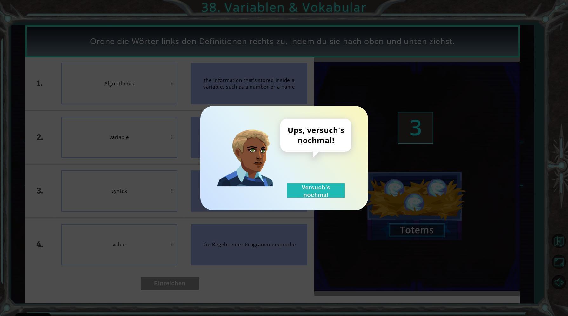
click at [299, 198] on div "Ups, versuch's nochmal! Versuch's nochmal" at bounding box center [284, 158] width 168 height 104
click at [319, 186] on button "Versuch's nochmal" at bounding box center [316, 191] width 58 height 14
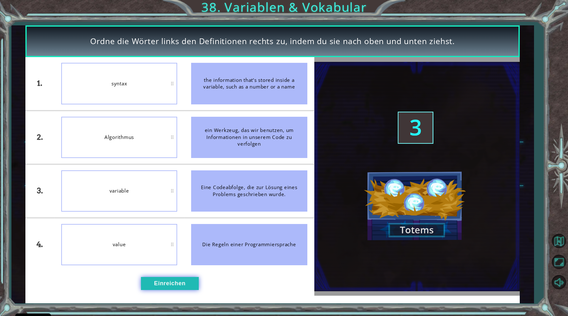
click at [161, 283] on button "Einreichen" at bounding box center [170, 283] width 58 height 13
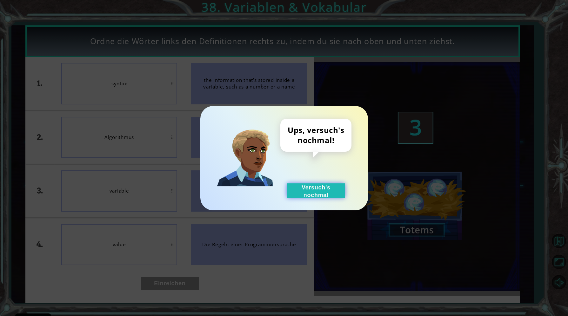
click at [302, 197] on button "Versuch's nochmal" at bounding box center [316, 191] width 58 height 14
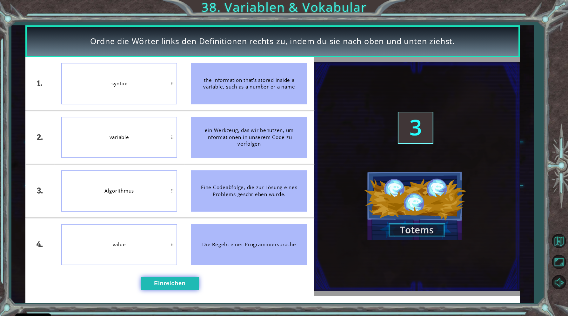
click at [179, 282] on button "Einreichen" at bounding box center [170, 283] width 58 height 13
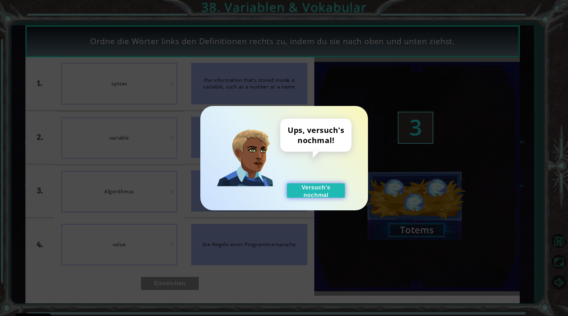
click at [309, 187] on button "Versuch's nochmal" at bounding box center [316, 191] width 58 height 14
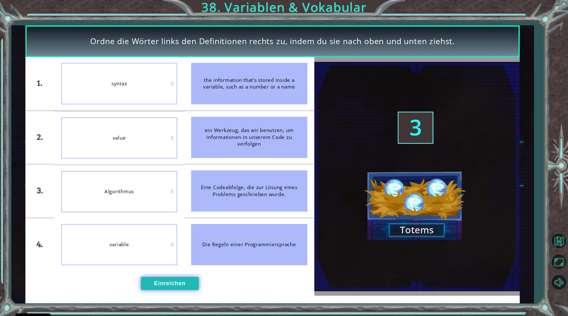
click at [175, 288] on button "Einreichen" at bounding box center [170, 283] width 58 height 13
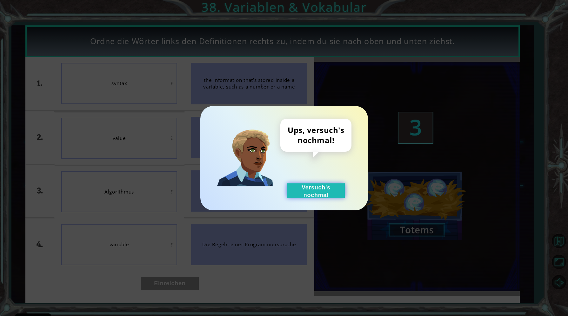
click at [315, 186] on button "Versuch's nochmal" at bounding box center [316, 191] width 58 height 14
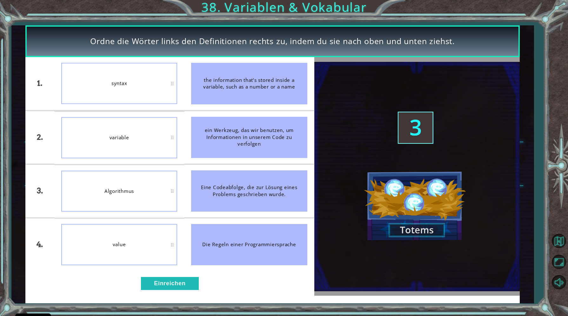
click at [143, 243] on div "value" at bounding box center [119, 244] width 116 height 41
click at [163, 279] on button "Einreichen" at bounding box center [170, 283] width 58 height 13
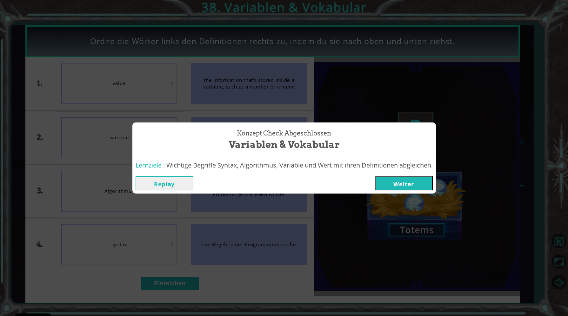
click at [165, 284] on div "Konzept Check Abgeschlossen Variablen & Vokabular Lernziele : Wichtige Begriffe…" at bounding box center [284, 158] width 568 height 316
click at [389, 185] on button "Weiter" at bounding box center [404, 183] width 58 height 14
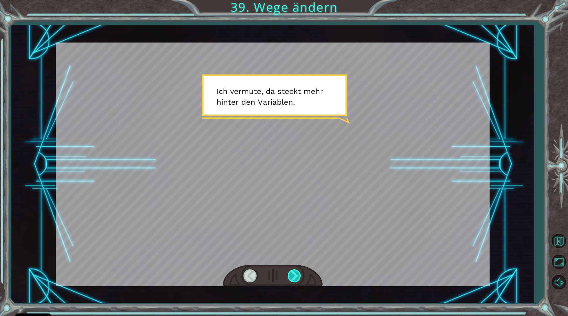
click at [301, 273] on div at bounding box center [295, 276] width 14 height 13
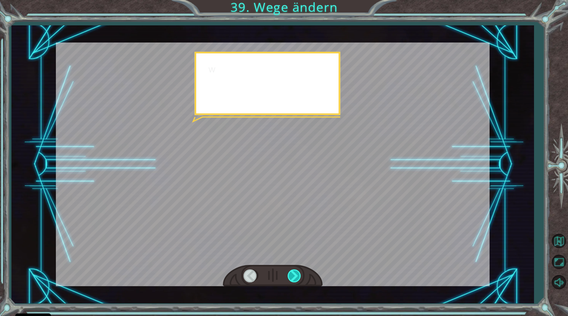
click at [300, 273] on div at bounding box center [295, 276] width 14 height 13
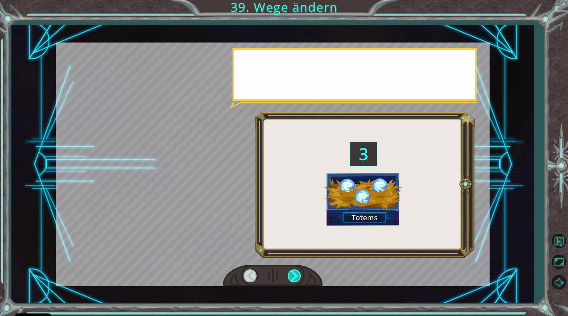
click at [300, 273] on div at bounding box center [295, 276] width 14 height 13
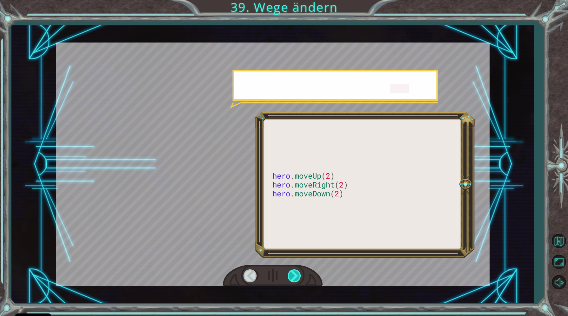
click at [300, 273] on div at bounding box center [295, 276] width 14 height 13
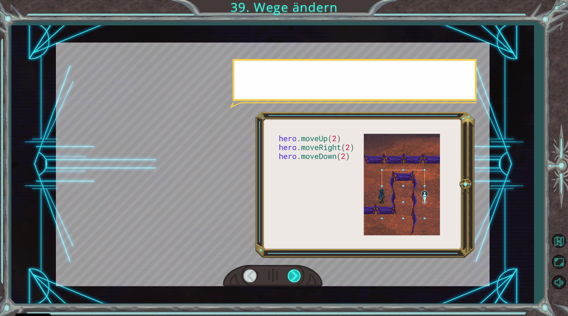
click at [300, 273] on div at bounding box center [295, 276] width 14 height 13
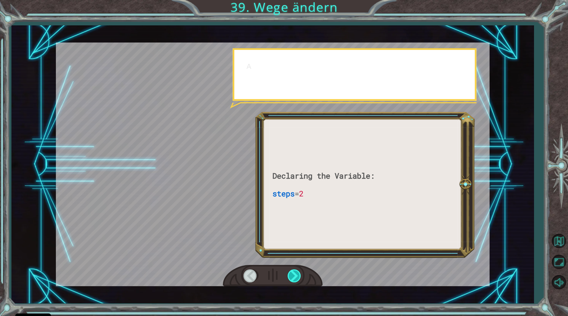
click at [300, 273] on div at bounding box center [295, 276] width 14 height 13
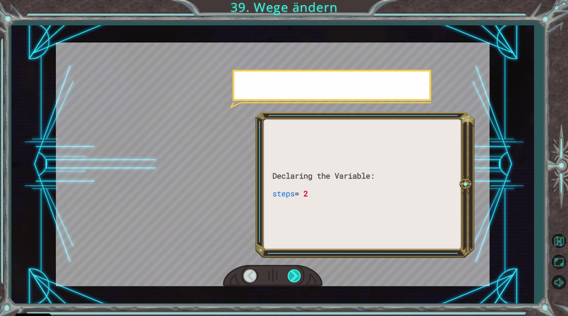
click at [300, 273] on div at bounding box center [295, 276] width 14 height 13
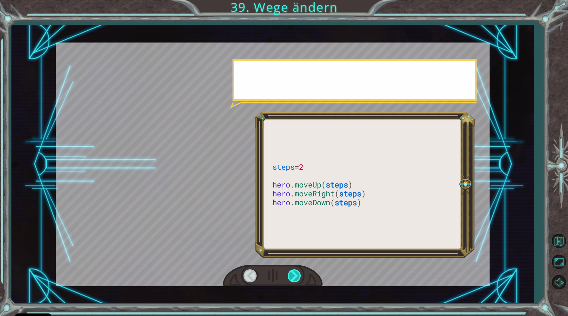
click at [300, 273] on div at bounding box center [295, 276] width 14 height 13
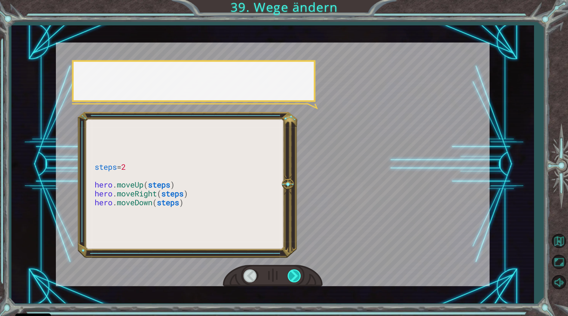
click at [300, 273] on div at bounding box center [295, 276] width 14 height 13
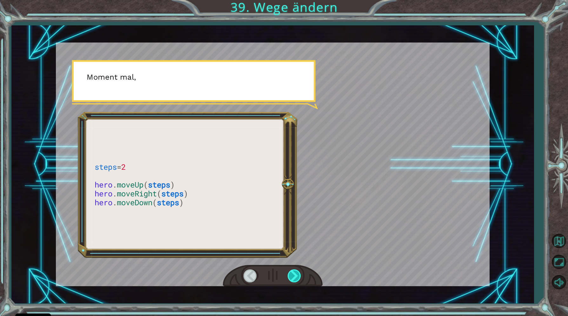
click at [300, 273] on div at bounding box center [295, 276] width 14 height 13
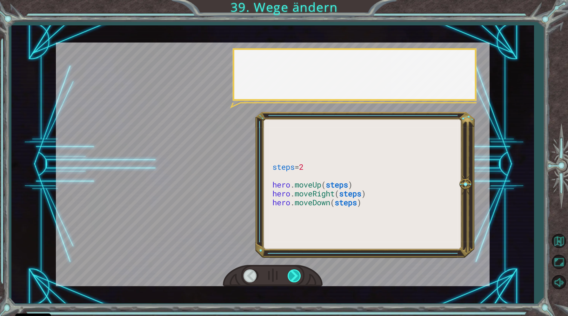
click at [300, 273] on div at bounding box center [295, 276] width 14 height 13
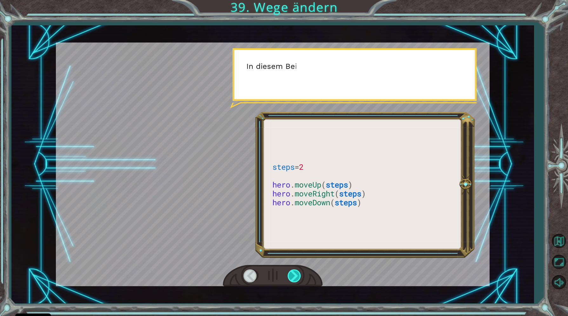
click at [300, 273] on div at bounding box center [295, 276] width 14 height 13
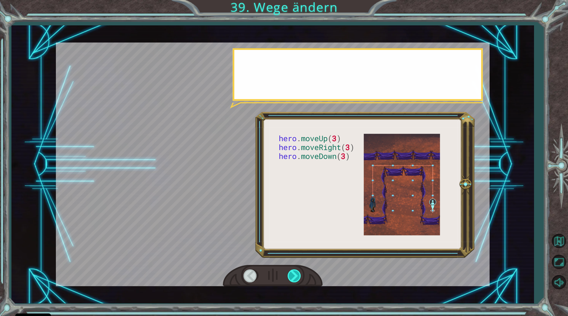
click at [300, 273] on div at bounding box center [295, 276] width 14 height 13
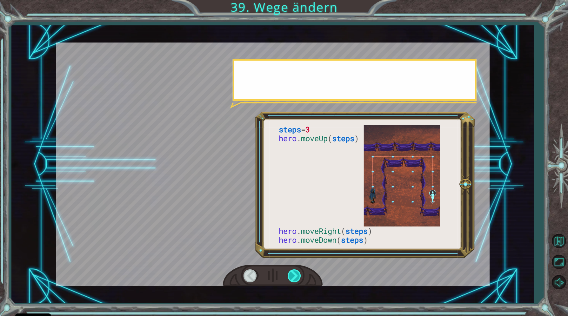
click at [300, 273] on div at bounding box center [295, 276] width 14 height 13
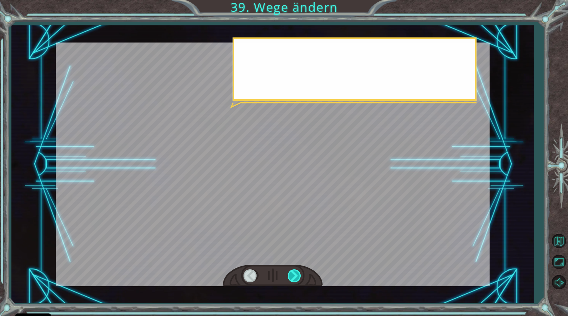
click at [300, 273] on div at bounding box center [295, 276] width 14 height 13
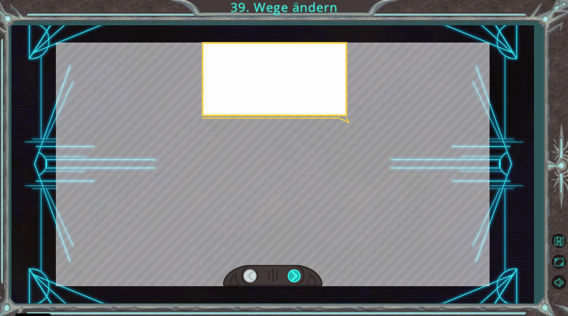
click at [300, 273] on div at bounding box center [295, 276] width 14 height 13
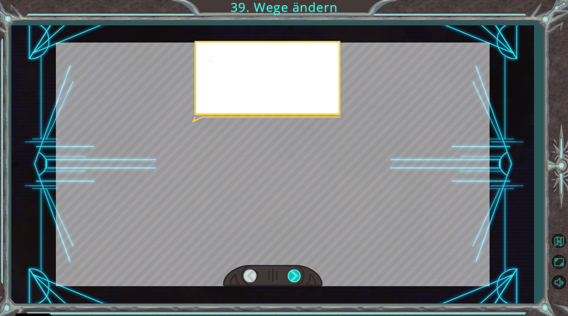
click at [300, 273] on div at bounding box center [295, 276] width 14 height 13
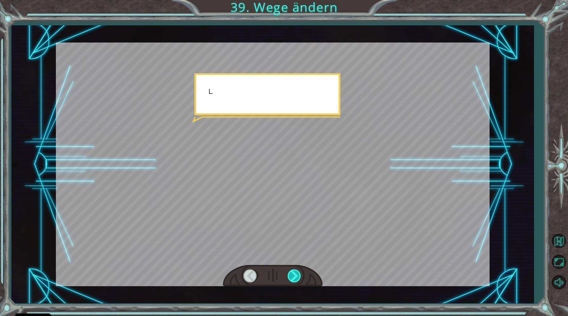
click at [300, 273] on div at bounding box center [295, 276] width 14 height 13
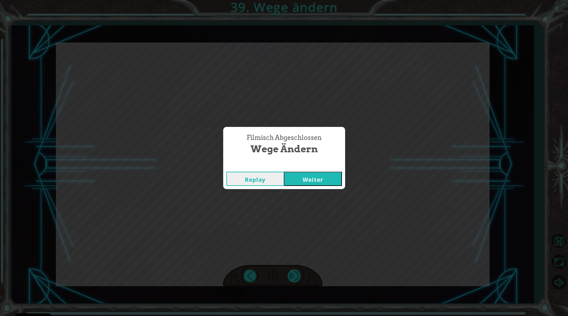
click at [300, 273] on div "Filmisch Abgeschlossen Wege ändern Replay Weiter" at bounding box center [284, 158] width 568 height 316
click at [319, 188] on div "Replay Weiter" at bounding box center [284, 179] width 122 height 21
click at [322, 180] on button "Weiter" at bounding box center [313, 179] width 58 height 14
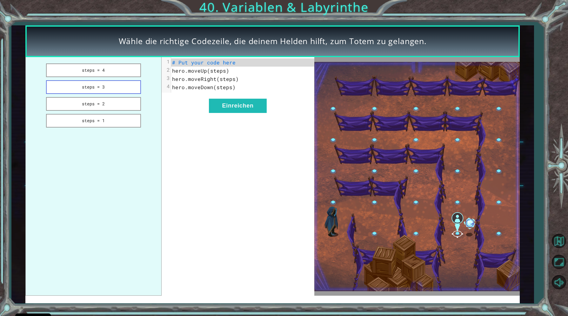
click at [108, 88] on button "steps = 3" at bounding box center [93, 87] width 95 height 14
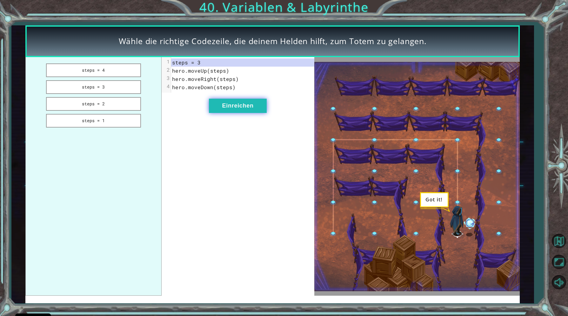
click at [228, 112] on button "Einreichen" at bounding box center [238, 106] width 58 height 14
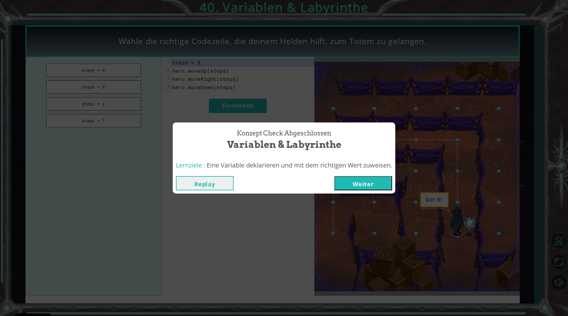
click at [353, 182] on button "Weiter" at bounding box center [363, 183] width 58 height 14
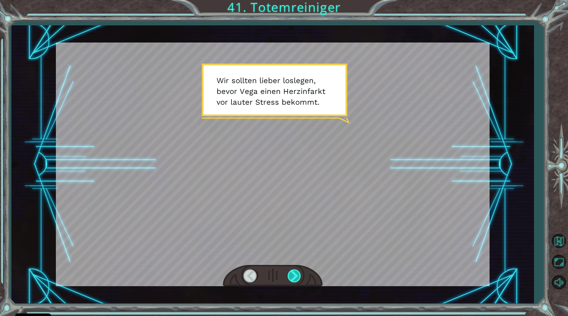
click at [299, 274] on div at bounding box center [295, 276] width 14 height 13
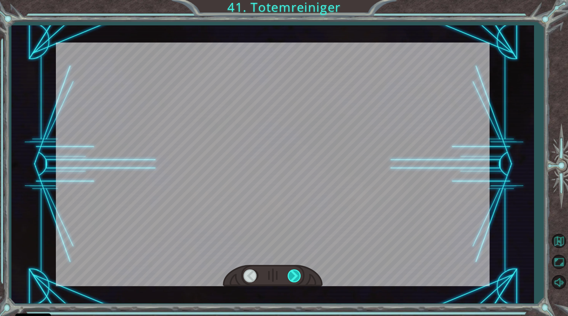
click at [295, 273] on div at bounding box center [295, 276] width 14 height 13
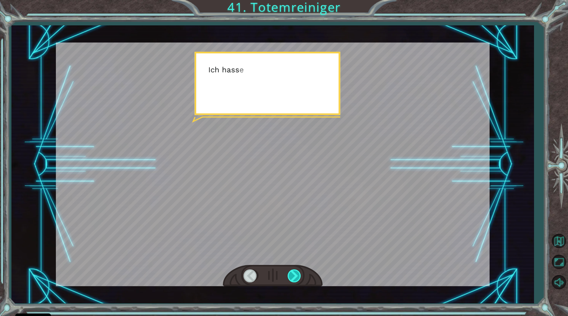
click at [295, 273] on div at bounding box center [295, 276] width 14 height 13
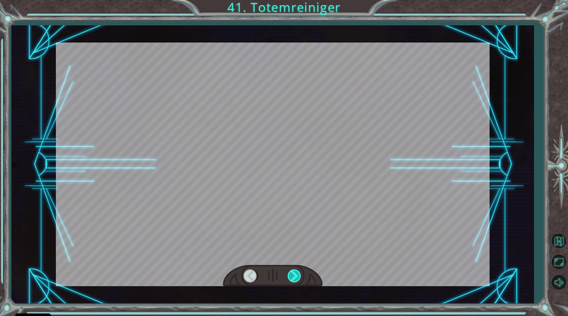
click at [295, 273] on div at bounding box center [295, 276] width 14 height 13
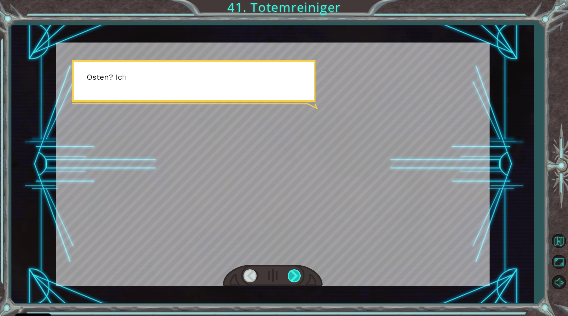
click at [295, 273] on div at bounding box center [295, 276] width 14 height 13
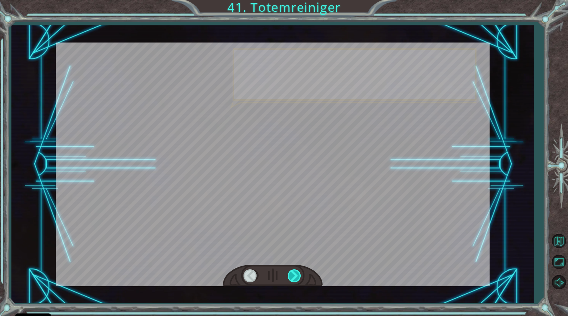
click at [295, 273] on div at bounding box center [295, 276] width 14 height 13
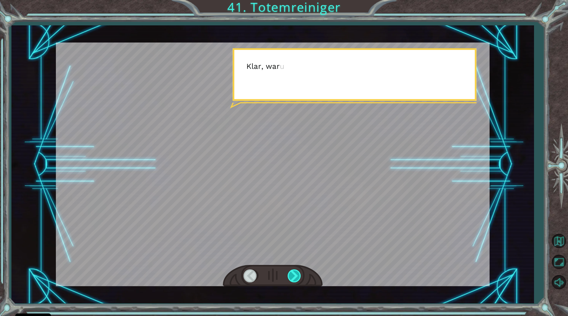
click at [295, 273] on div at bounding box center [295, 276] width 14 height 13
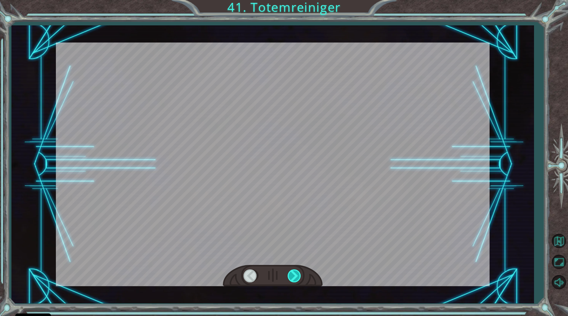
click at [295, 273] on div at bounding box center [295, 276] width 14 height 13
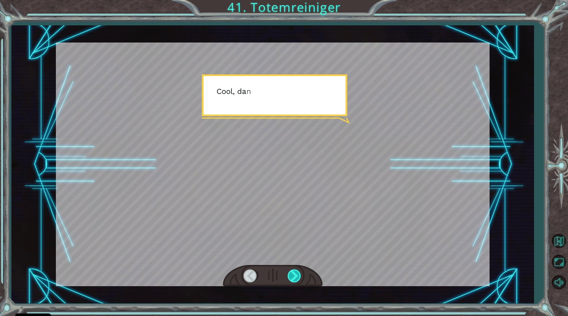
click at [295, 273] on div at bounding box center [295, 276] width 14 height 13
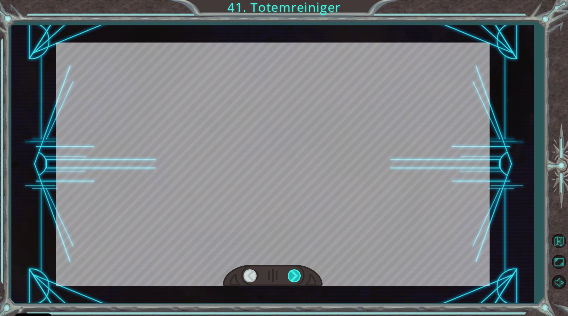
click at [295, 273] on div at bounding box center [295, 276] width 14 height 13
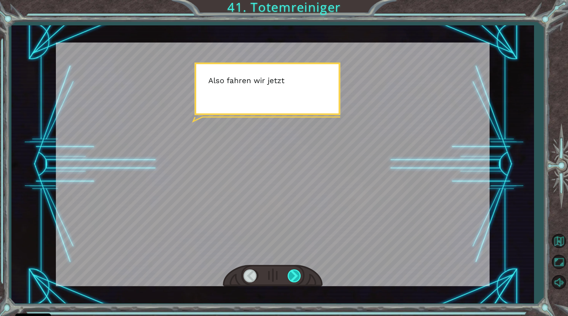
click at [295, 274] on div at bounding box center [295, 276] width 14 height 13
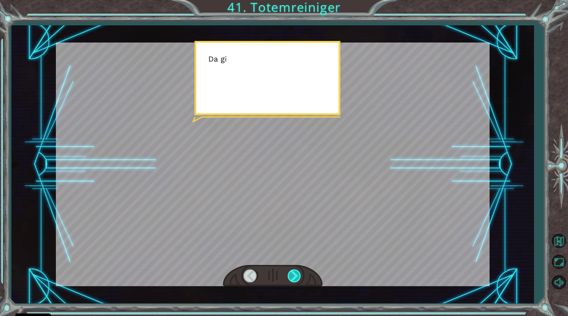
click at [295, 274] on div at bounding box center [295, 276] width 14 height 13
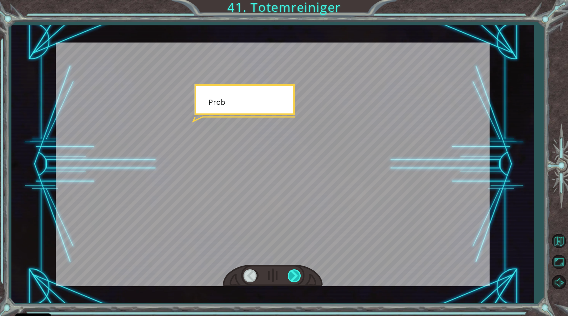
click at [295, 274] on div at bounding box center [295, 276] width 14 height 13
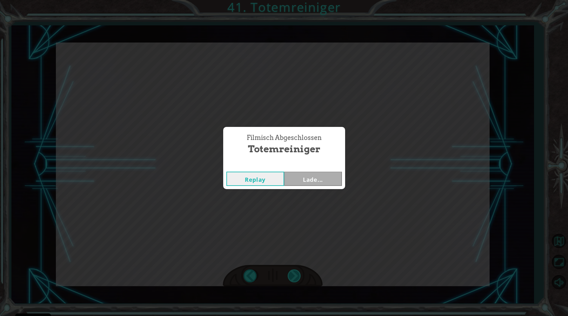
click at [295, 274] on div "Filmisch Abgeschlossen Totemreiniger Replay Lade..." at bounding box center [284, 158] width 568 height 316
click at [295, 274] on div "Filmisch Abgeschlossen Totemreiniger Replay Weiter" at bounding box center [284, 158] width 568 height 316
click at [310, 181] on button "Weiter" at bounding box center [313, 179] width 58 height 14
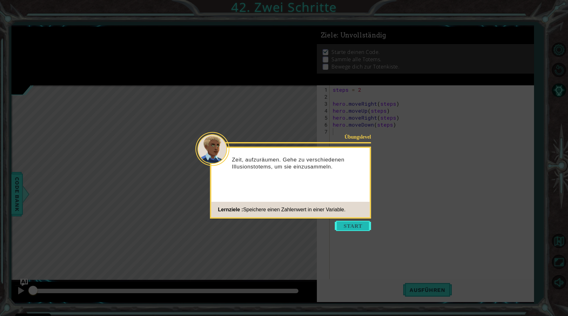
click at [361, 223] on button "Start" at bounding box center [353, 226] width 36 height 10
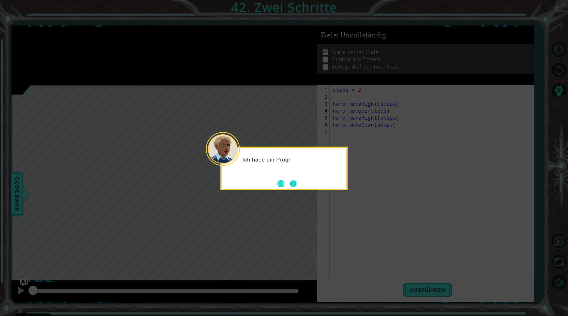
click at [290, 185] on button "Next" at bounding box center [293, 183] width 7 height 7
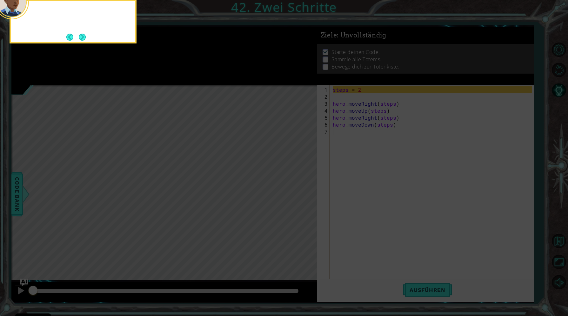
click at [289, 185] on icon at bounding box center [284, 49] width 568 height 535
click at [83, 34] on button "Next" at bounding box center [82, 37] width 7 height 7
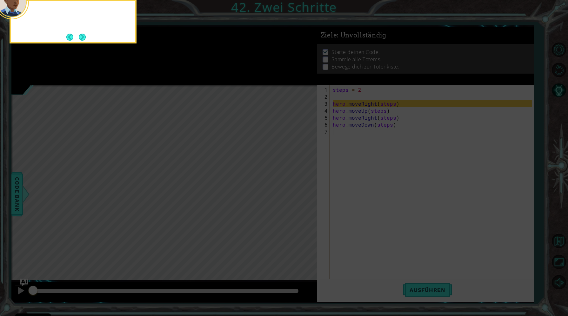
click at [83, 34] on button "Next" at bounding box center [82, 37] width 7 height 7
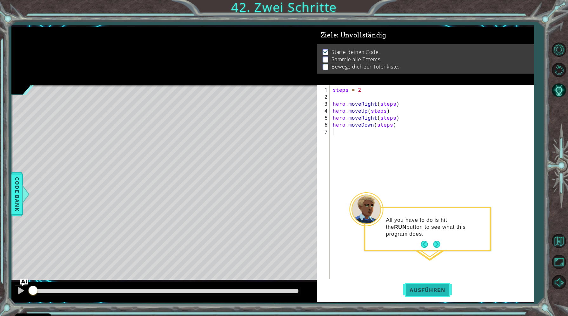
click at [413, 293] on span "Ausführen" at bounding box center [427, 290] width 49 height 6
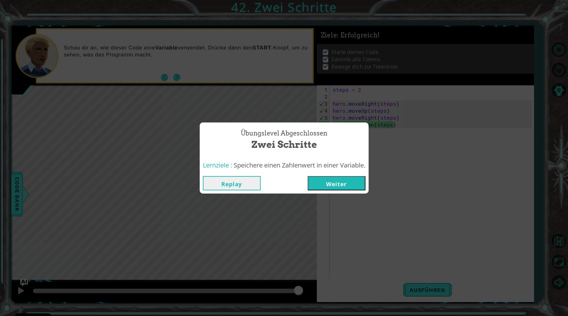
click at [354, 186] on button "Weiter" at bounding box center [337, 183] width 58 height 14
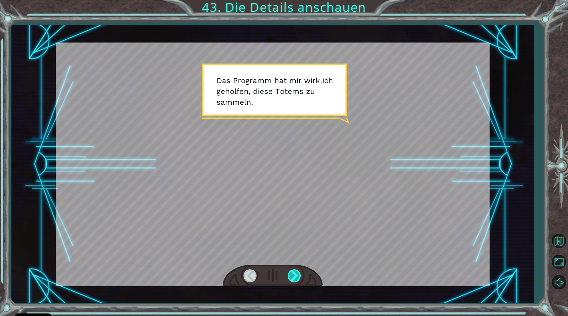
click at [294, 276] on div at bounding box center [295, 276] width 14 height 13
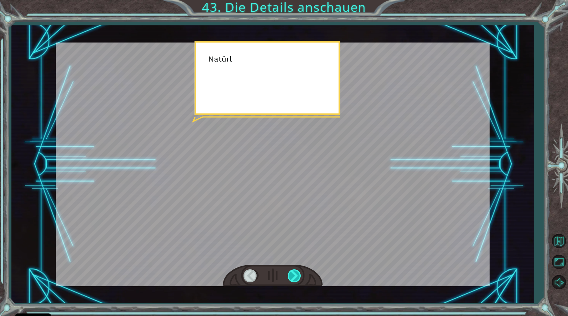
click at [294, 276] on div at bounding box center [295, 276] width 14 height 13
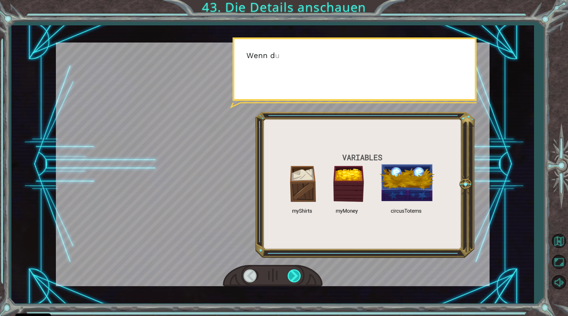
click at [294, 276] on div at bounding box center [295, 276] width 14 height 13
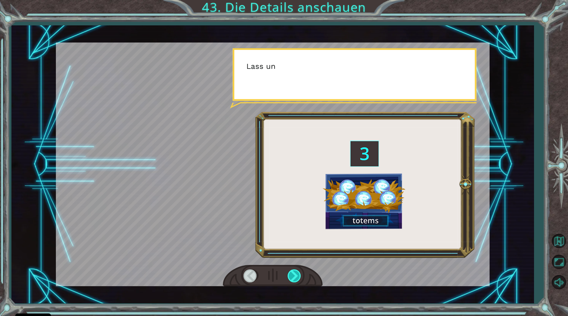
click at [294, 276] on div at bounding box center [295, 276] width 14 height 13
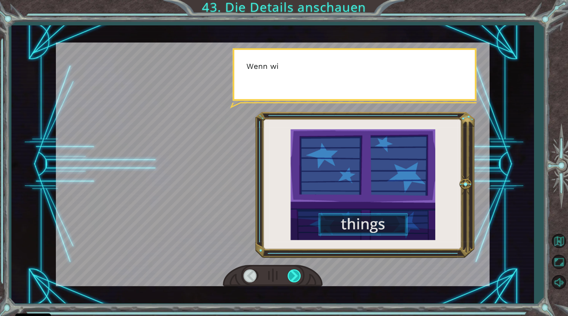
click at [294, 276] on div at bounding box center [295, 276] width 14 height 13
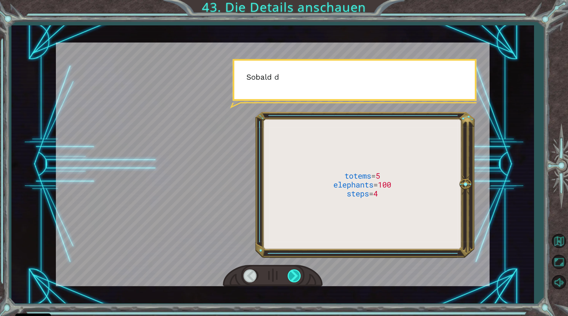
click at [294, 276] on div at bounding box center [295, 276] width 14 height 13
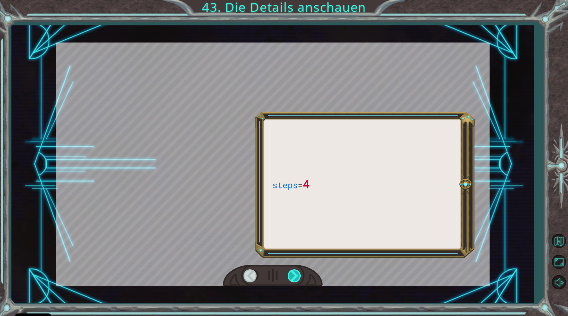
click at [294, 276] on div at bounding box center [295, 276] width 14 height 13
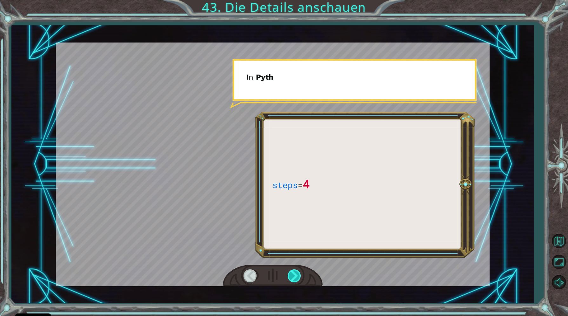
click at [294, 276] on div at bounding box center [295, 276] width 14 height 13
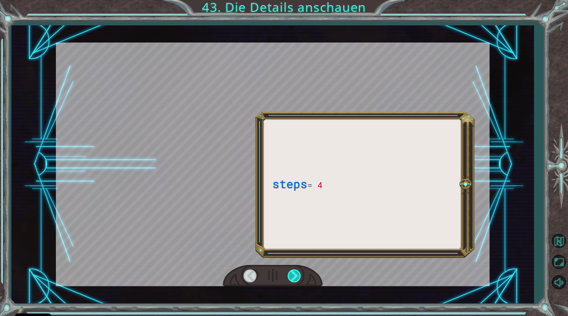
click at [294, 276] on div at bounding box center [295, 276] width 14 height 13
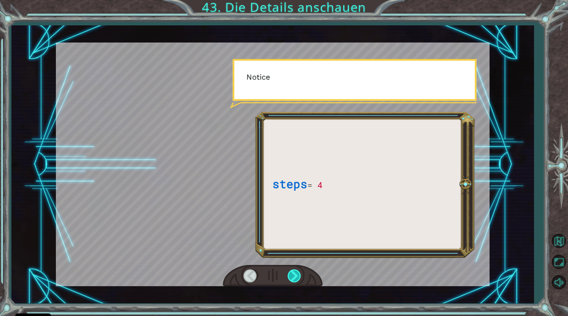
click at [294, 276] on div at bounding box center [295, 276] width 14 height 13
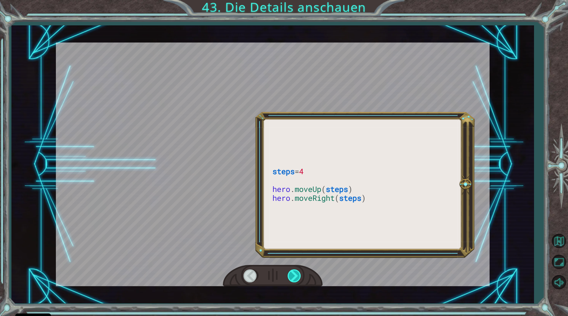
click at [294, 276] on div at bounding box center [295, 276] width 14 height 13
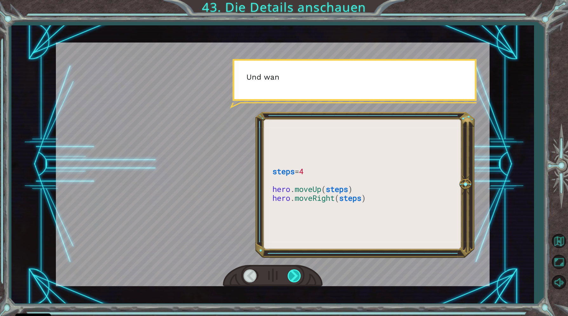
click at [294, 276] on div at bounding box center [295, 276] width 14 height 13
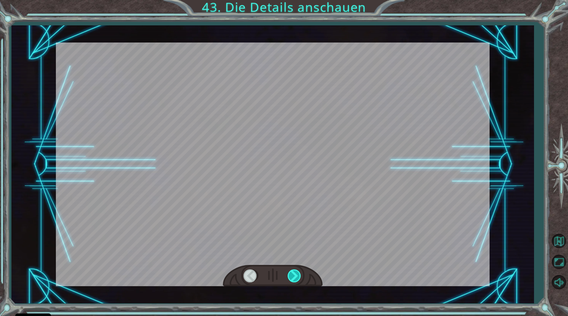
click at [294, 276] on div at bounding box center [295, 276] width 14 height 13
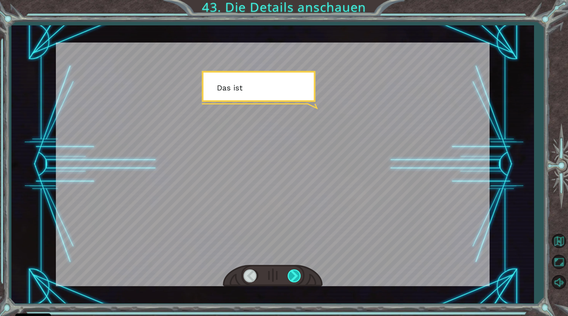
click at [294, 276] on div at bounding box center [295, 276] width 14 height 13
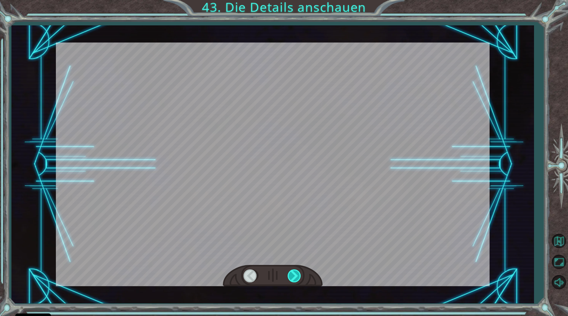
click at [294, 276] on div at bounding box center [295, 276] width 14 height 13
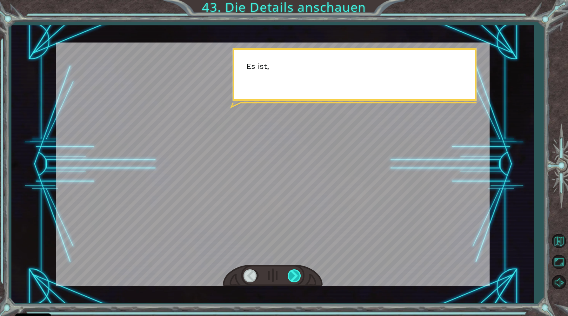
click at [294, 276] on div at bounding box center [295, 276] width 14 height 13
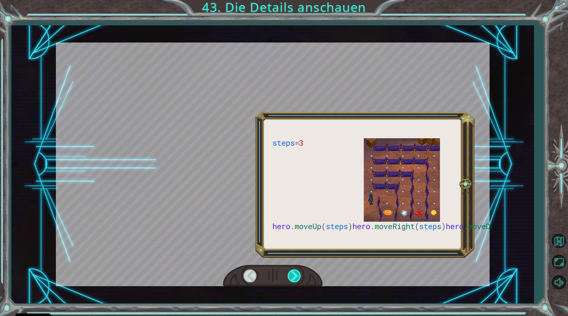
click at [294, 276] on div at bounding box center [295, 276] width 14 height 13
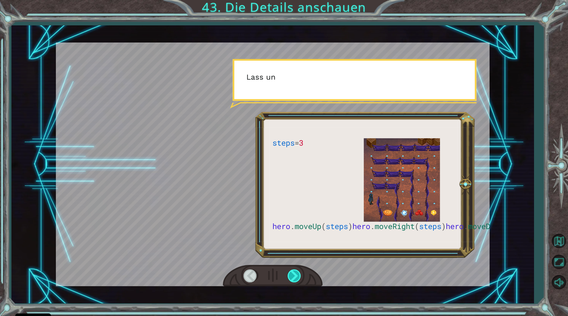
click at [294, 276] on div at bounding box center [295, 276] width 14 height 13
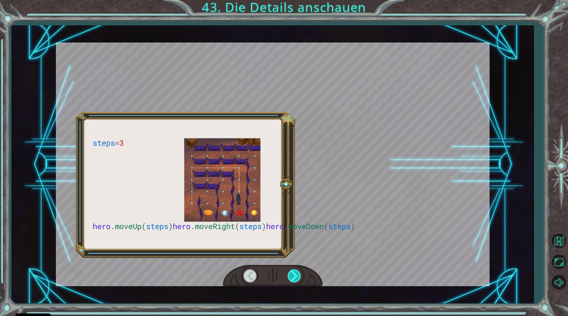
click at [294, 276] on div at bounding box center [295, 276] width 14 height 13
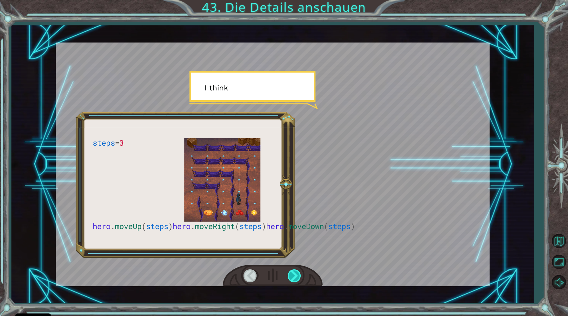
click at [294, 276] on div at bounding box center [295, 276] width 14 height 13
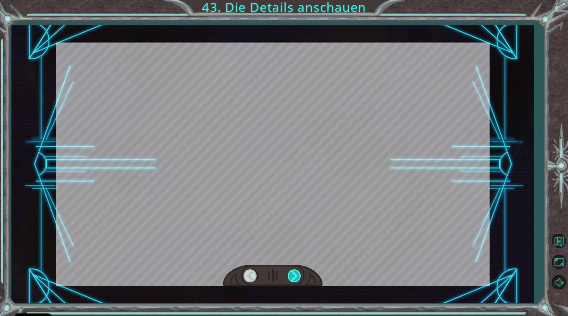
click at [294, 276] on div at bounding box center [295, 276] width 14 height 13
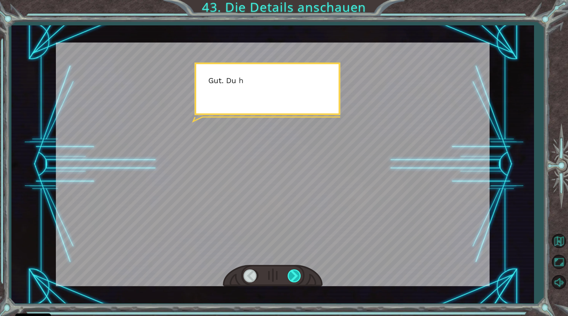
click at [294, 276] on div at bounding box center [295, 276] width 14 height 13
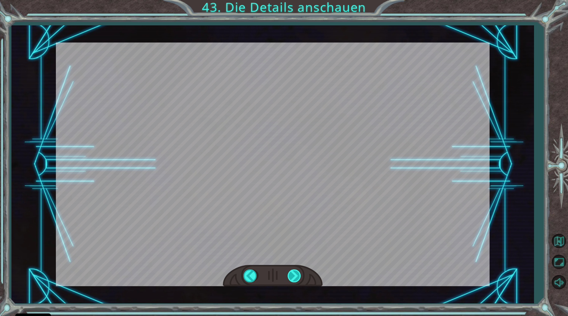
click at [294, 276] on div at bounding box center [295, 276] width 14 height 13
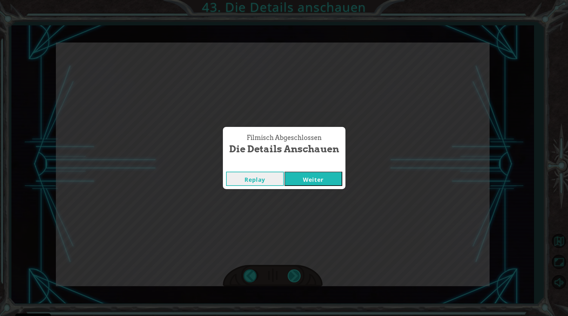
click at [294, 276] on div "Filmisch Abgeschlossen Die Details anschauen Replay Weiter" at bounding box center [284, 158] width 568 height 316
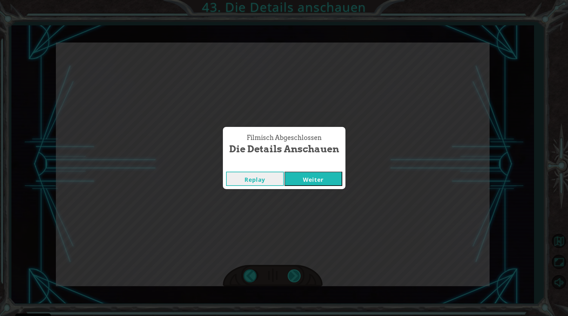
click at [294, 276] on div "Filmisch Abgeschlossen Die Details anschauen Replay Weiter" at bounding box center [284, 158] width 568 height 316
click at [311, 179] on button "Weiter" at bounding box center [314, 179] width 58 height 14
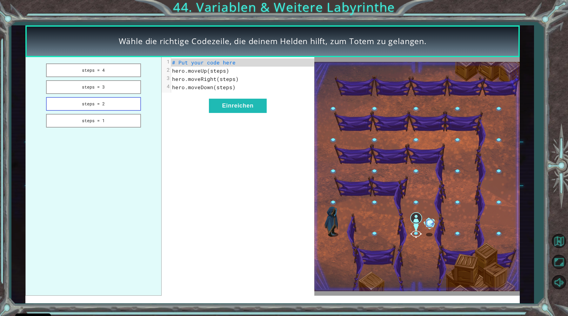
click at [109, 103] on button "steps = 2" at bounding box center [93, 104] width 95 height 14
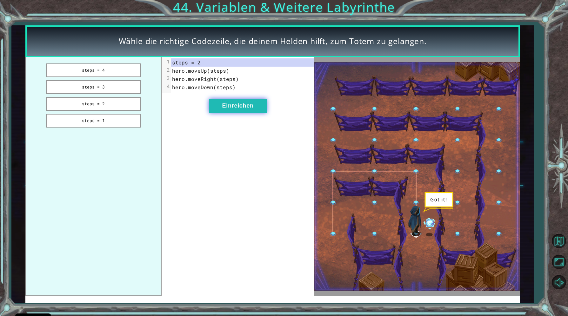
click at [220, 109] on button "Einreichen" at bounding box center [238, 106] width 58 height 14
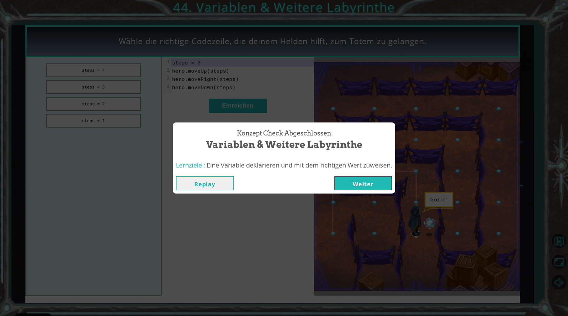
click at [348, 187] on button "Weiter" at bounding box center [363, 183] width 58 height 14
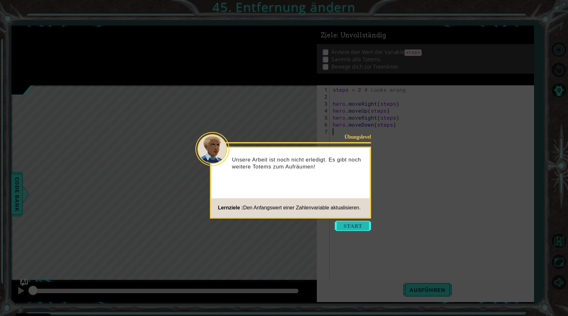
click at [353, 225] on button "Start" at bounding box center [353, 226] width 36 height 10
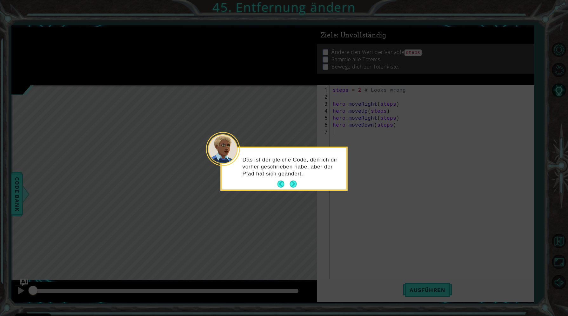
click at [295, 180] on footer at bounding box center [287, 184] width 19 height 10
click at [295, 185] on button "Next" at bounding box center [293, 184] width 7 height 7
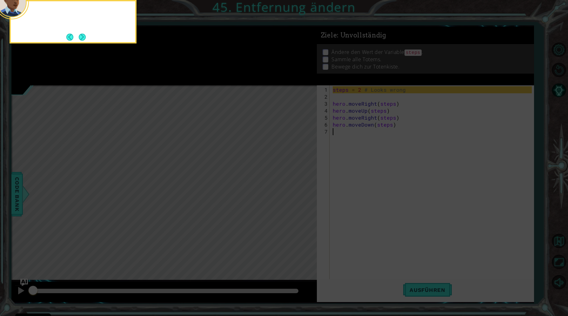
click at [295, 185] on icon at bounding box center [284, 49] width 568 height 535
click at [85, 34] on button "Next" at bounding box center [82, 37] width 7 height 7
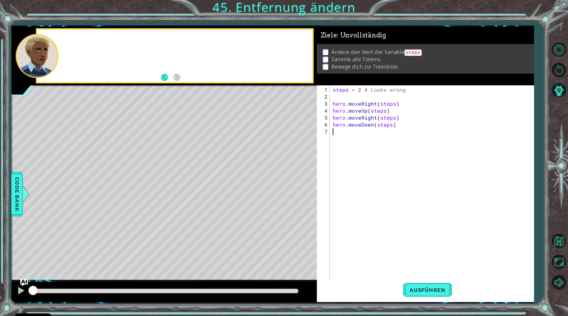
click at [85, 32] on div at bounding box center [174, 56] width 275 height 53
click at [428, 290] on span "Ausführen" at bounding box center [427, 290] width 49 height 6
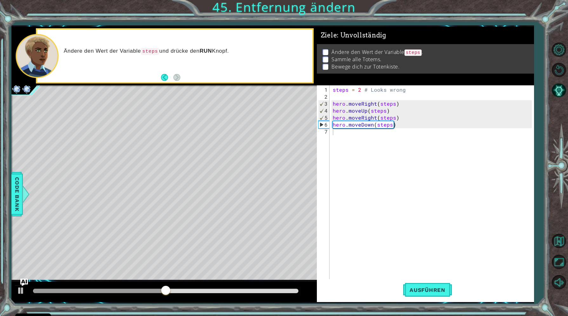
drag, startPoint x: 331, startPoint y: 125, endPoint x: 414, endPoint y: 125, distance: 82.3
click at [414, 125] on div "1 2 3 4 5 6 7 steps = 2 # Looks wrong hero . moveRight ( steps ) hero . moveUp …" at bounding box center [424, 186] width 215 height 203
click at [377, 125] on div "steps = 2 # Looks wrong hero . moveRight ( steps ) hero . moveUp ( steps ) hero…" at bounding box center [434, 194] width 204 height 217
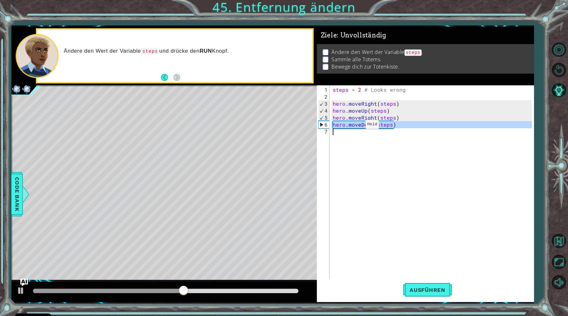
click at [355, 127] on div "steps = 2 # Looks wrong hero . moveRight ( steps ) hero . moveUp ( steps ) hero…" at bounding box center [434, 194] width 204 height 217
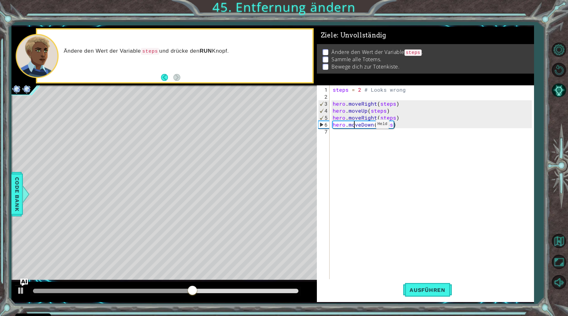
click at [366, 126] on div "steps = 2 # Looks wrong hero . moveRight ( steps ) hero . moveUp ( steps ) hero…" at bounding box center [434, 194] width 204 height 217
type textarea "hero.(steps)"
drag, startPoint x: 378, startPoint y: 126, endPoint x: 317, endPoint y: 125, distance: 60.4
click at [332, 125] on div "steps = 2 # Looks wrong hero . moveRight ( steps ) hero . moveUp ( steps ) hero…" at bounding box center [432, 186] width 200 height 203
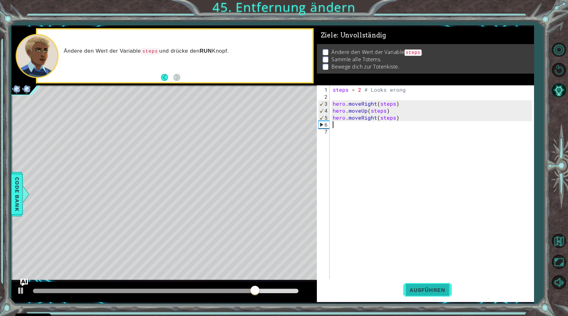
click at [434, 300] on button "Ausführen" at bounding box center [427, 290] width 49 height 22
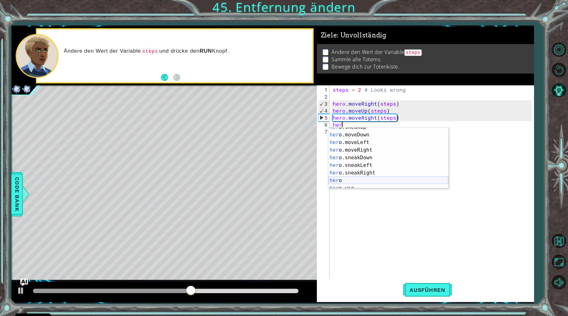
scroll to position [37, 0]
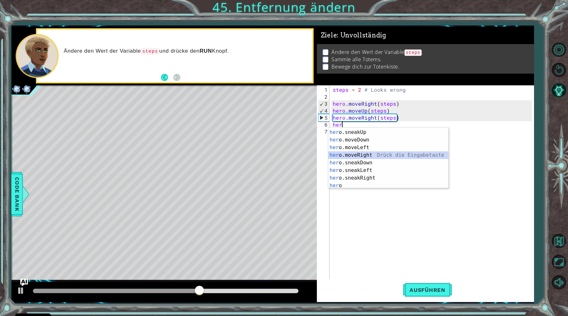
click at [349, 153] on div "her o.jumpRight Drück die Eingabetaste her o.sneakUp Drück die Eingabetaste her…" at bounding box center [388, 159] width 120 height 76
type textarea "hero.moveRight(1)"
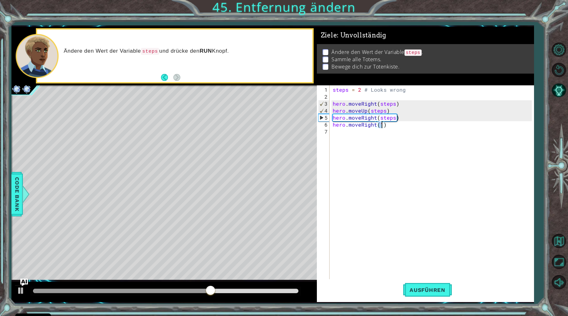
click at [345, 134] on div "steps = 2 # Looks wrong hero . moveRight ( steps ) hero . moveUp ( steps ) hero…" at bounding box center [434, 194] width 204 height 217
type textarea "h"
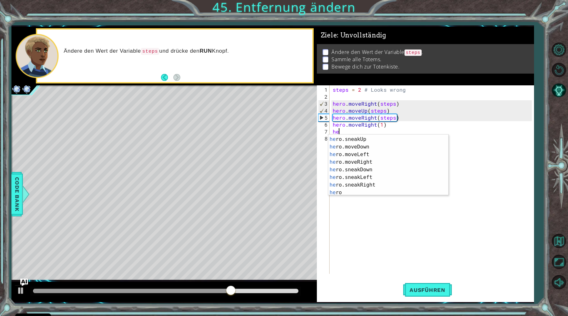
scroll to position [0, 0]
click at [349, 145] on div "her o.jumpRight Drück die Eingabetaste her o.sneakUp Drück die Eingabetaste her…" at bounding box center [388, 166] width 120 height 76
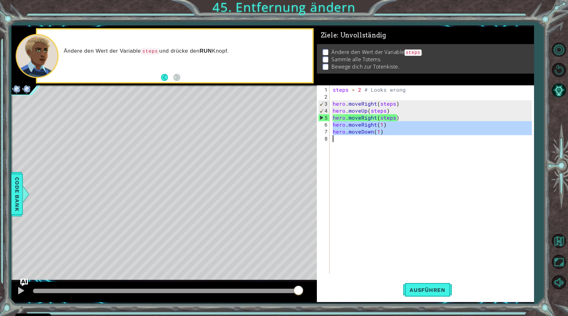
drag, startPoint x: 332, startPoint y: 124, endPoint x: 390, endPoint y: 140, distance: 59.8
click at [390, 140] on div "steps = 2 # Looks wrong hero . moveRight ( steps ) hero . moveUp ( steps ) hero…" at bounding box center [434, 187] width 204 height 203
type textarea "hero.moveDown(1)"
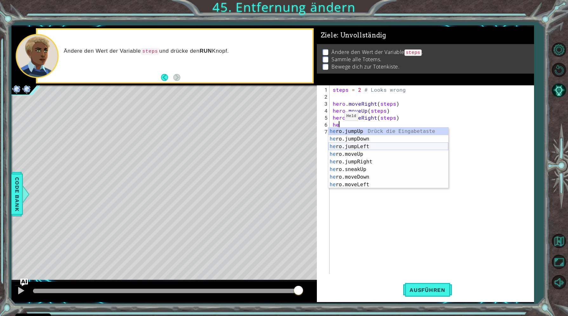
scroll to position [0, 0]
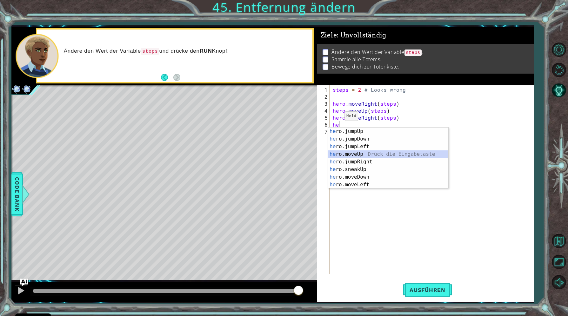
click at [351, 153] on div "he ro.jumpUp Drück die Eingabetaste he ro.jumpDown Drück die Eingabetaste he ro…" at bounding box center [388, 166] width 120 height 76
type textarea "hero.moveUp(1)"
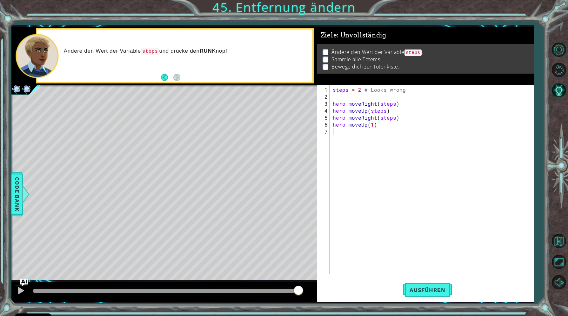
click at [342, 135] on div "steps = 2 # Looks wrong hero . moveRight ( steps ) hero . moveUp ( steps ) hero…" at bounding box center [434, 187] width 204 height 203
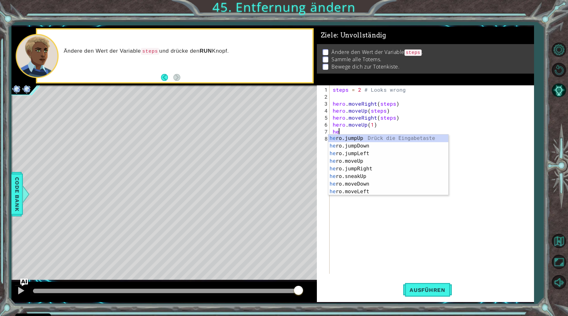
type textarea "h"
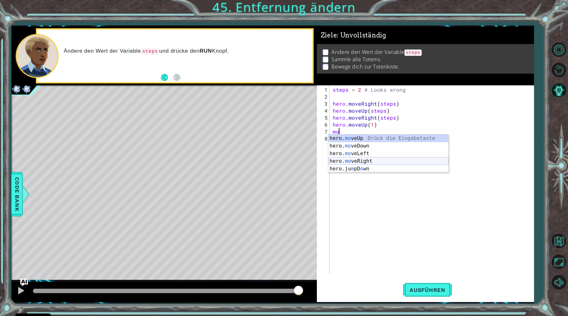
click at [350, 161] on div "hero. mo veUp Drück die Eingabetaste hero. mo veDown Drück die Eingabetaste her…" at bounding box center [388, 161] width 120 height 53
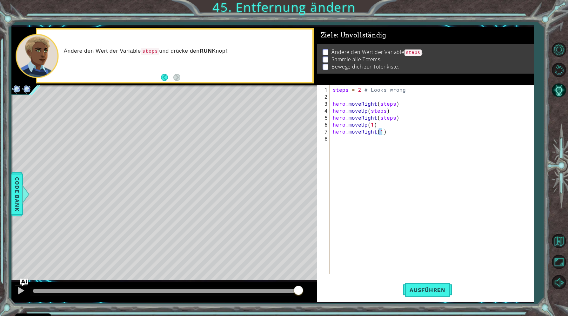
type textarea "hero.moveRight(2)"
click at [338, 139] on div "steps = 2 # Looks wrong hero . moveRight ( steps ) hero . moveUp ( steps ) hero…" at bounding box center [434, 187] width 204 height 203
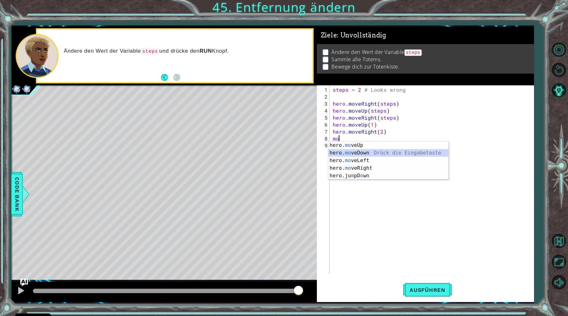
click at [354, 153] on div "hero. mo veUp Drück die Eingabetaste hero. mo veDown Drück die Eingabetaste her…" at bounding box center [388, 168] width 120 height 53
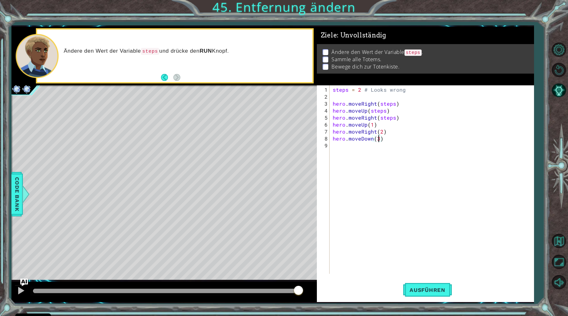
scroll to position [0, 3]
type textarea "hero.moveDown(3)"
click at [429, 285] on button "Ausführen" at bounding box center [427, 290] width 49 height 22
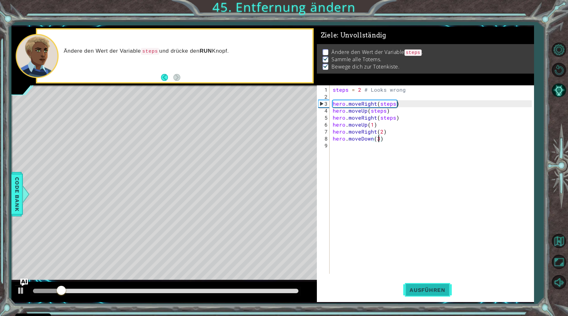
click at [430, 289] on span "Ausführen" at bounding box center [427, 290] width 49 height 6
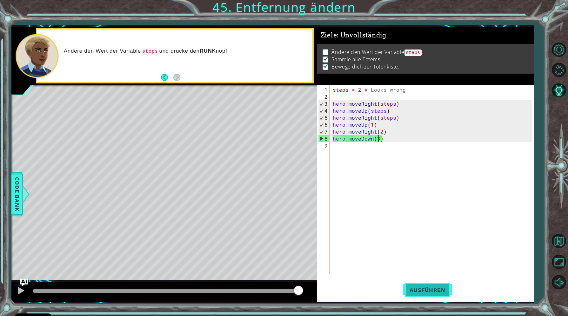
click at [424, 289] on span "Ausführen" at bounding box center [427, 290] width 49 height 6
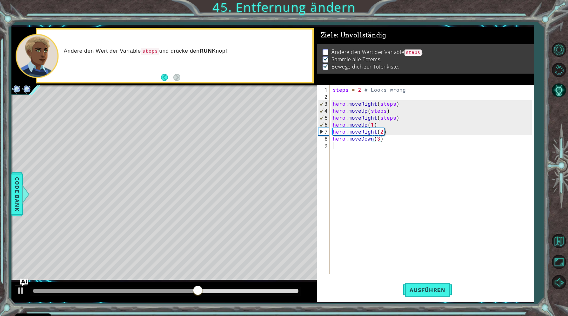
click at [339, 146] on div "steps = 2 # Looks wrong hero . moveRight ( steps ) hero . moveUp ( steps ) hero…" at bounding box center [434, 187] width 204 height 203
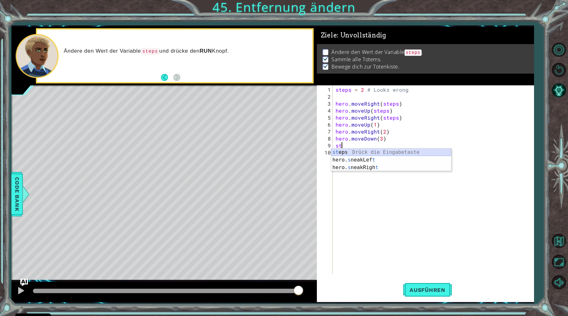
click at [352, 156] on div "st eps Drück die Eingabetaste hero. s neakLef t Drück die Eingabetaste hero. s …" at bounding box center [391, 168] width 120 height 38
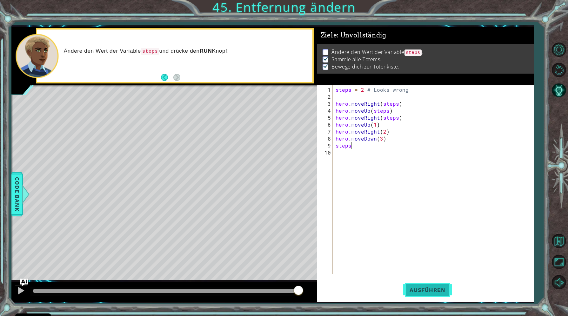
click at [417, 290] on span "Ausführen" at bounding box center [427, 290] width 49 height 6
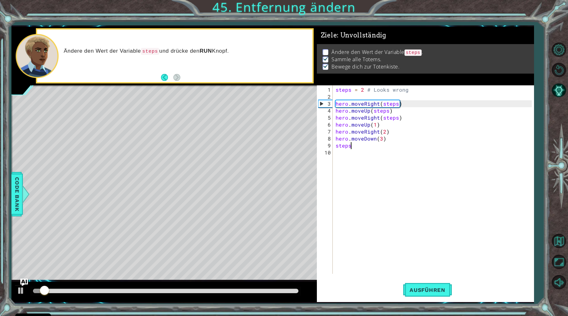
click at [288, 287] on div at bounding box center [165, 291] width 271 height 9
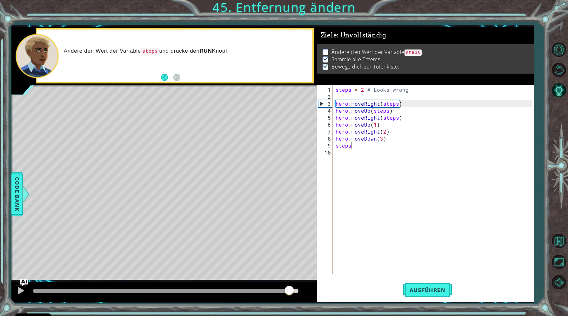
click at [288, 289] on div at bounding box center [166, 291] width 266 height 4
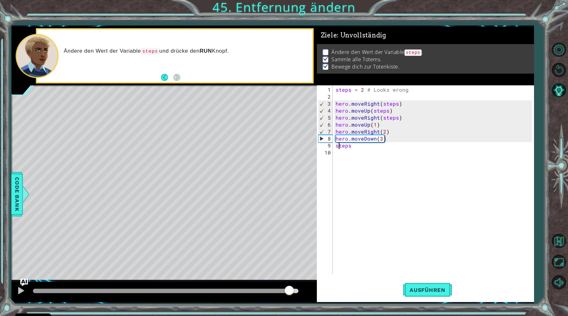
click at [339, 147] on div "steps = 2 # Looks wrong hero . moveRight ( steps ) hero . moveUp ( steps ) hero…" at bounding box center [434, 187] width 201 height 203
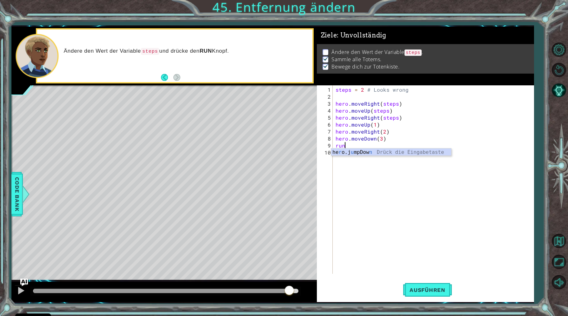
scroll to position [0, 0]
type textarea "r"
click at [166, 78] on button "Back" at bounding box center [167, 77] width 12 height 7
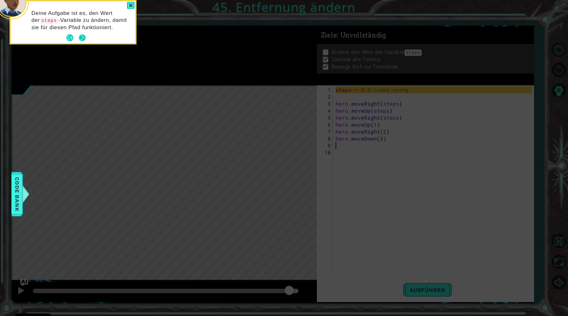
click at [81, 37] on button "Next" at bounding box center [82, 37] width 7 height 7
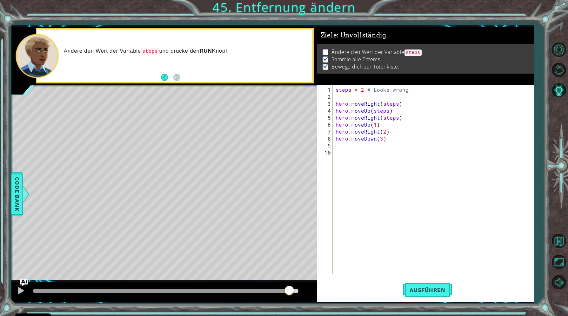
click at [81, 37] on div "Ändere den Wert der Variable steps und drücke den RUN Knopf." at bounding box center [174, 56] width 275 height 53
click at [17, 200] on span "Code Bank" at bounding box center [17, 194] width 10 height 39
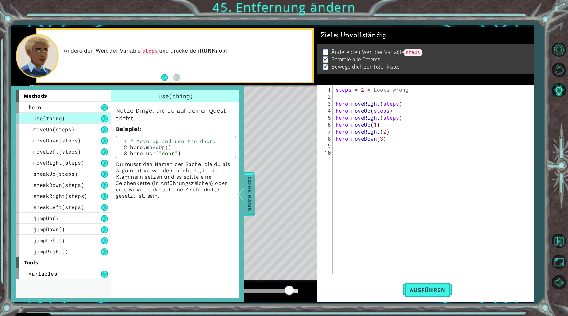
click at [253, 186] on span "Code Bank" at bounding box center [250, 194] width 10 height 39
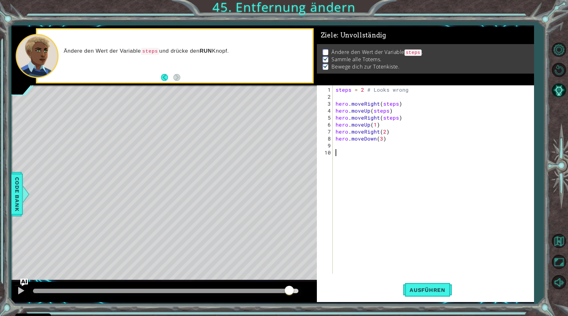
click at [351, 148] on div "steps = 2 # Looks wrong hero . moveRight ( steps ) hero . moveUp ( steps ) hero…" at bounding box center [434, 187] width 201 height 203
click at [341, 141] on div "steps = 2 # Looks wrong hero . moveRight ( steps ) hero . moveUp ( steps ) hero…" at bounding box center [434, 187] width 201 height 203
type textarea "hero.moveSteps"
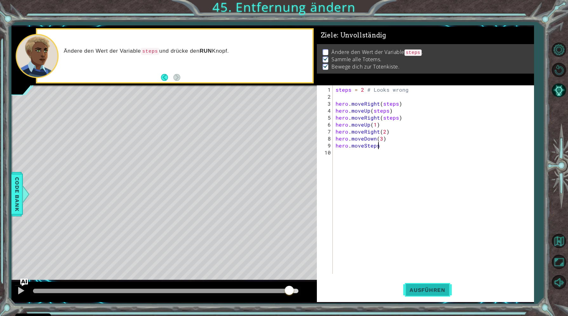
click at [416, 287] on span "Ausführen" at bounding box center [427, 290] width 49 height 6
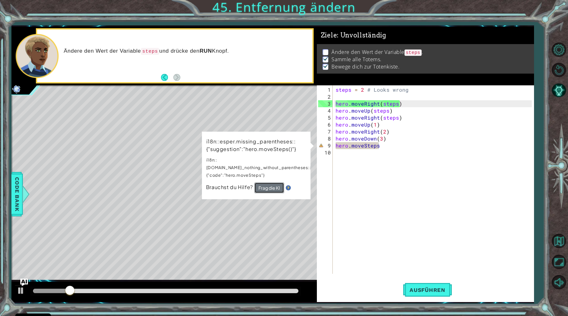
click at [267, 183] on button "Frag die KI" at bounding box center [269, 188] width 30 height 11
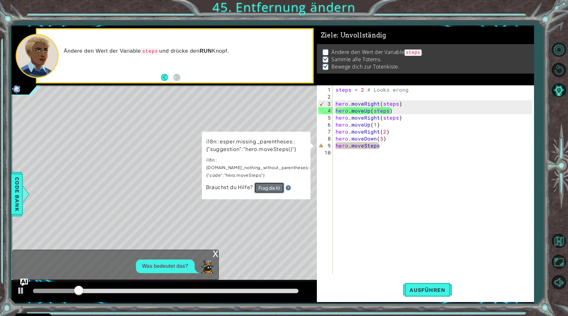
click at [268, 183] on button "Frag die KI" at bounding box center [269, 188] width 30 height 11
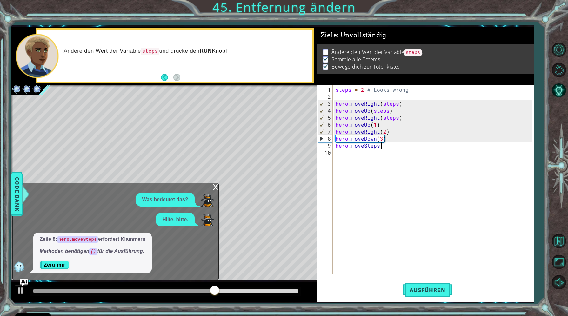
scroll to position [0, 3]
type textarea "hero.moveSteps()"
click at [424, 295] on button "Ausführen" at bounding box center [427, 290] width 49 height 22
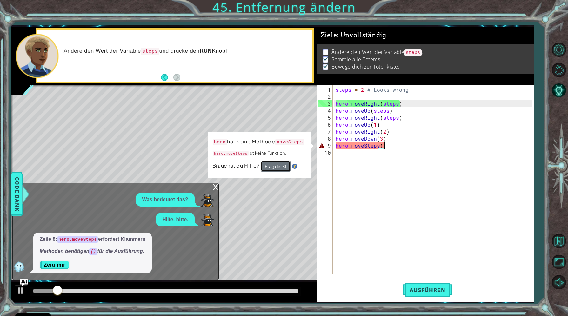
click at [276, 166] on button "Frag die KI" at bounding box center [276, 166] width 30 height 11
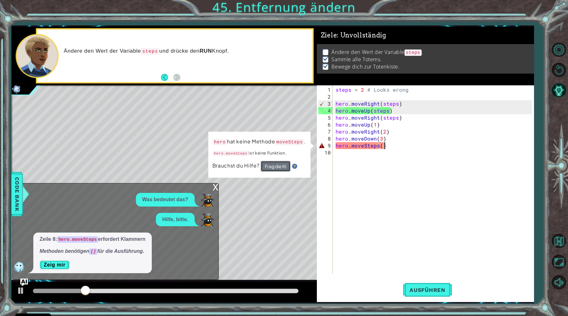
click at [273, 165] on button "Frag die KI" at bounding box center [276, 166] width 30 height 11
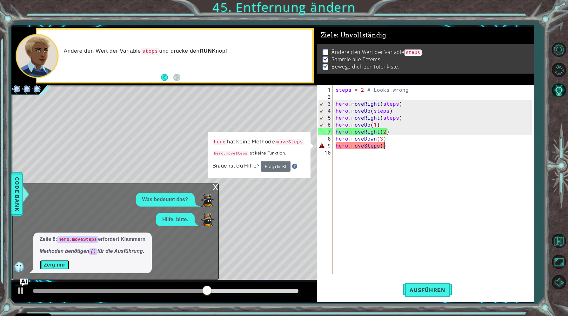
click at [61, 263] on button "Zeig mir" at bounding box center [55, 265] width 30 height 10
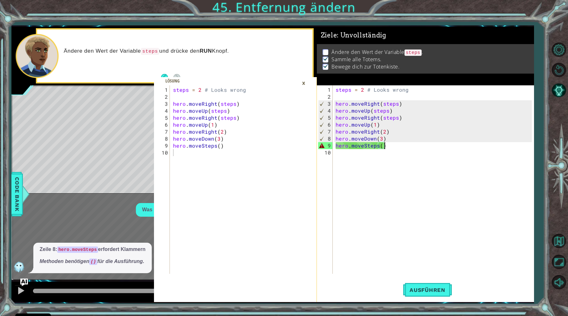
click at [393, 150] on div "steps = 2 # Looks wrong hero . moveRight ( steps ) hero . moveUp ( steps ) hero…" at bounding box center [434, 187] width 201 height 203
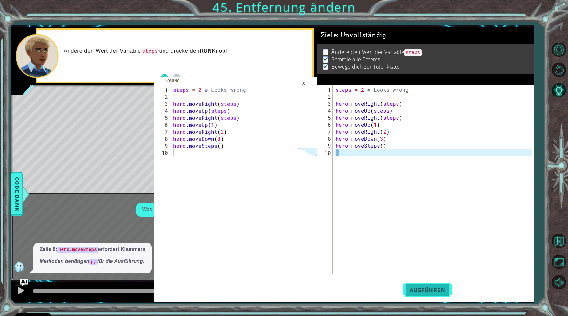
click at [416, 290] on span "Ausführen" at bounding box center [427, 290] width 49 height 6
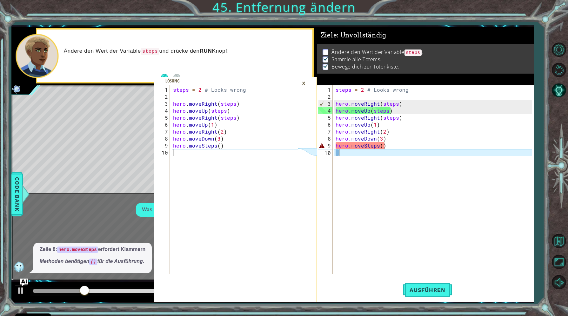
click at [178, 236] on div "steps = 2 # Looks wrong hero . moveRight ( steps ) hero . moveUp ( steps ) hero…" at bounding box center [236, 187] width 129 height 203
click at [173, 80] on div "Lösung" at bounding box center [172, 81] width 21 height 6
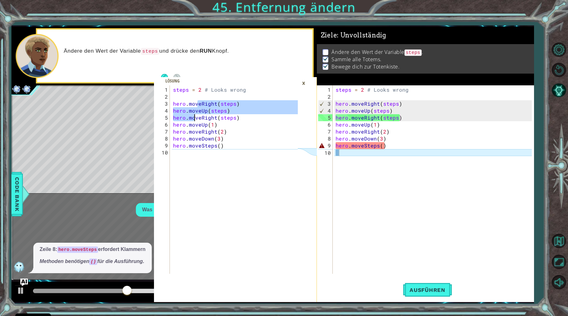
drag, startPoint x: 198, startPoint y: 100, endPoint x: 196, endPoint y: 108, distance: 8.1
click at [196, 109] on div "steps = 2 # Looks wrong hero . moveRight ( steps ) hero . moveUp ( steps ) hero…" at bounding box center [236, 187] width 129 height 203
click at [214, 107] on div "steps = 2 # Looks wrong hero . moveRight ( steps ) hero . moveUp ( steps ) hero…" at bounding box center [236, 187] width 129 height 203
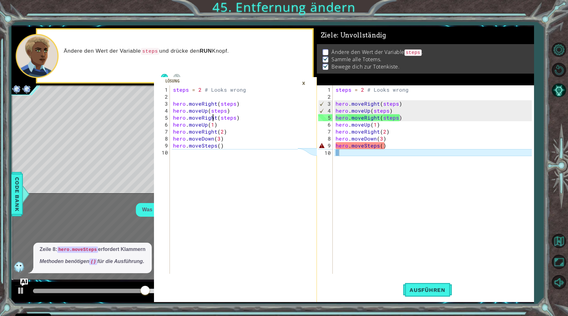
click at [212, 118] on div "steps = 2 # Looks wrong hero . moveRight ( steps ) hero . moveUp ( steps ) hero…" at bounding box center [236, 187] width 129 height 203
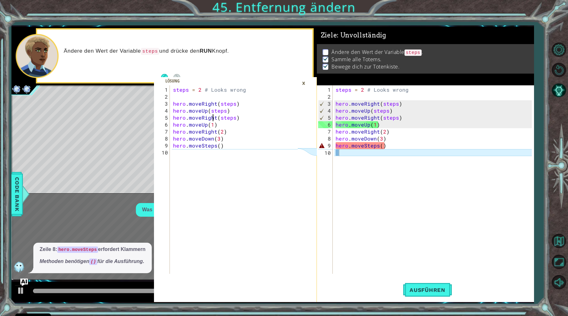
click at [220, 136] on div "steps = 2 # Looks wrong hero . moveRight ( steps ) hero . moveUp ( steps ) hero…" at bounding box center [236, 187] width 129 height 203
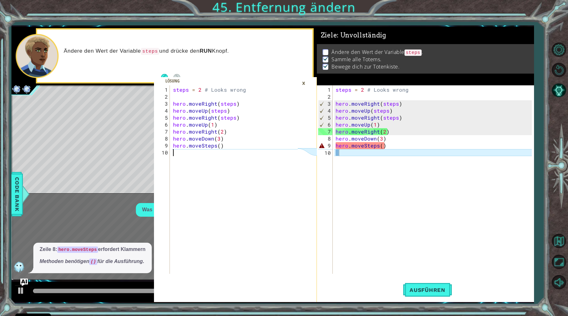
drag, startPoint x: 228, startPoint y: 150, endPoint x: 175, endPoint y: 146, distance: 52.8
click at [174, 146] on div "steps = 2 # Looks wrong hero . moveRight ( steps ) hero . moveUp ( steps ) hero…" at bounding box center [236, 187] width 129 height 203
click at [175, 146] on div "steps = 2 # Looks wrong hero . moveRight ( steps ) hero . moveUp ( steps ) hero…" at bounding box center [236, 187] width 129 height 203
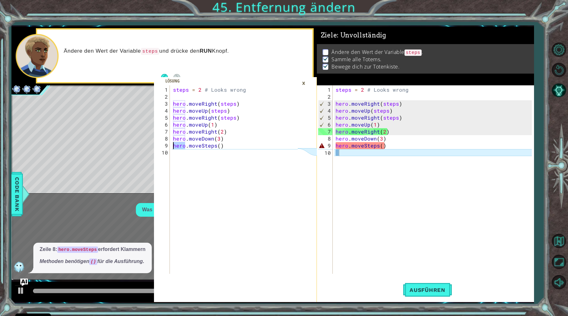
type textarea "hero.moveSteps()"
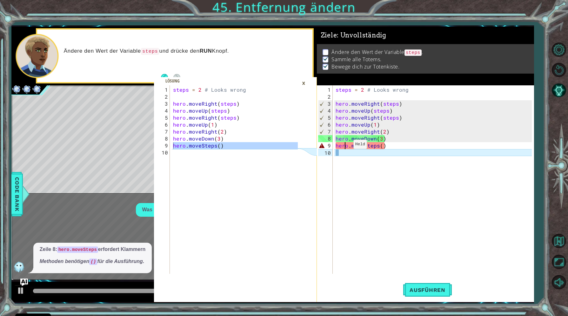
click at [346, 147] on div "steps = 2 # Looks wrong hero . moveRight ( steps ) hero . moveUp ( steps ) hero…" at bounding box center [434, 187] width 201 height 203
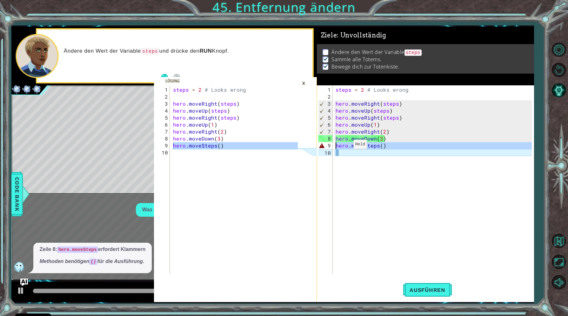
click at [346, 147] on div "steps = 2 # Looks wrong hero . moveRight ( steps ) hero . moveUp ( steps ) hero…" at bounding box center [434, 187] width 201 height 203
type textarea "hero.moveSteps()"
paste textarea "Code Area"
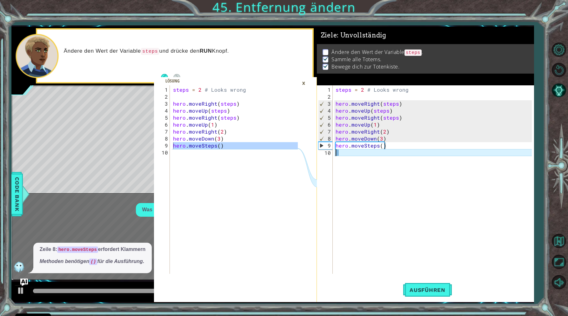
click at [381, 199] on div "steps = 2 # Looks wrong hero . moveRight ( steps ) hero . moveUp ( steps ) hero…" at bounding box center [434, 187] width 201 height 203
click at [421, 290] on span "Ausführen" at bounding box center [427, 290] width 49 height 6
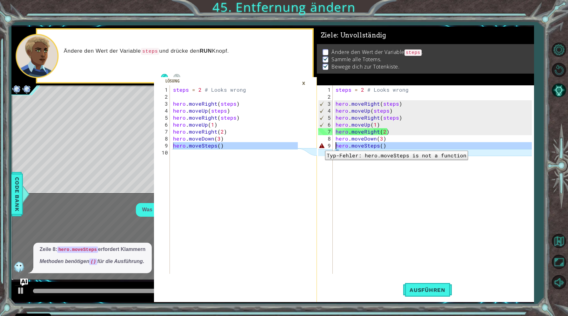
click at [320, 146] on div "9" at bounding box center [325, 145] width 15 height 7
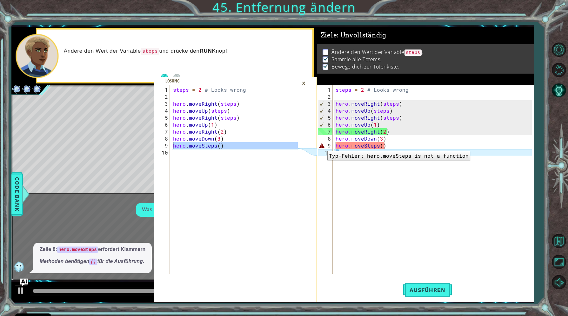
click at [323, 146] on div "9" at bounding box center [325, 145] width 15 height 7
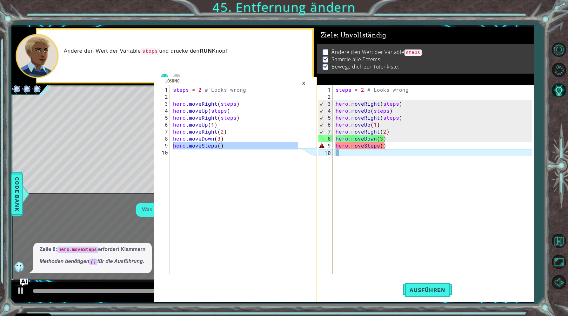
type textarea "hero.moveSteps()"
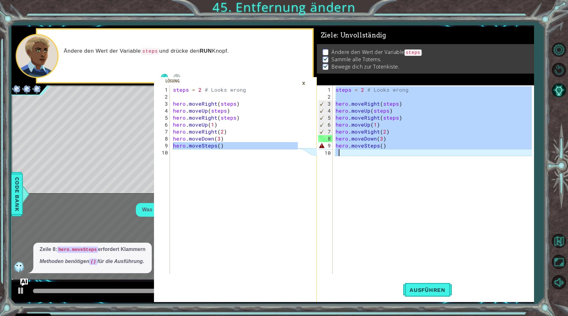
click at [323, 146] on div "9" at bounding box center [325, 145] width 15 height 7
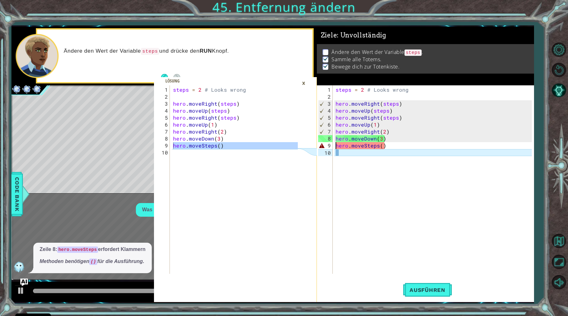
click at [323, 146] on div "9" at bounding box center [325, 145] width 15 height 7
click at [323, 147] on div "9" at bounding box center [325, 145] width 15 height 7
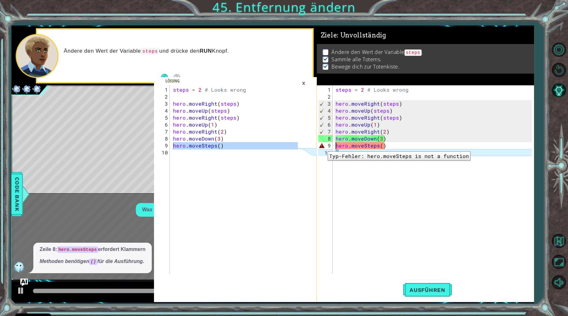
click at [323, 147] on div "9" at bounding box center [325, 145] width 15 height 7
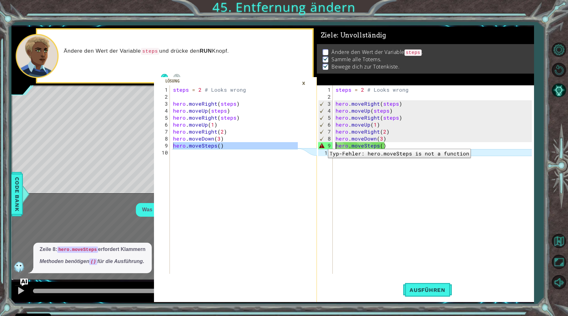
click at [323, 144] on div "9" at bounding box center [325, 145] width 15 height 7
click at [357, 146] on div "steps = 2 # Looks wrong hero . moveRight ( steps ) hero . moveUp ( steps ) hero…" at bounding box center [434, 187] width 201 height 203
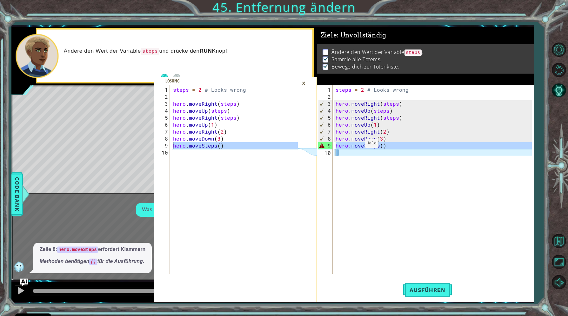
click at [357, 146] on div "steps = 2 # Looks wrong hero . moveRight ( steps ) hero . moveUp ( steps ) hero…" at bounding box center [434, 187] width 201 height 203
type textarea "hero.moveSteps()"
click at [361, 156] on div "steps = 2 # Looks wrong hero . moveRight ( steps ) hero . moveUp ( steps ) hero…" at bounding box center [434, 187] width 201 height 203
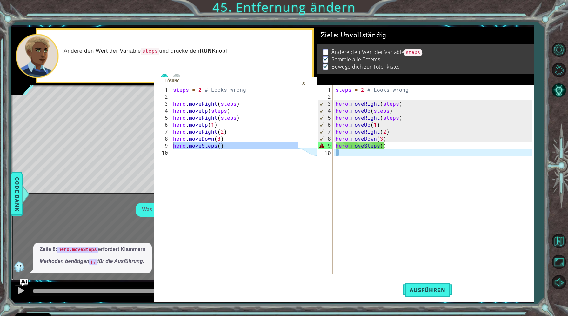
click at [386, 166] on div "steps = 2 # Looks wrong hero . moveRight ( steps ) hero . moveUp ( steps ) hero…" at bounding box center [434, 187] width 201 height 203
click at [305, 85] on div "×" at bounding box center [304, 83] width 10 height 11
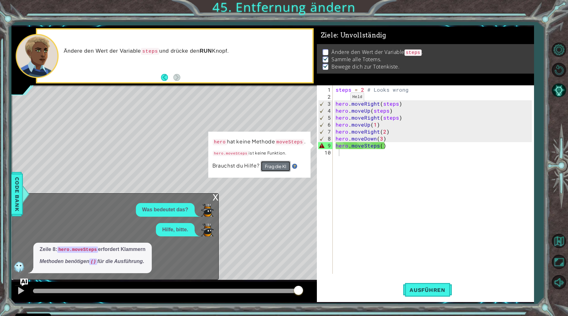
click at [271, 164] on button "Frag die KI" at bounding box center [275, 166] width 30 height 11
click at [271, 167] on button "Frag die KI" at bounding box center [276, 166] width 30 height 11
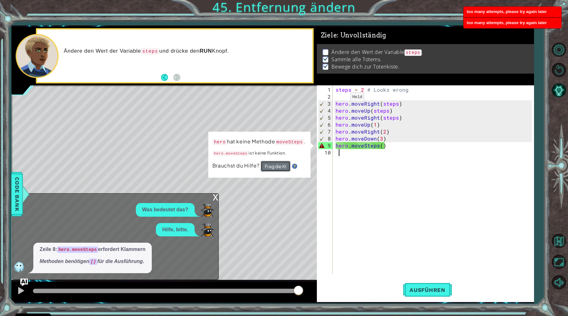
click at [271, 165] on button "Frag die KI" at bounding box center [275, 166] width 30 height 11
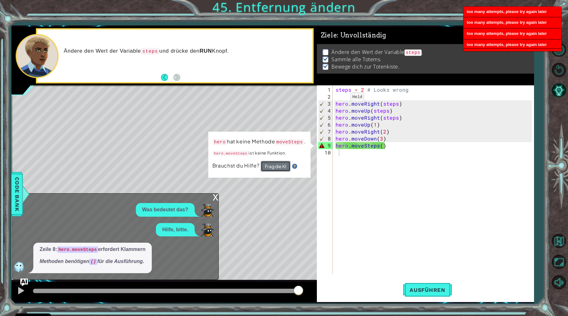
click at [271, 165] on button "Frag die KI" at bounding box center [275, 166] width 30 height 11
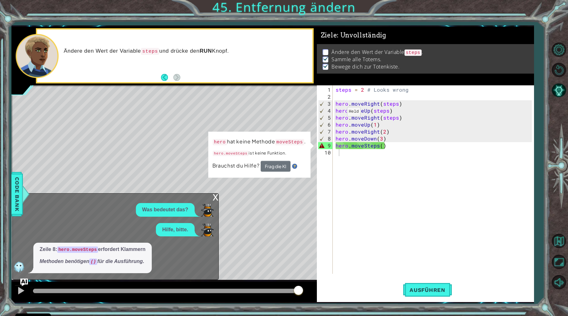
click at [93, 258] on div "Zeile 8: hero.moveSteps erfordert Klammern Methoden benötigen () für die Ausfüh…" at bounding box center [92, 258] width 118 height 30
click at [342, 161] on div "steps = 2 # Looks wrong hero . moveRight ( steps ) hero . moveUp ( steps ) hero…" at bounding box center [434, 187] width 201 height 203
click at [342, 154] on div "steps = 2 # Looks wrong hero . moveRight ( steps ) hero . moveUp ( steps ) hero…" at bounding box center [434, 187] width 201 height 203
click at [368, 145] on div "steps = 2 # Looks wrong hero . moveRight ( steps ) hero . moveUp ( steps ) hero…" at bounding box center [434, 187] width 201 height 203
type textarea "hero.moveSteps()"
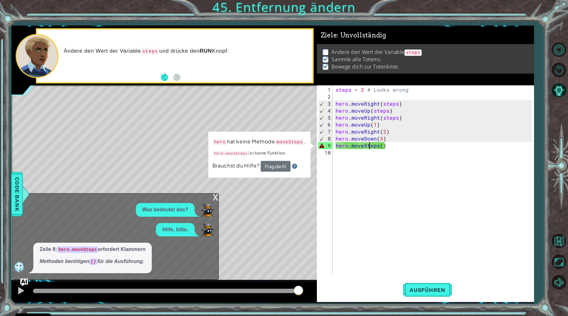
click at [385, 163] on div "steps = 2 # Looks wrong hero . moveRight ( steps ) hero . moveUp ( steps ) hero…" at bounding box center [434, 187] width 201 height 203
click at [382, 146] on div "steps = 2 # Looks wrong hero . moveRight ( steps ) hero . moveUp ( steps ) hero…" at bounding box center [434, 187] width 201 height 203
type textarea "hero.moveSteps()"
click at [362, 162] on div "steps = 2 # Looks wrong hero . moveRight ( steps ) hero . moveUp ( steps ) hero…" at bounding box center [434, 187] width 201 height 203
click at [215, 197] on div "x" at bounding box center [216, 197] width 6 height 6
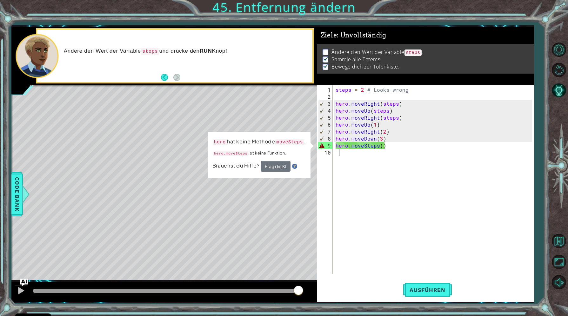
click at [287, 282] on div "methods hero use(thing) moveUp(steps) moveDown(steps) moveLeft(steps) moveRight…" at bounding box center [272, 165] width 523 height 276
click at [15, 184] on span "Code Bank" at bounding box center [17, 194] width 10 height 39
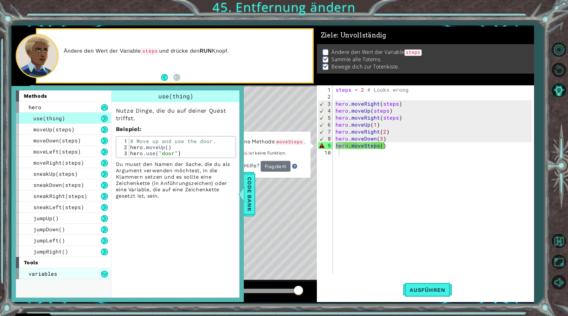
click at [51, 273] on span "variables" at bounding box center [43, 274] width 29 height 7
click at [345, 146] on div "steps = 2 # Looks wrong hero . moveRight ( steps ) hero . moveUp ( steps ) hero…" at bounding box center [434, 187] width 201 height 203
drag, startPoint x: 351, startPoint y: 146, endPoint x: 411, endPoint y: 147, distance: 59.7
click at [411, 147] on div "steps = 2 # Looks wrong hero . moveRight ( steps ) hero . moveUp ( steps ) hero…" at bounding box center [434, 187] width 201 height 203
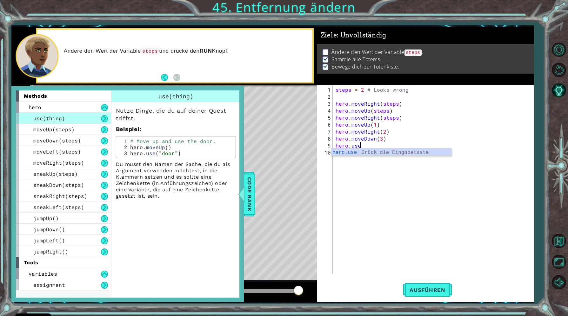
scroll to position [0, 1]
click at [411, 151] on div "hero.use Drück die Eingabetaste" at bounding box center [391, 160] width 120 height 23
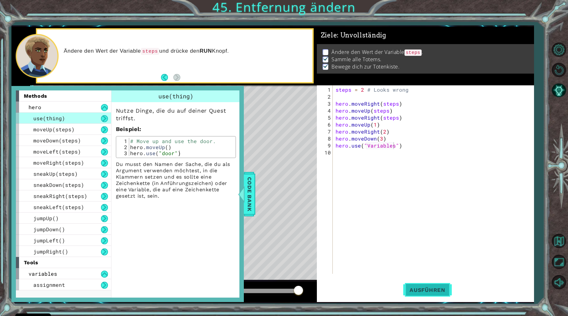
click at [421, 294] on button "Ausführen" at bounding box center [427, 290] width 49 height 22
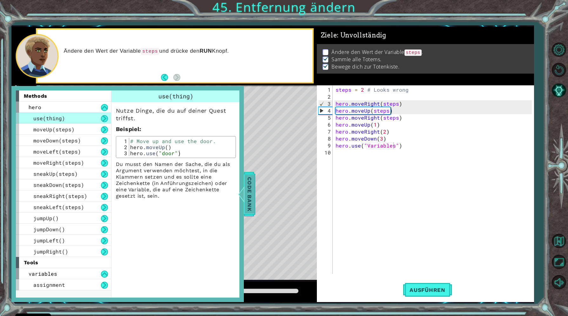
click at [249, 194] on span "Code Bank" at bounding box center [250, 194] width 10 height 39
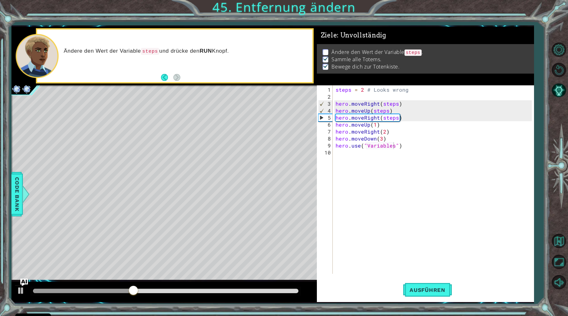
drag, startPoint x: 143, startPoint y: 286, endPoint x: 254, endPoint y: 294, distance: 112.1
click at [254, 294] on div at bounding box center [164, 292] width 306 height 20
click at [219, 297] on div at bounding box center [164, 292] width 306 height 20
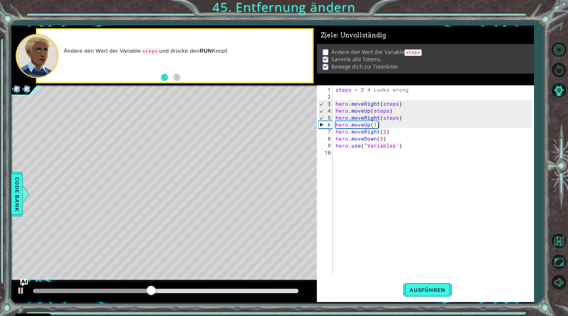
click at [230, 294] on div at bounding box center [165, 291] width 271 height 9
click at [235, 292] on div at bounding box center [166, 291] width 266 height 4
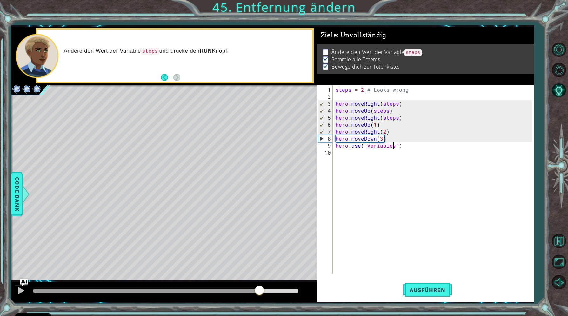
click at [259, 293] on div at bounding box center [166, 291] width 266 height 4
click at [272, 293] on div at bounding box center [166, 291] width 266 height 4
click at [378, 147] on div "steps = 2 # Looks wrong hero . moveRight ( steps ) hero . moveUp ( steps ) hero…" at bounding box center [434, 187] width 201 height 203
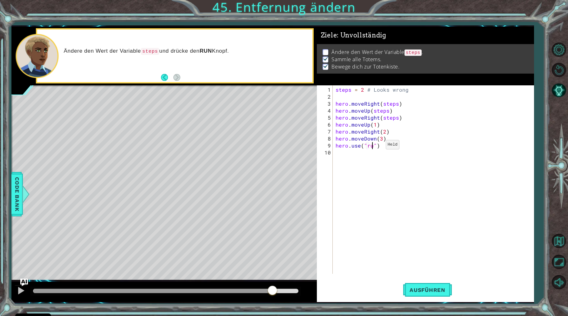
scroll to position [0, 2]
click at [423, 289] on span "Ausführen" at bounding box center [427, 290] width 49 height 6
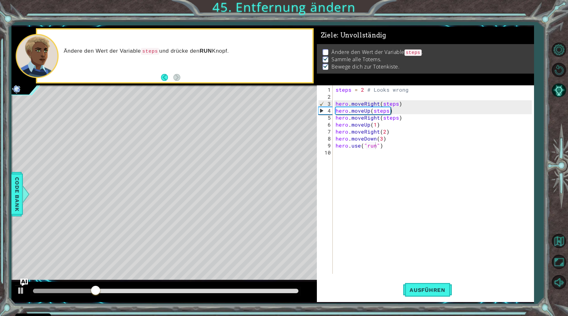
drag, startPoint x: 131, startPoint y: 288, endPoint x: 253, endPoint y: 288, distance: 122.3
click at [253, 288] on div at bounding box center [165, 291] width 271 height 9
click at [253, 292] on div at bounding box center [166, 291] width 266 height 4
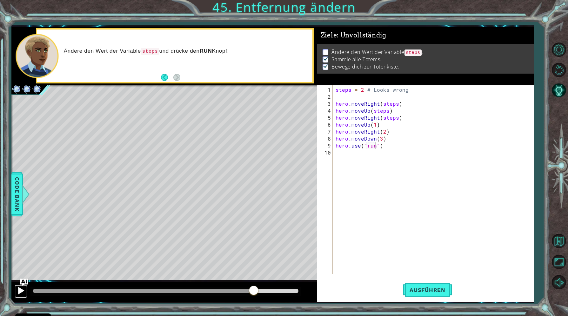
click at [23, 290] on div at bounding box center [21, 291] width 8 height 8
click at [356, 143] on div "steps = 2 # Looks wrong hero . moveRight ( steps ) hero . moveUp ( steps ) hero…" at bounding box center [434, 187] width 201 height 203
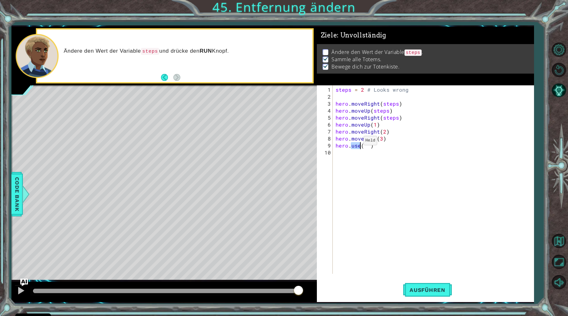
type textarea "hero.use("")"
click at [416, 52] on code "steps" at bounding box center [413, 53] width 17 height 6
type textarea "hero.moveRight(steps)"
click at [400, 118] on div "steps = 2 # Looks wrong hero . moveRight ( steps ) hero . moveUp ( steps ) hero…" at bounding box center [433, 187] width 204 height 203
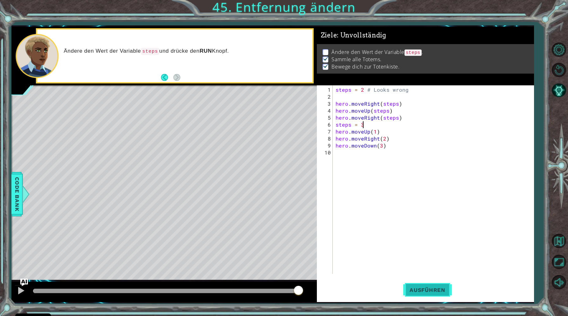
type textarea "steps = 3"
click at [420, 293] on span "Ausführen" at bounding box center [427, 290] width 49 height 6
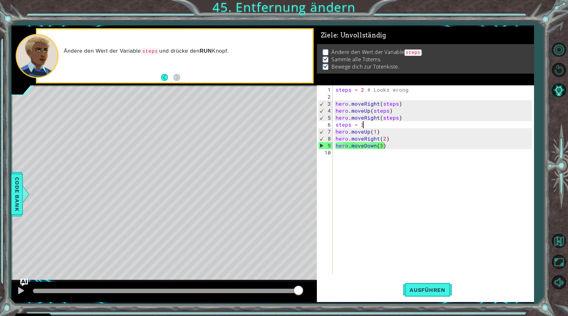
click at [403, 204] on div "steps = 2 # Looks wrong hero . moveRight ( steps ) hero . moveUp ( steps ) hero…" at bounding box center [434, 187] width 201 height 203
click at [384, 173] on div "steps = 2 # Looks wrong hero . moveRight ( steps ) hero . moveUp ( steps ) hero…" at bounding box center [434, 187] width 201 height 203
click at [433, 301] on button "Ausführen" at bounding box center [427, 290] width 49 height 22
drag, startPoint x: 67, startPoint y: 292, endPoint x: 289, endPoint y: 292, distance: 222.3
click at [289, 292] on div at bounding box center [285, 291] width 11 height 11
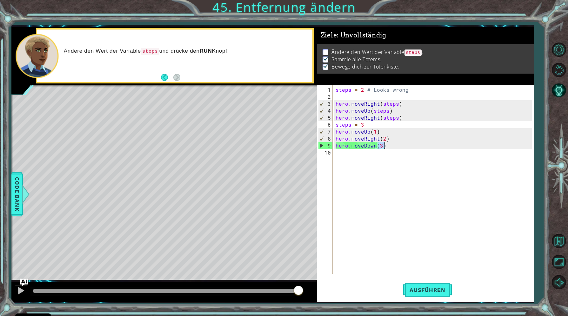
drag, startPoint x: 377, startPoint y: 147, endPoint x: 385, endPoint y: 147, distance: 7.9
click at [385, 147] on div "steps = 2 # Looks wrong hero . moveRight ( steps ) hero . moveUp ( steps ) hero…" at bounding box center [434, 187] width 201 height 203
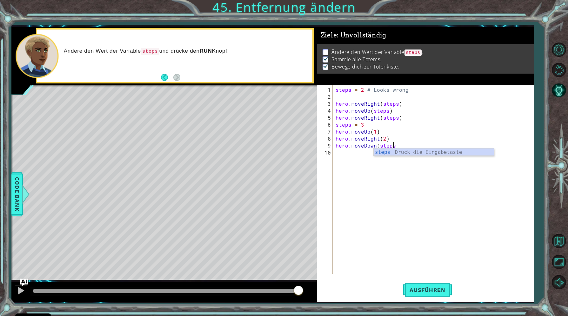
scroll to position [0, 3]
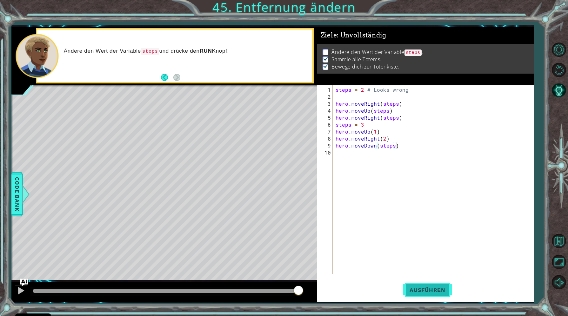
click at [420, 287] on button "Ausführen" at bounding box center [427, 290] width 49 height 22
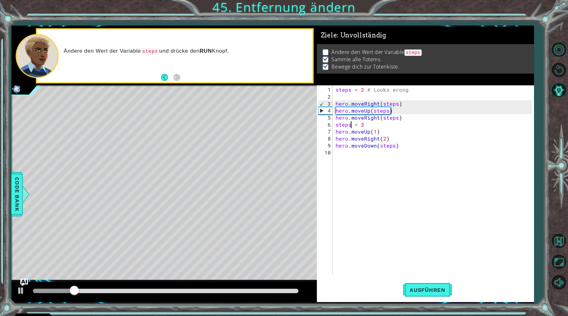
click at [350, 122] on div "steps = 2 # Looks wrong hero . moveRight ( steps ) hero . moveUp ( steps ) hero…" at bounding box center [434, 187] width 201 height 203
type textarea "hero.moveDown(steps)"
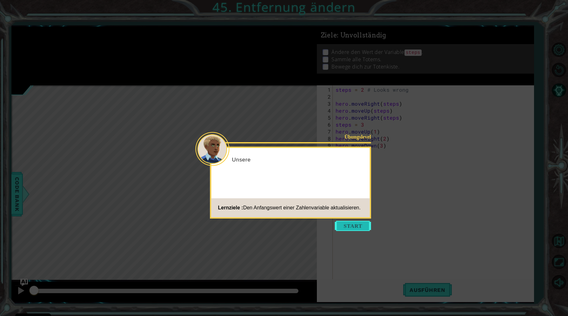
click at [357, 228] on button "Start" at bounding box center [353, 226] width 36 height 10
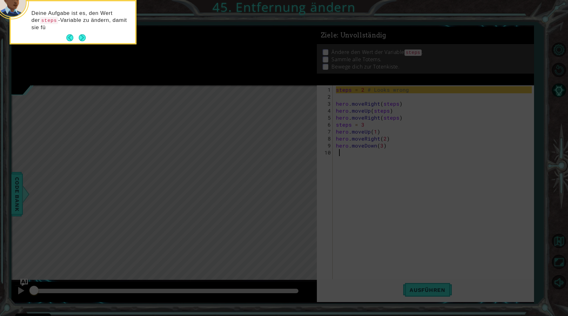
click at [86, 37] on div "Deine Aufgabe ist es, den Wert der steps -Variable zu ändern, damit sie fü" at bounding box center [73, 22] width 125 height 42
click at [84, 38] on button "Next" at bounding box center [82, 37] width 7 height 7
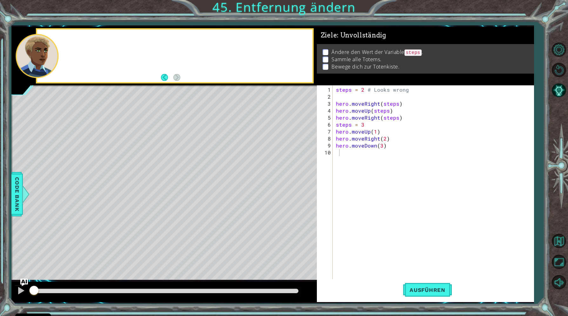
click at [84, 38] on div at bounding box center [174, 56] width 275 height 53
click at [376, 163] on div "steps = 2 # Looks wrong hero . moveRight ( steps ) hero . moveUp ( steps ) hero…" at bounding box center [435, 194] width 200 height 217
click at [411, 290] on span "Ausführen" at bounding box center [427, 290] width 49 height 6
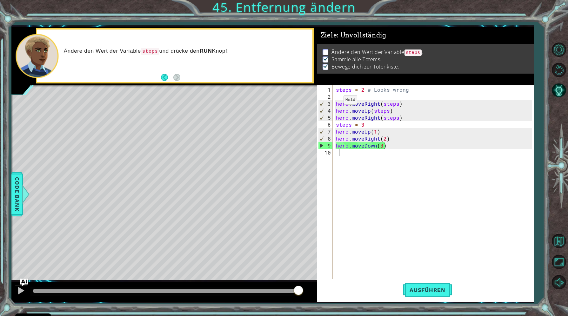
drag, startPoint x: 340, startPoint y: 52, endPoint x: 372, endPoint y: 50, distance: 32.4
click at [372, 50] on p "Ändere den Wert der Variable steps ." at bounding box center [377, 53] width 91 height 8
click at [364, 92] on div "steps = 2 # Looks wrong hero . moveRight ( steps ) hero . moveUp ( steps ) hero…" at bounding box center [435, 194] width 200 height 217
click at [363, 90] on div "steps = 2 # Looks wrong hero . moveRight ( steps ) hero . moveUp ( steps ) hero…" at bounding box center [435, 194] width 200 height 217
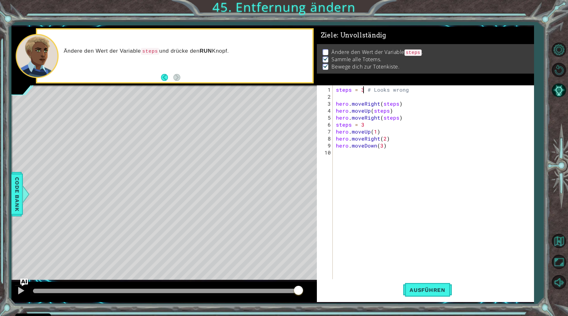
scroll to position [0, 1]
click at [434, 293] on span "Ausführen" at bounding box center [427, 290] width 49 height 6
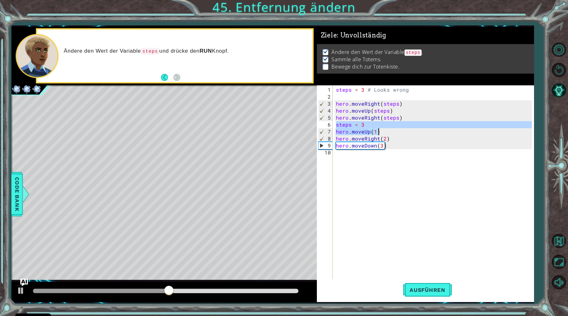
drag, startPoint x: 337, startPoint y: 124, endPoint x: 407, endPoint y: 132, distance: 70.6
click at [407, 132] on div "steps = 3 # Looks wrong hero . moveRight ( steps ) hero . moveUp ( steps ) hero…" at bounding box center [435, 194] width 200 height 217
type textarea "steps = 3 hero.moveUp(1)"
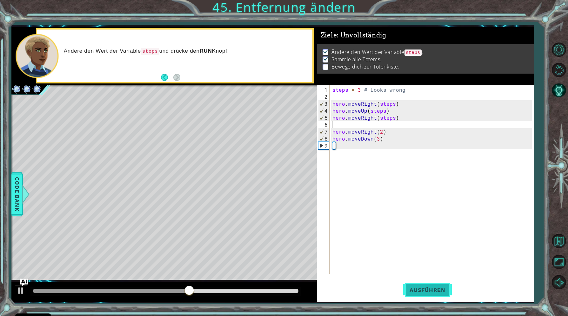
click at [434, 289] on span "Ausführen" at bounding box center [427, 290] width 49 height 6
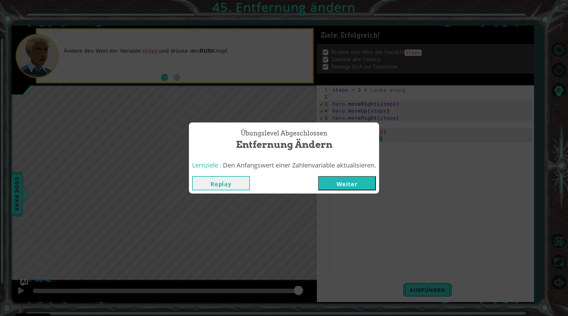
click at [343, 168] on span "Den Anfangswert einer Zahlenvariable aktualisieren." at bounding box center [299, 165] width 153 height 9
click at [347, 179] on button "Weiter" at bounding box center [347, 183] width 58 height 14
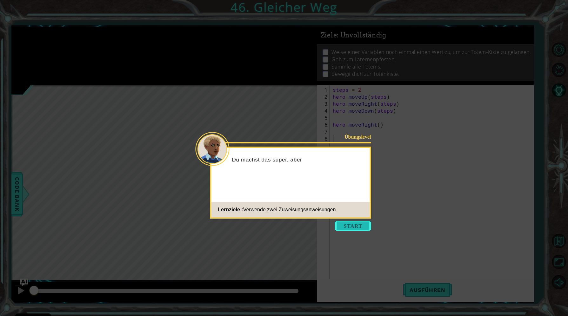
click at [352, 226] on button "Start" at bounding box center [353, 226] width 36 height 10
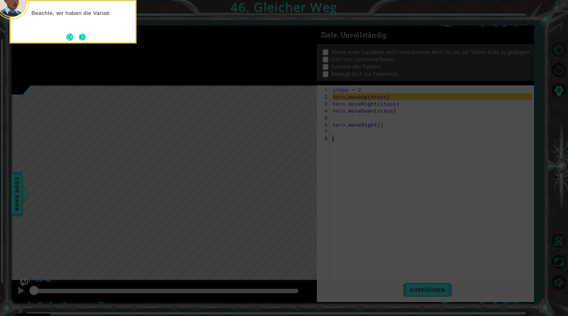
click at [81, 37] on button "Next" at bounding box center [82, 37] width 7 height 7
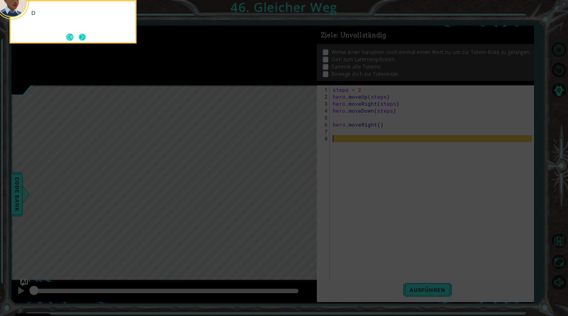
click at [86, 37] on button "Next" at bounding box center [82, 37] width 7 height 7
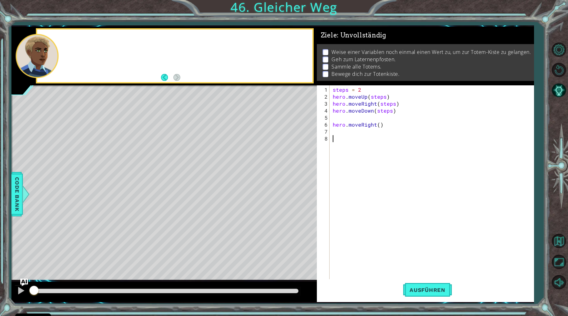
click at [86, 37] on div at bounding box center [174, 56] width 275 height 53
click at [333, 117] on div "steps = 2 hero . moveUp ( steps ) hero . moveRight ( steps ) hero . moveDown ( …" at bounding box center [434, 194] width 204 height 217
click at [421, 285] on button "Ausführen" at bounding box center [427, 290] width 49 height 22
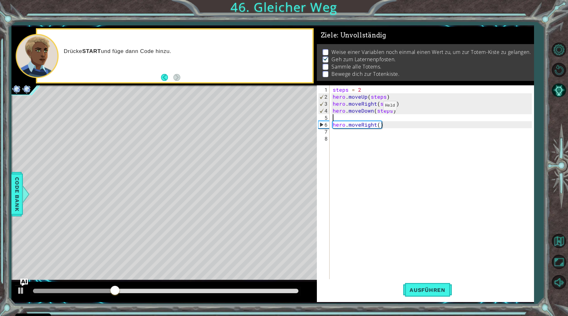
type textarea "hero.moveDown(steps)"
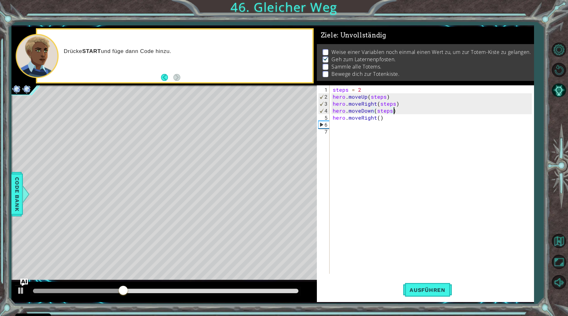
click at [332, 127] on div "hero.moveDown(steps) 1 2 3 4 5 6 7 steps = 2 hero . moveUp ( steps ) hero . mov…" at bounding box center [424, 179] width 215 height 189
click at [332, 126] on div "steps = 2 hero . moveUp ( steps ) hero . moveRight ( steps ) hero . moveDown ( …" at bounding box center [434, 187] width 204 height 203
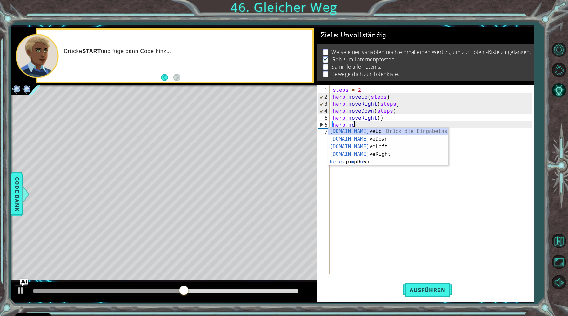
scroll to position [0, 1]
click at [349, 132] on div "hero.mo veUp Drück die Eingabetaste hero.mo veDown Drück die Eingabetaste hero.…" at bounding box center [388, 154] width 120 height 53
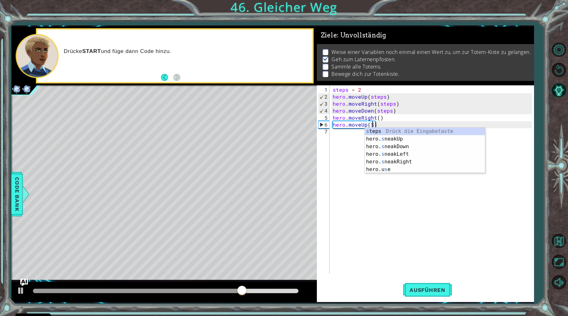
scroll to position [0, 2]
click at [382, 132] on div "s t e ps Drück die Eingabetaste hero.u se Drück die Eingabetaste hero. s n e ak…" at bounding box center [425, 158] width 120 height 61
type textarea "hero.moveUp(steps)"
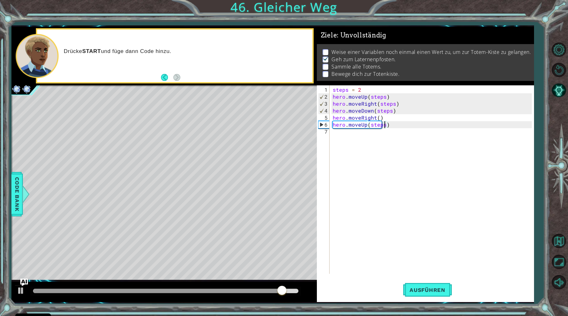
click at [338, 131] on div "steps = 2 hero . moveUp ( steps ) hero . moveRight ( steps ) hero . moveDown ( …" at bounding box center [434, 187] width 204 height 203
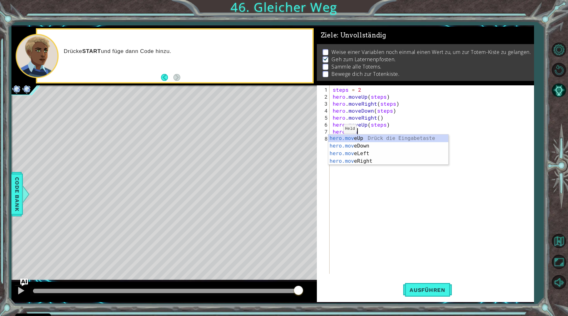
scroll to position [0, 1]
click at [356, 165] on div "hero.move Up Drück die Eingabetaste hero.move Down Drück die Eingabetaste hero.…" at bounding box center [388, 158] width 120 height 46
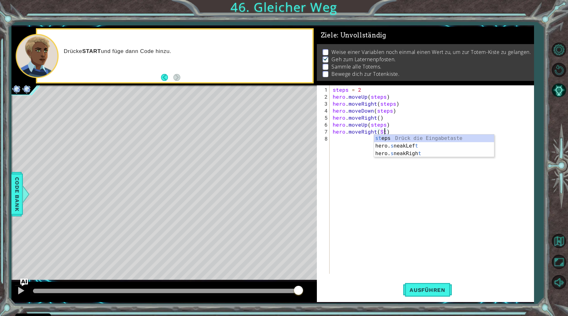
scroll to position [0, 3]
click at [384, 138] on div "ste ps Drück die Eingabetaste" at bounding box center [434, 146] width 120 height 23
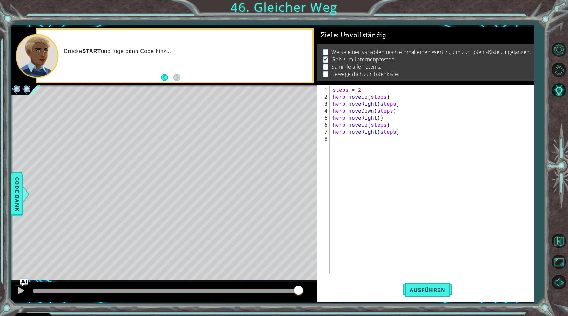
click at [349, 138] on div "steps = 2 hero . moveUp ( steps ) hero . moveRight ( steps ) hero . moveDown ( …" at bounding box center [434, 187] width 204 height 203
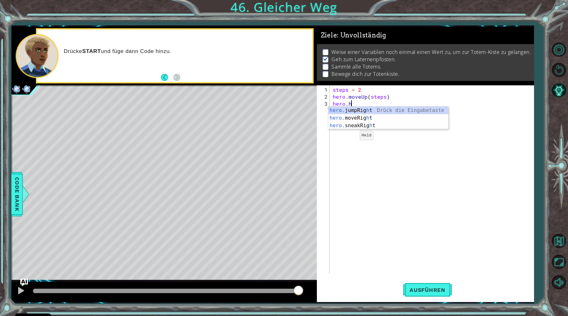
scroll to position [0, 1]
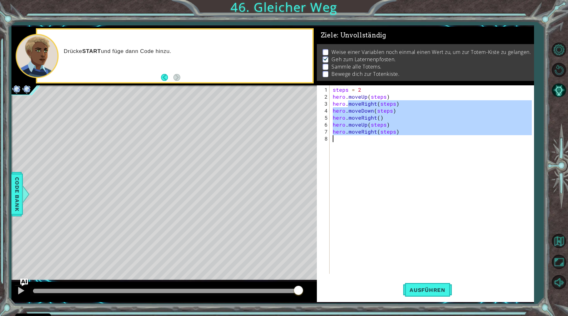
type textarea "hero.moveRight(steps)"
click at [346, 141] on div "steps = 2 hero . moveUp ( steps ) hero . moveRight ( steps ) hero . moveDown ( …" at bounding box center [434, 187] width 204 height 203
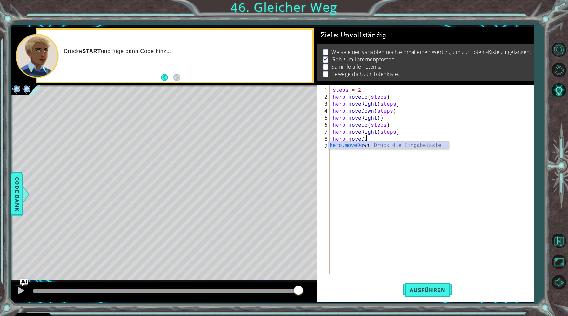
scroll to position [0, 2]
click at [353, 142] on div "hero.moveDo wn Drück die Eingabetaste" at bounding box center [388, 153] width 120 height 23
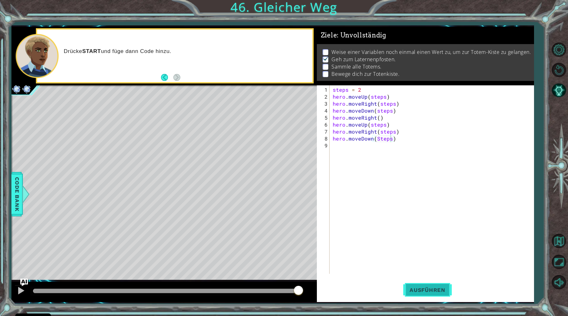
click at [416, 291] on span "Ausführen" at bounding box center [427, 290] width 49 height 6
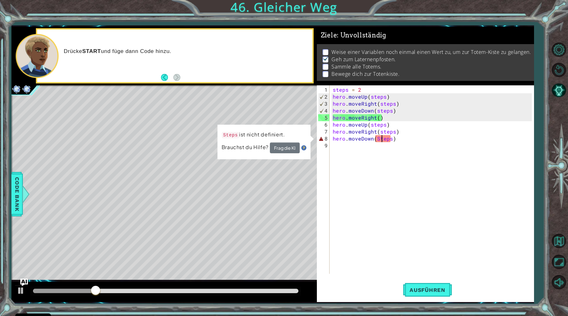
click at [380, 140] on div "steps = 2 hero . moveUp ( steps ) hero . moveRight ( steps ) hero . moveDown ( …" at bounding box center [434, 187] width 204 height 203
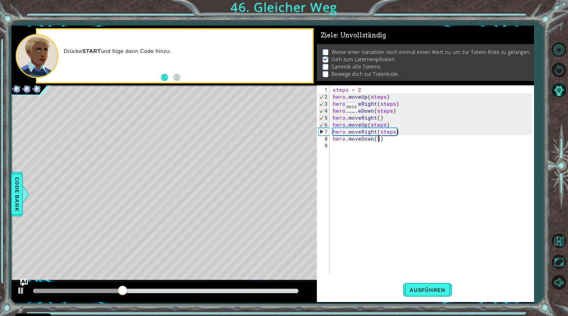
scroll to position [0, 3]
type textarea "hero.moveDown(3)"
click at [427, 291] on span "Ausführen" at bounding box center [427, 290] width 49 height 6
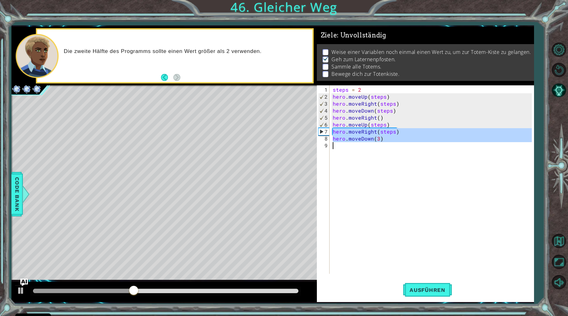
drag, startPoint x: 334, startPoint y: 132, endPoint x: 388, endPoint y: 153, distance: 57.8
click at [388, 153] on div "steps = 2 hero . moveUp ( steps ) hero . moveRight ( steps ) hero . moveDown ( …" at bounding box center [434, 187] width 204 height 203
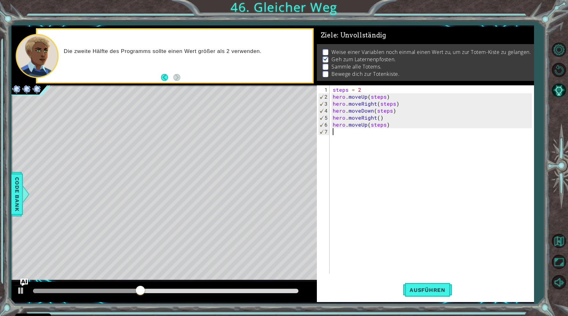
click at [375, 127] on div "steps = 2 hero . moveUp ( steps ) hero . moveRight ( steps ) hero . moveDown ( …" at bounding box center [434, 187] width 204 height 203
type textarea "hero.moveUp(3)"
click at [333, 129] on div "steps = 2 hero . moveUp ( steps ) hero . moveRight ( steps ) hero . moveDown ( …" at bounding box center [434, 187] width 204 height 203
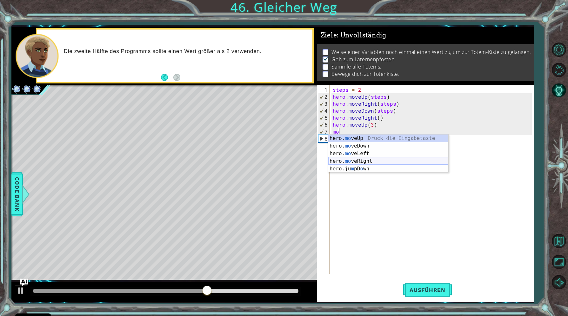
click at [352, 159] on div "hero. mo veUp Drück die Eingabetaste hero. mo veDown Drück die Eingabetaste her…" at bounding box center [388, 161] width 120 height 53
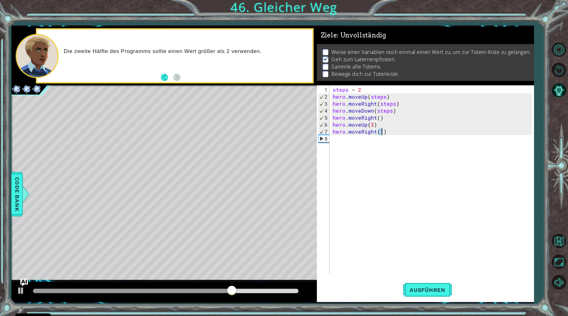
type textarea "hero.moveRight(3)"
click at [338, 141] on div "steps = 2 hero . moveUp ( steps ) hero . moveRight ( steps ) hero . moveDown ( …" at bounding box center [434, 187] width 204 height 203
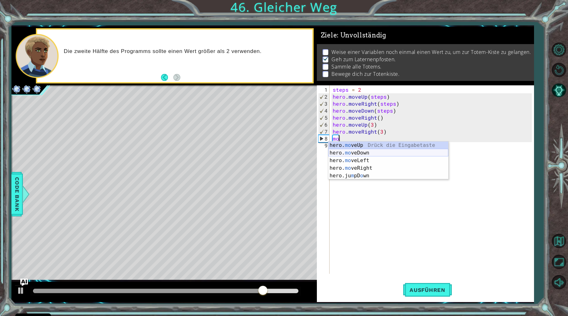
click at [349, 151] on div "hero. mo veUp Drück die Eingabetaste hero. mo veDown Drück die Eingabetaste her…" at bounding box center [388, 168] width 120 height 53
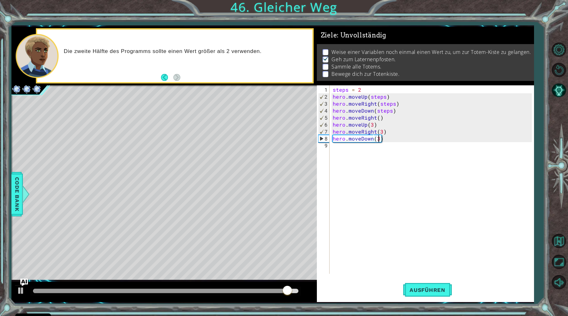
scroll to position [0, 3]
type textarea "hero.moveDown(3)"
click at [446, 290] on span "Ausführen" at bounding box center [427, 290] width 49 height 6
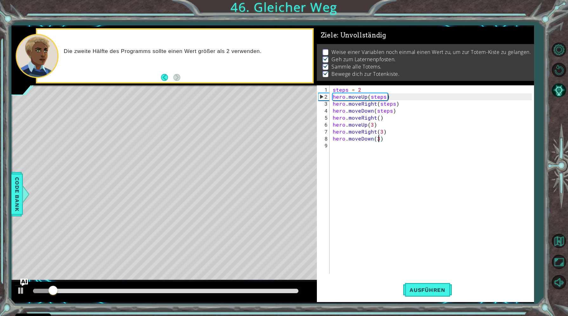
click at [266, 294] on div at bounding box center [165, 291] width 271 height 9
click at [269, 291] on div at bounding box center [166, 291] width 266 height 4
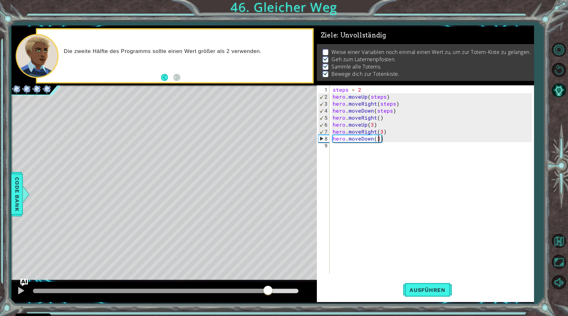
click at [410, 178] on div "steps = 2 hero . moveUp ( steps ) hero . moveRight ( steps ) hero . moveDown ( …" at bounding box center [434, 187] width 204 height 203
click at [20, 287] on div at bounding box center [21, 291] width 8 height 8
click at [17, 288] on div at bounding box center [21, 291] width 8 height 8
click at [378, 119] on div "steps = 2 hero . moveUp ( steps ) hero . moveRight ( steps ) hero . moveDown ( …" at bounding box center [434, 187] width 204 height 203
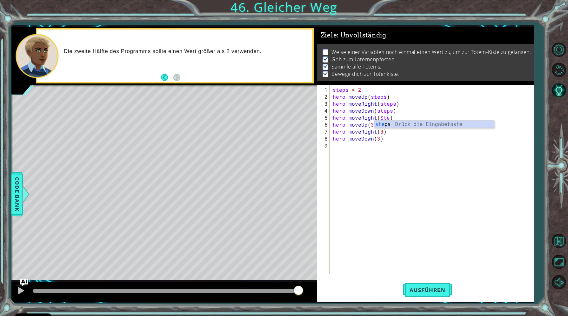
scroll to position [0, 3]
click at [384, 126] on div "ste ps Drück die Eingabetaste" at bounding box center [434, 132] width 120 height 23
type textarea "hero.moveRight(steps)"
click at [423, 279] on div "hero.moveRight(steps) 1 2 3 4 5 6 7 8 9 steps = 2 hero . moveUp ( steps ) hero …" at bounding box center [425, 193] width 217 height 217
click at [424, 286] on button "Ausführen" at bounding box center [427, 290] width 49 height 22
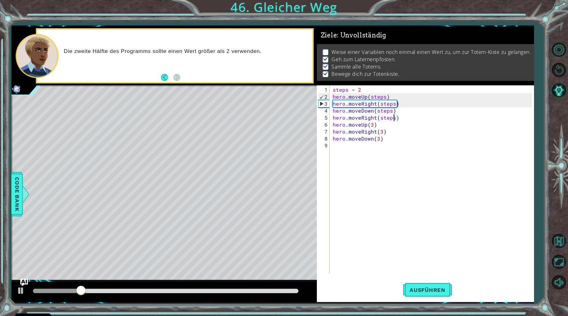
click at [271, 288] on div at bounding box center [165, 291] width 271 height 9
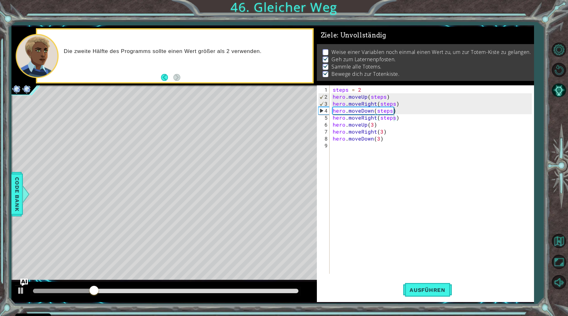
click at [276, 289] on div at bounding box center [165, 291] width 271 height 9
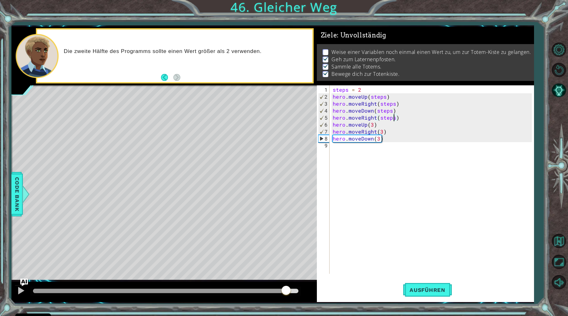
click at [286, 290] on div at bounding box center [166, 291] width 266 height 4
click at [24, 192] on div at bounding box center [26, 194] width 8 height 19
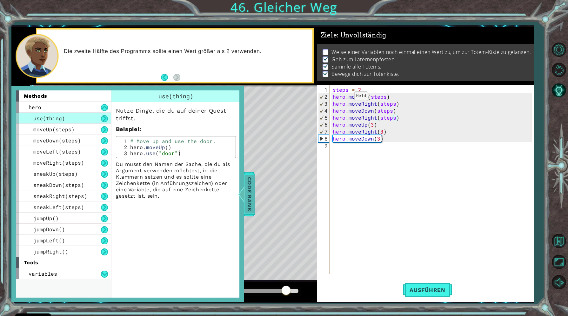
click at [248, 184] on span "Code Bank" at bounding box center [250, 194] width 10 height 39
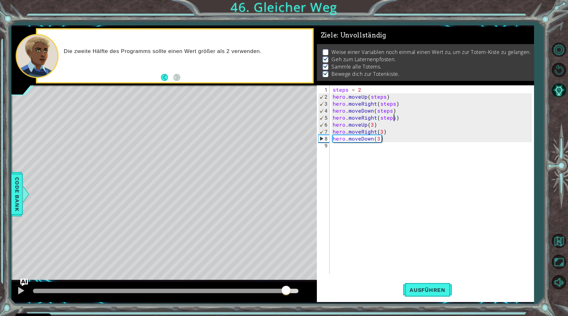
click at [374, 165] on div "steps = 2 hero . moveUp ( steps ) hero . moveRight ( steps ) hero . moveDown ( …" at bounding box center [434, 187] width 204 height 203
click at [395, 118] on div "steps = 2 hero . moveUp ( steps ) hero . moveRight ( steps ) hero . moveDown ( …" at bounding box center [434, 187] width 204 height 203
click at [392, 111] on div "steps = 2 hero . moveUp ( steps ) hero . moveRight ( steps ) hero . moveDown ( …" at bounding box center [434, 187] width 204 height 203
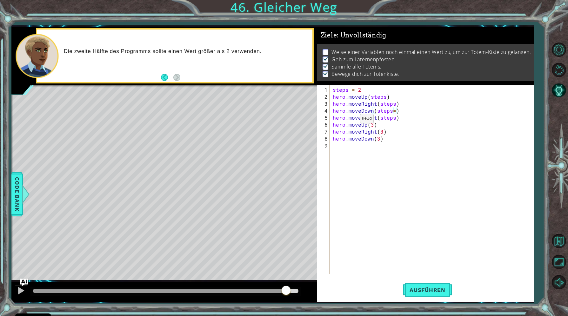
scroll to position [0, 4]
click at [419, 284] on button "Ausführen" at bounding box center [427, 290] width 49 height 22
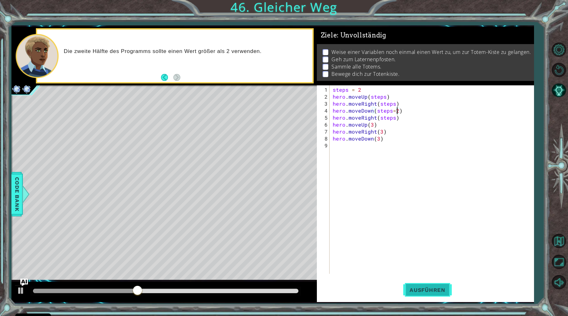
click at [431, 287] on span "Ausführen" at bounding box center [427, 290] width 49 height 6
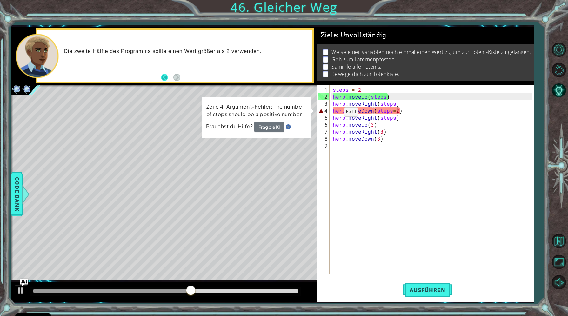
click at [165, 78] on button "Back" at bounding box center [167, 77] width 12 height 7
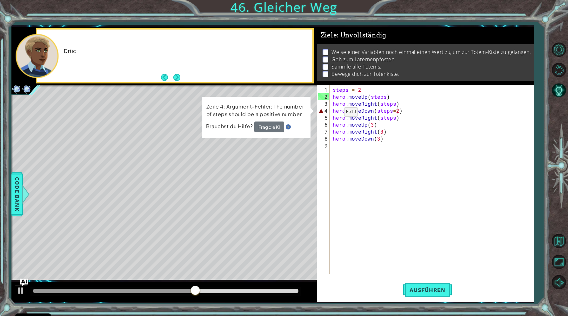
click at [165, 78] on button "Back" at bounding box center [167, 77] width 12 height 7
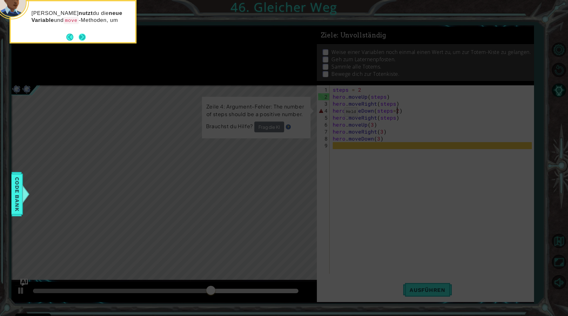
click at [81, 34] on button "Next" at bounding box center [82, 37] width 7 height 7
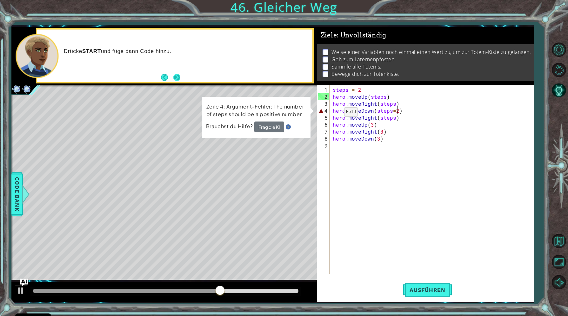
click at [179, 77] on button "Next" at bounding box center [176, 77] width 7 height 7
click at [397, 111] on div "steps = 2 hero . moveUp ( steps ) hero . moveRight ( steps ) hero . moveDown ( …" at bounding box center [434, 187] width 204 height 203
click at [272, 124] on button "Frag die KI" at bounding box center [269, 127] width 30 height 11
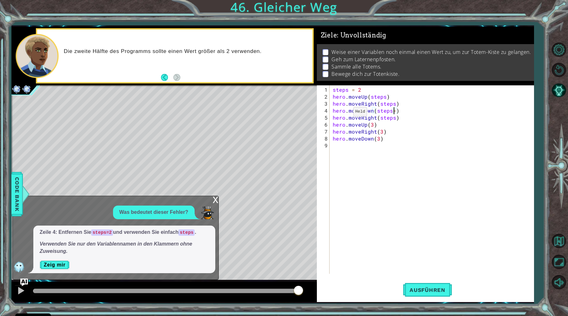
type textarea "hero.moveDown(steps)"
click at [412, 168] on div "steps = 2 hero . moveUp ( steps ) hero . moveRight ( steps ) hero . moveDown ( …" at bounding box center [434, 187] width 204 height 203
click at [420, 289] on span "Ausführen" at bounding box center [427, 290] width 49 height 6
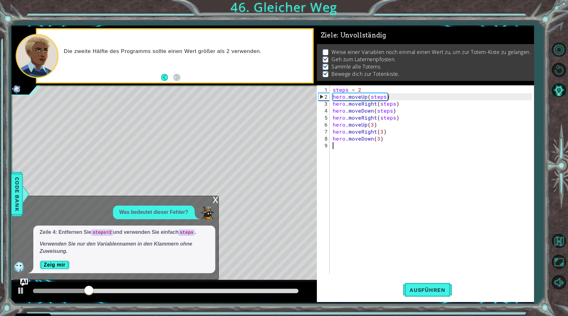
click at [393, 105] on div "steps = 2 hero . moveUp ( steps ) hero . moveRight ( steps ) hero . moveDown ( …" at bounding box center [434, 187] width 204 height 203
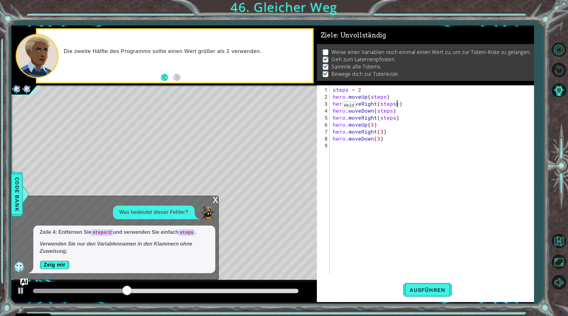
type textarea "hero.moveRight(steps=2)"
click at [432, 292] on span "Ausführen" at bounding box center [427, 290] width 49 height 6
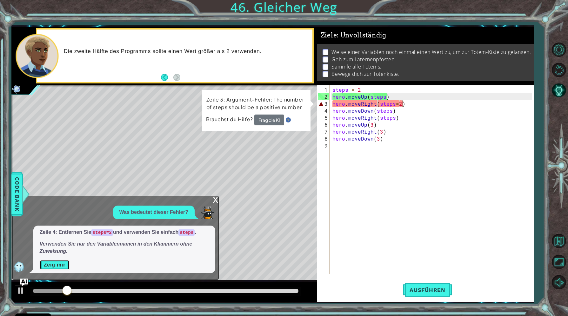
click at [58, 263] on button "Zeig mir" at bounding box center [55, 265] width 30 height 10
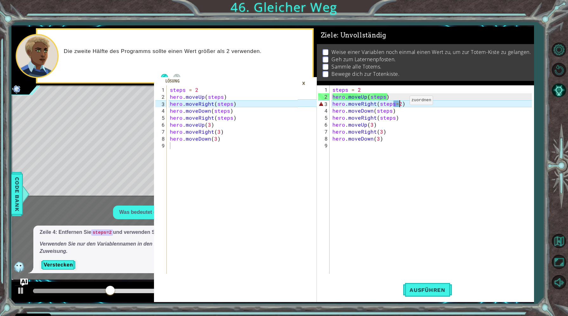
click at [399, 103] on div "steps = 2 hero . moveUp ( steps ) hero . moveRight ( steps = 2 ) hero . moveDow…" at bounding box center [433, 187] width 204 height 203
type textarea "hero.moveRight(steps)"
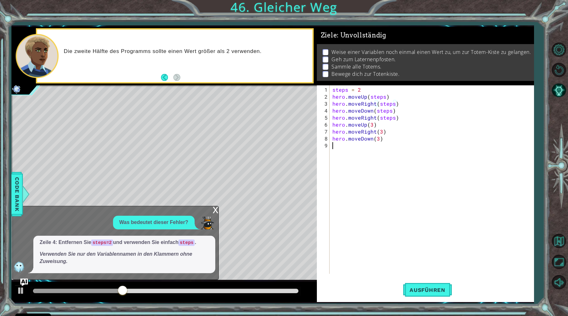
click at [395, 172] on div "steps = 2 hero . moveUp ( steps ) hero . moveRight ( steps ) hero . moveDown ( …" at bounding box center [433, 187] width 204 height 203
click at [436, 286] on button "Ausführen" at bounding box center [427, 290] width 49 height 22
